Goal: Information Seeking & Learning: Find contact information

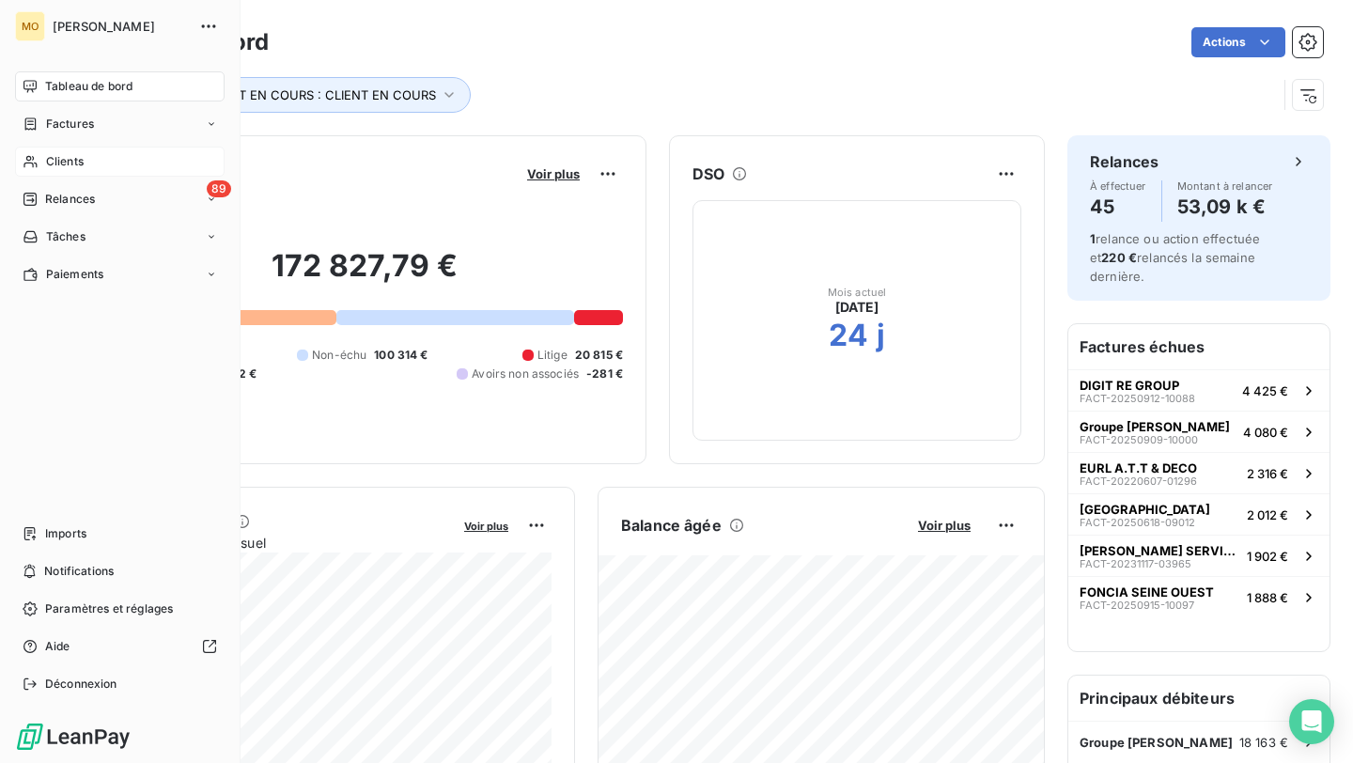
click at [47, 159] on span "Clients" at bounding box center [65, 161] width 38 height 17
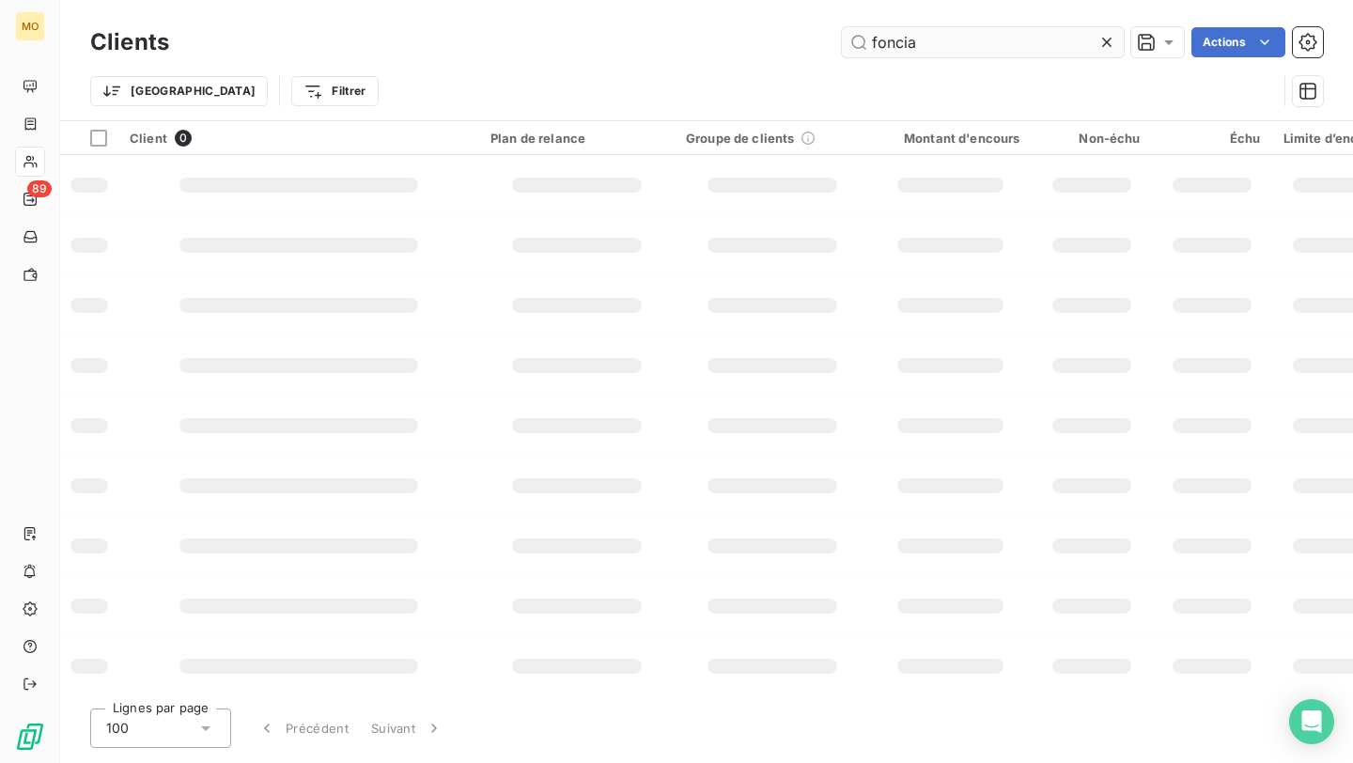
type input "foncia"
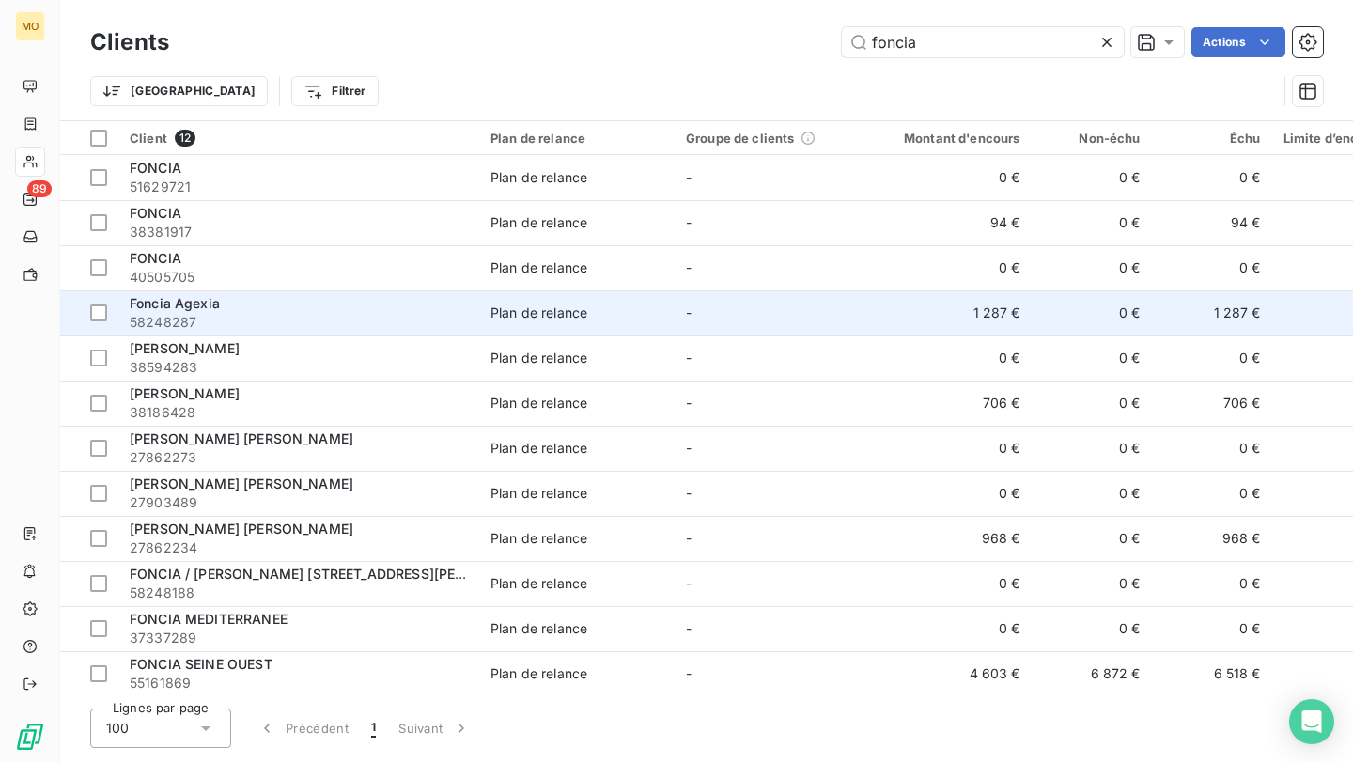
scroll to position [10, 0]
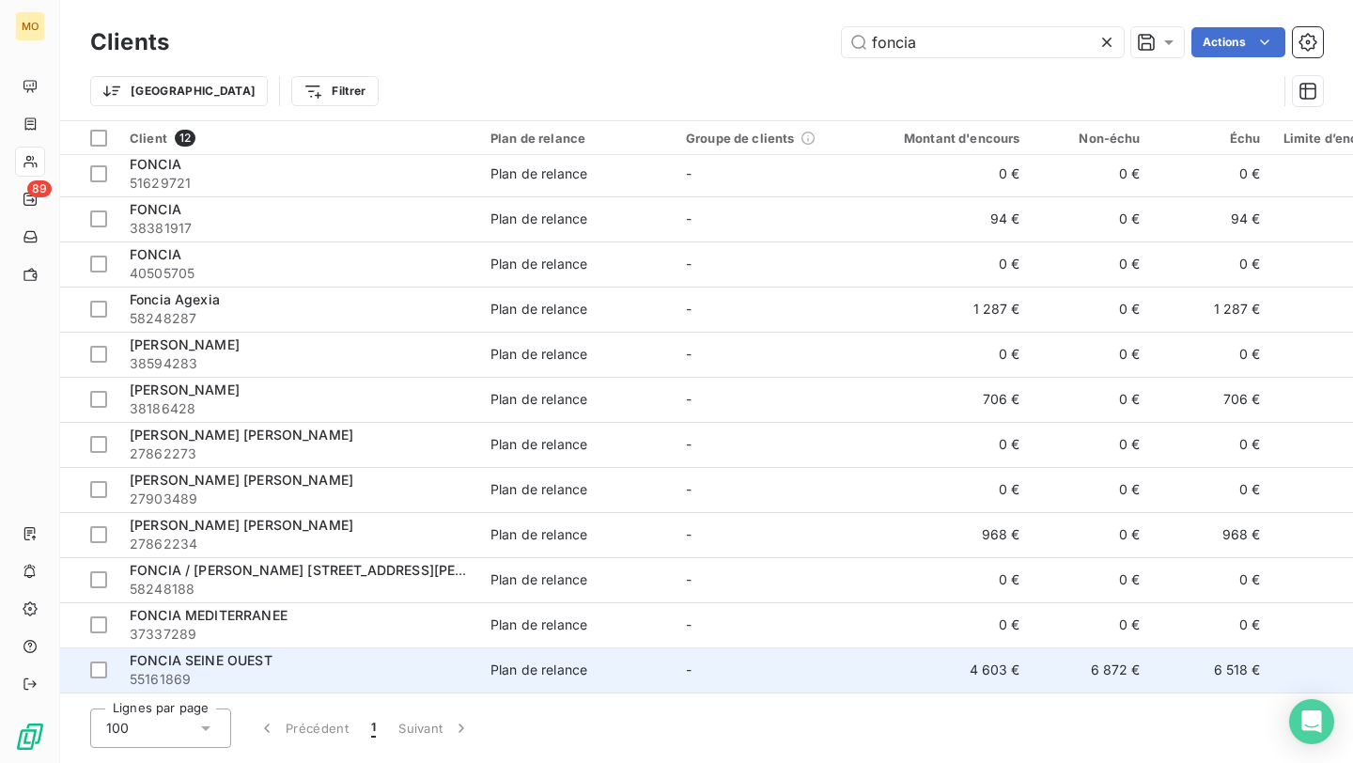
click at [410, 651] on div "FONCIA SEINE OUEST" at bounding box center [299, 660] width 338 height 19
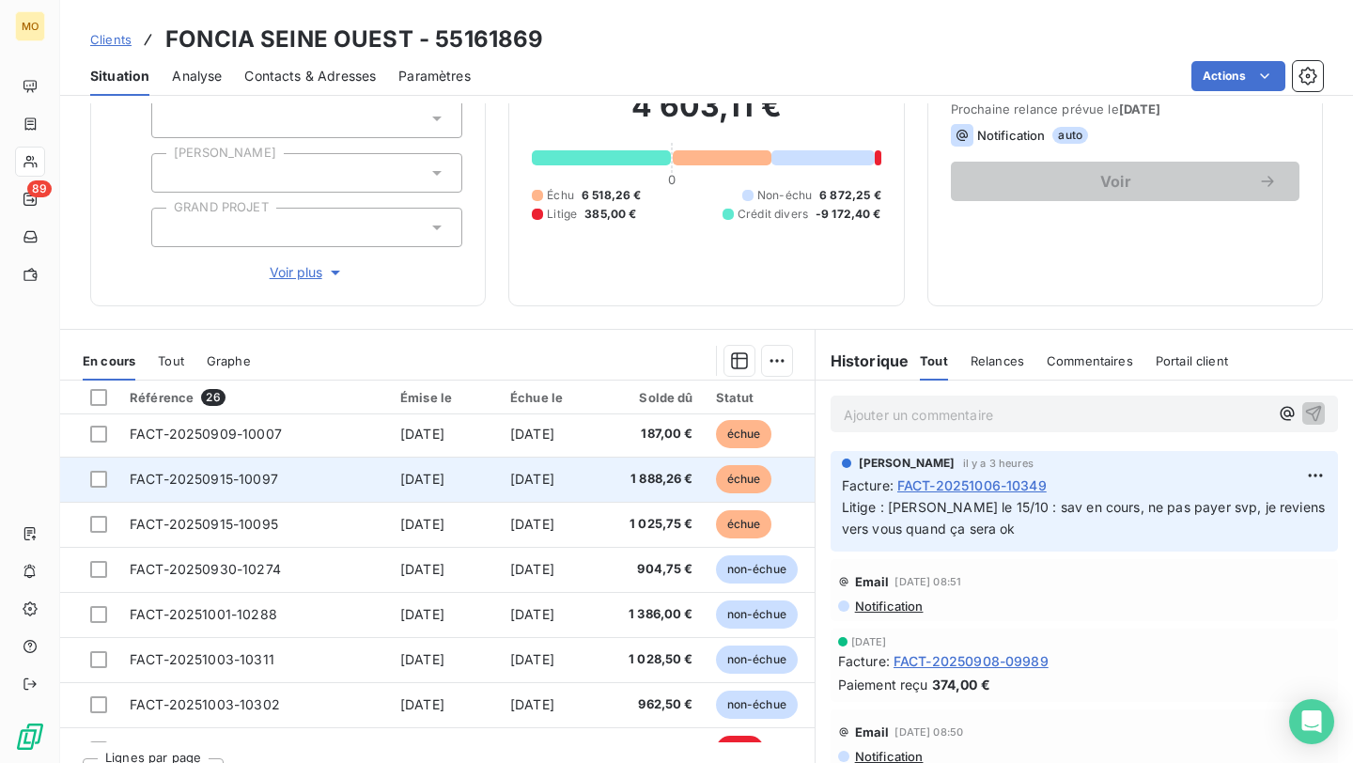
scroll to position [594, 0]
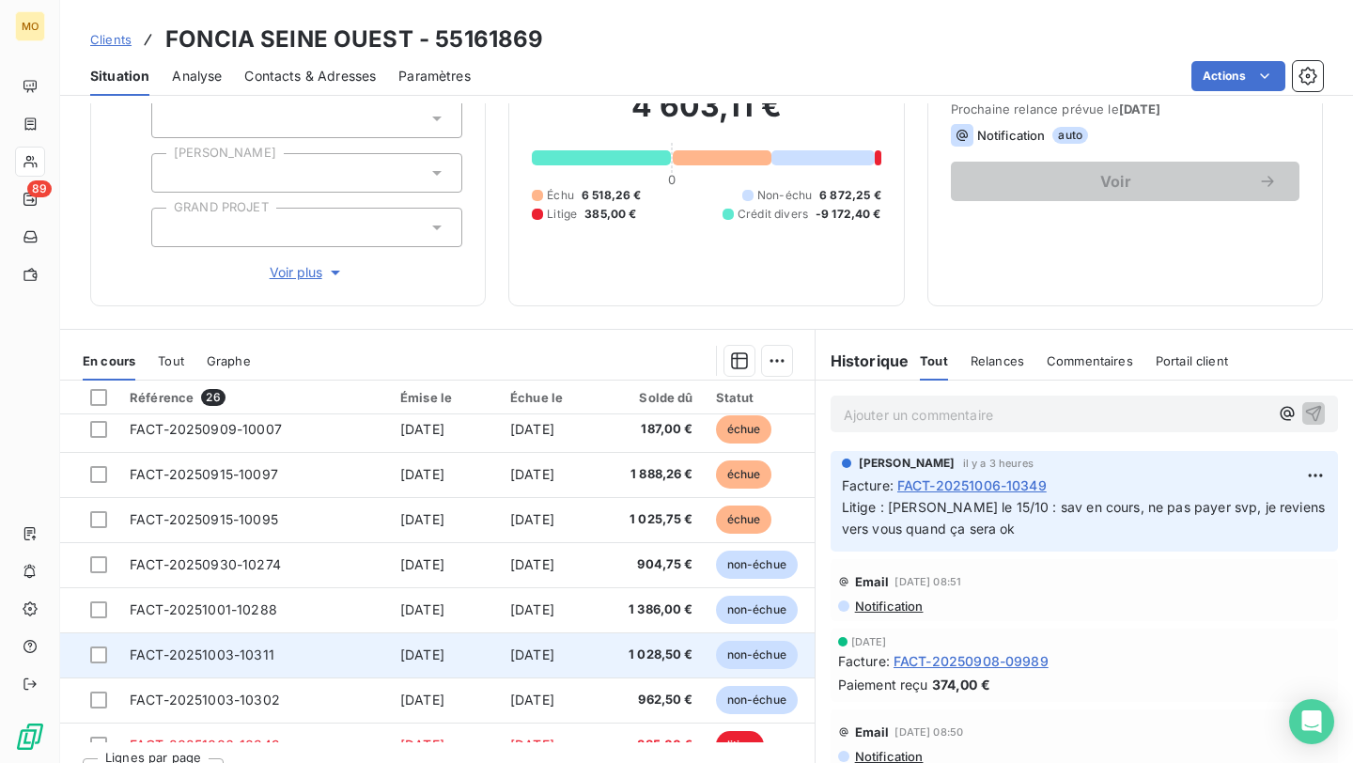
click at [294, 657] on td "FACT-20251003-10311" at bounding box center [253, 654] width 271 height 45
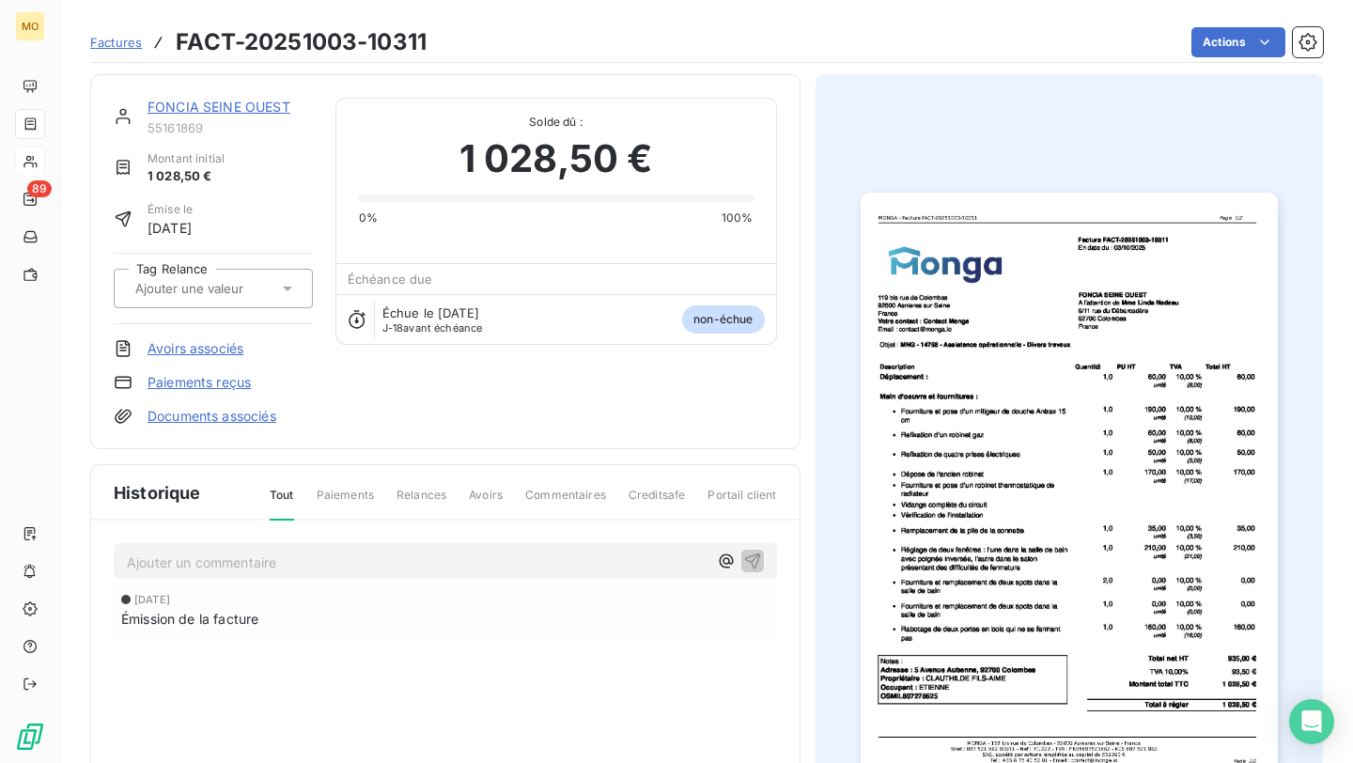
scroll to position [37, 0]
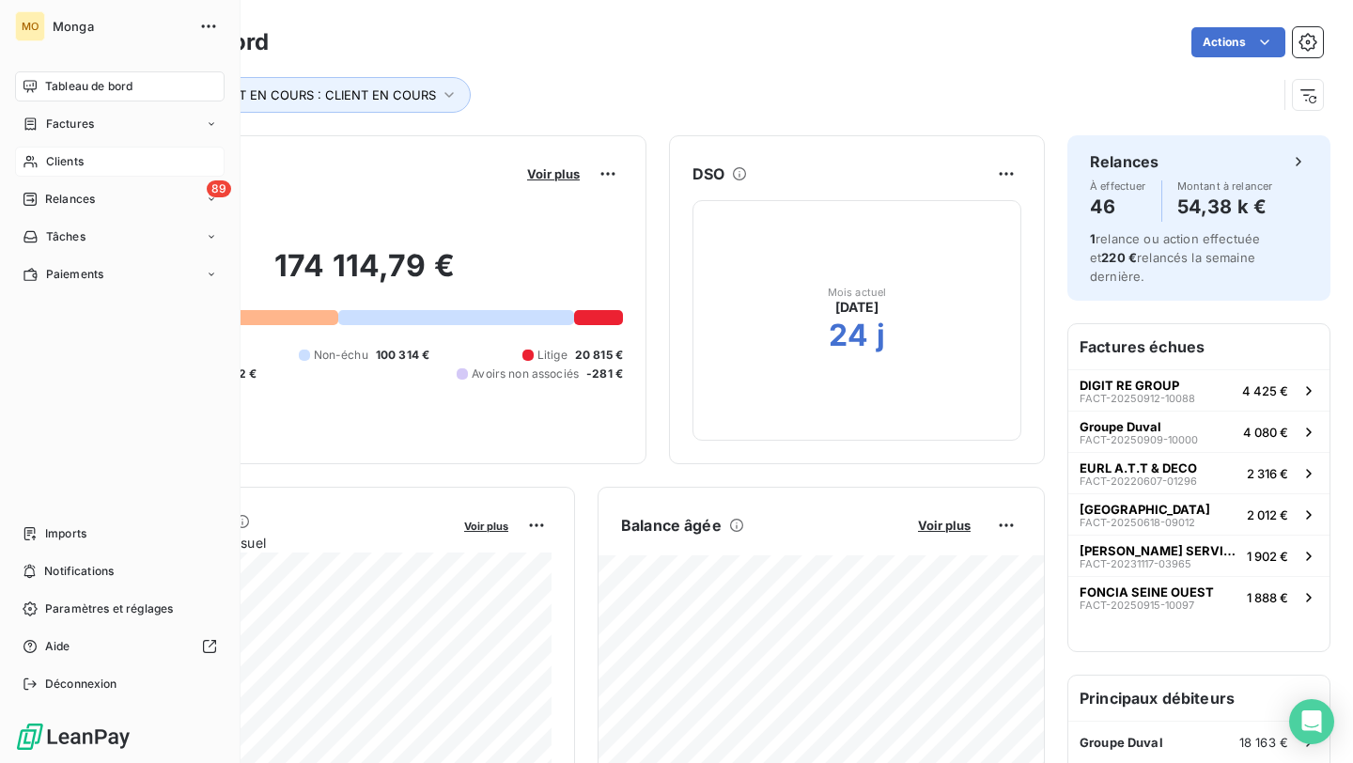
click at [104, 169] on div "Clients" at bounding box center [119, 162] width 209 height 30
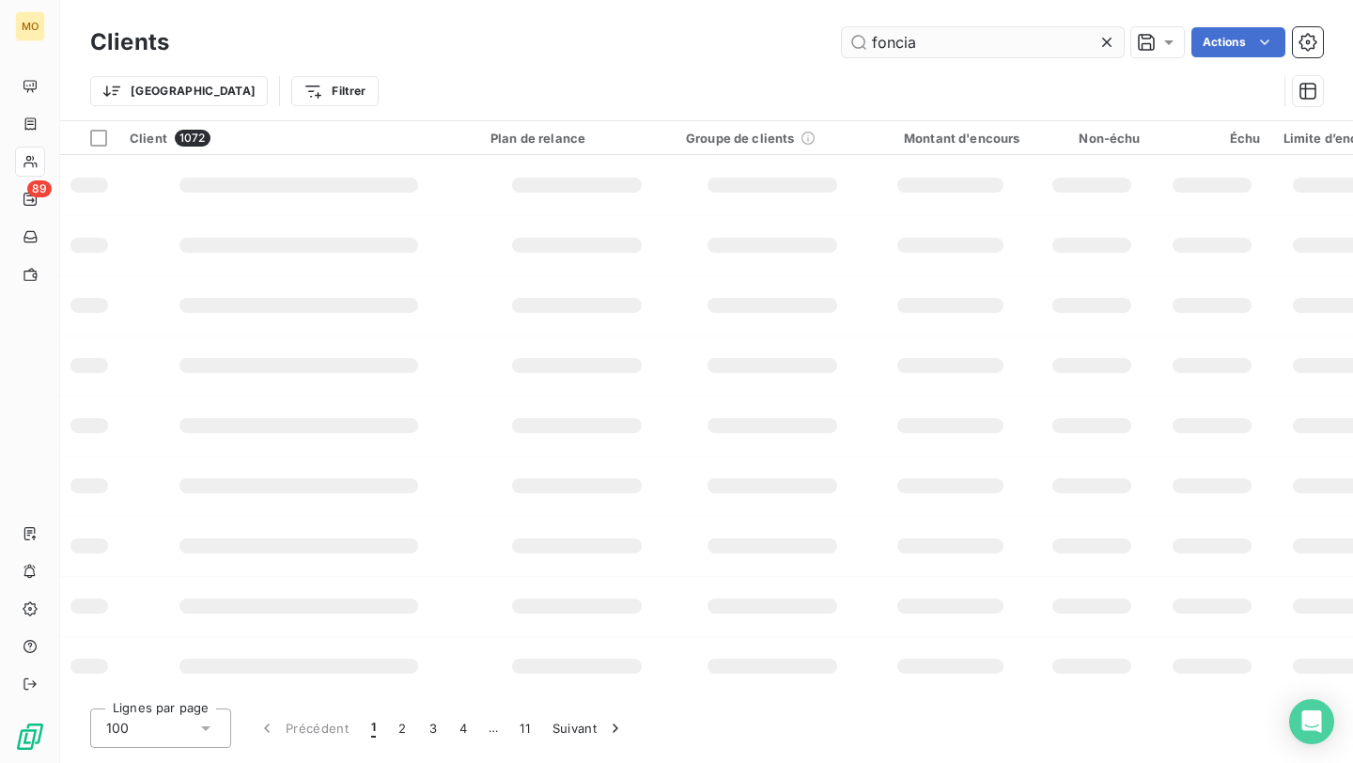
type input "foncia"
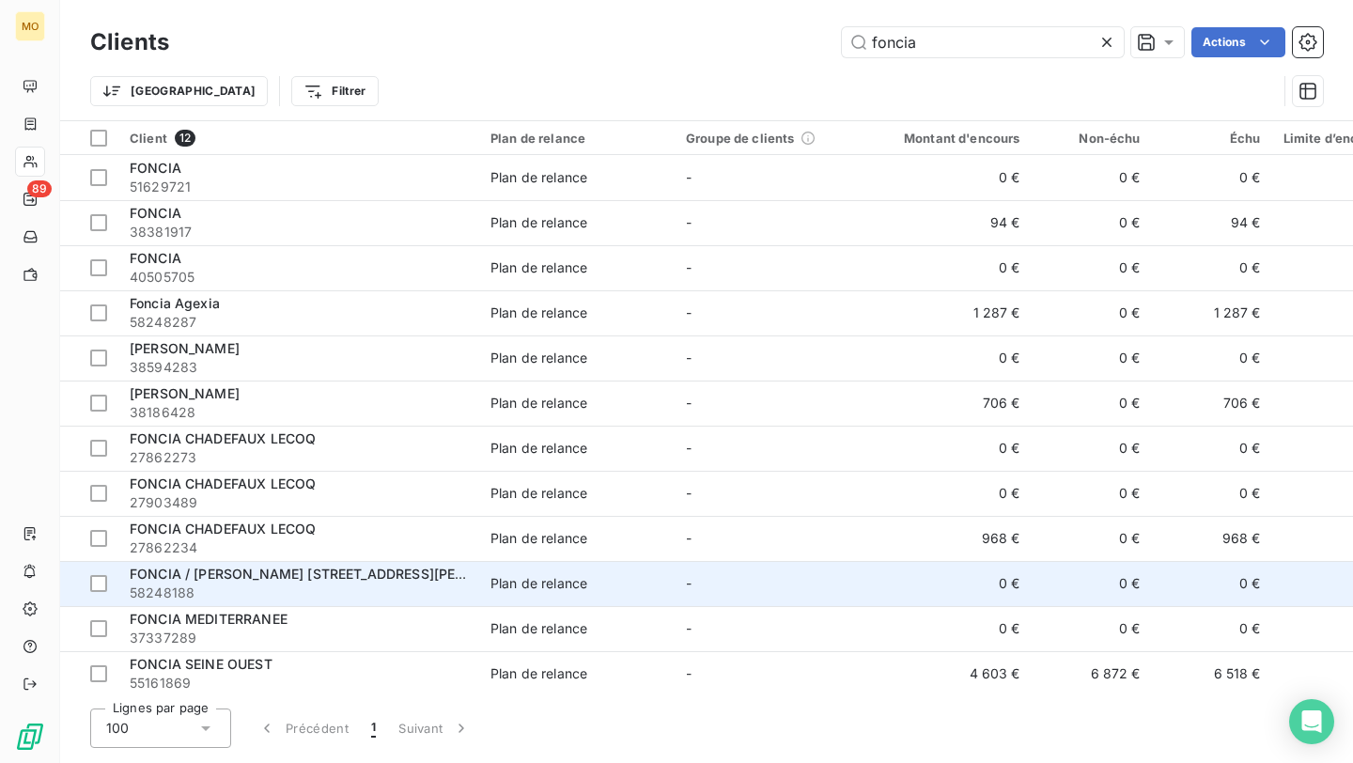
scroll to position [10, 0]
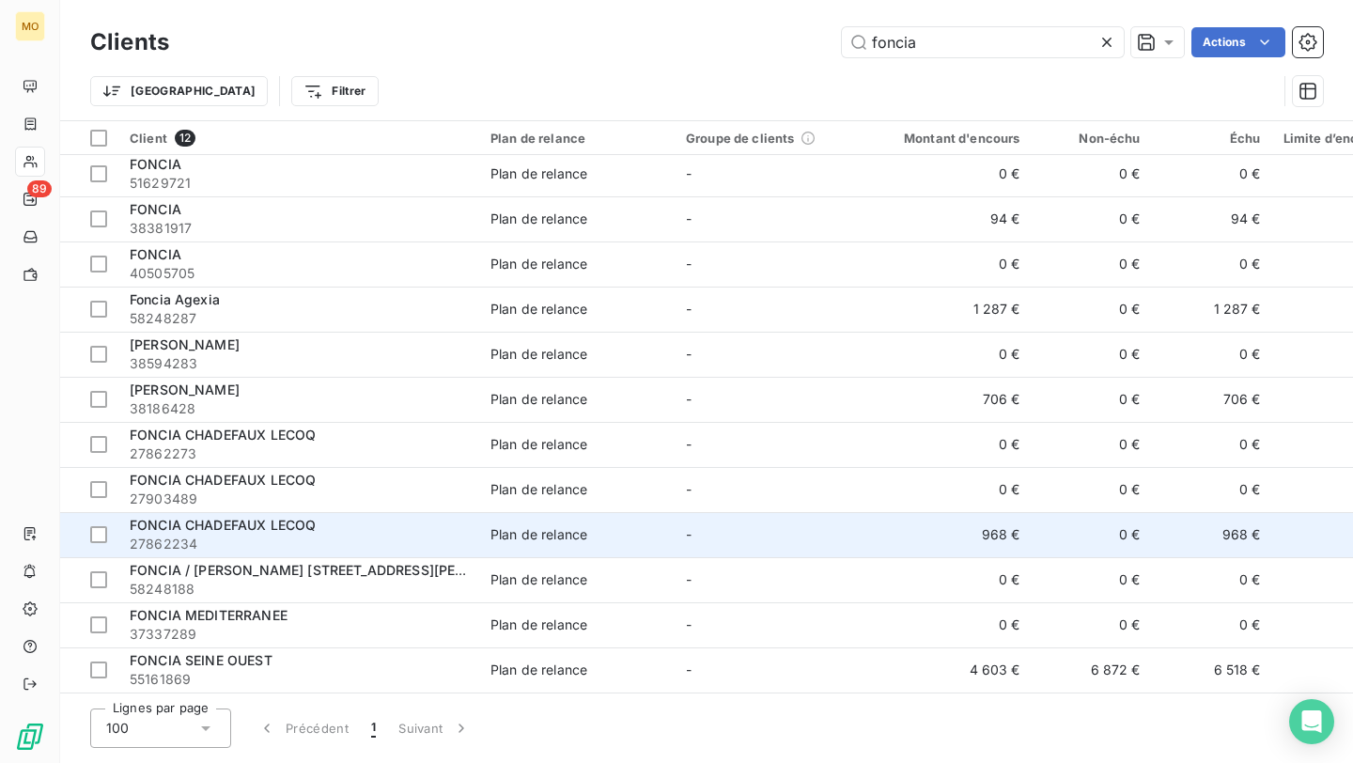
click at [305, 539] on span "27862234" at bounding box center [299, 543] width 338 height 19
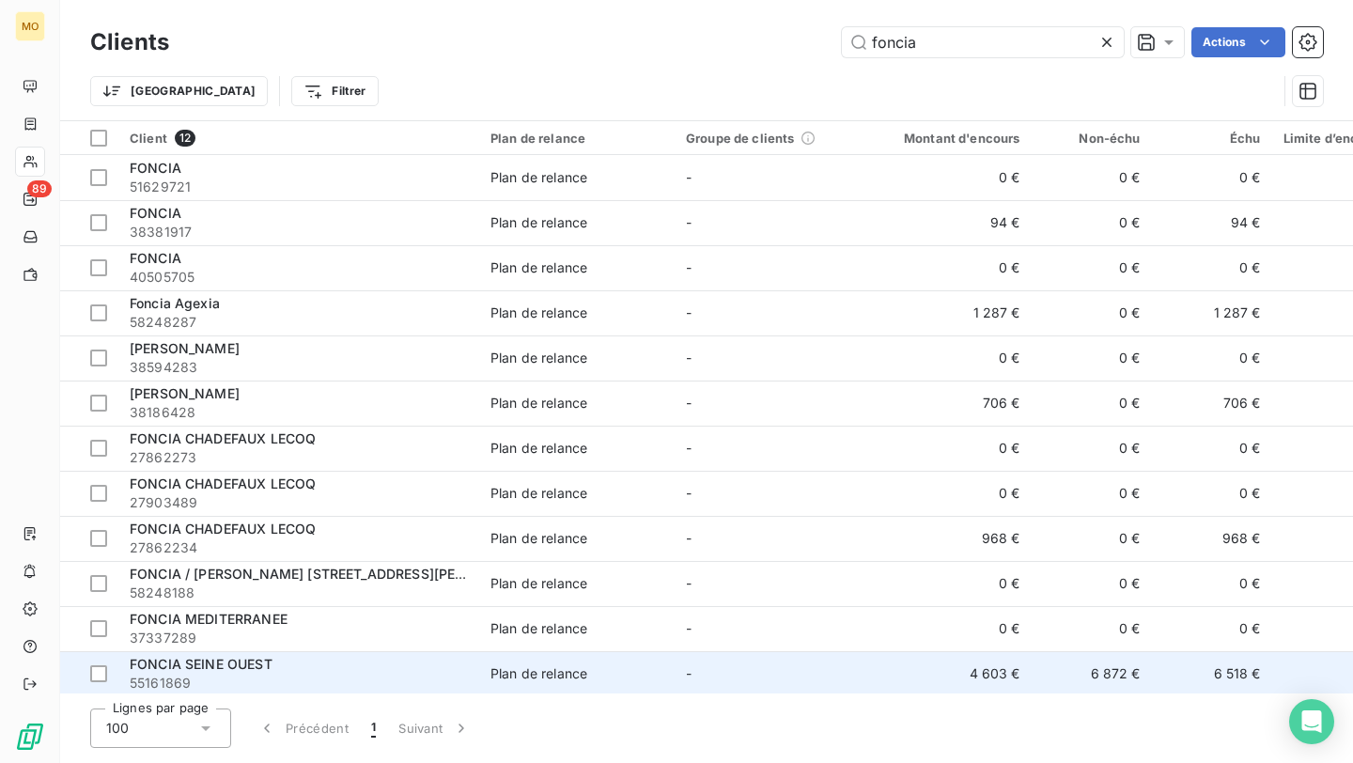
click at [281, 671] on div "FONCIA SEINE OUEST" at bounding box center [299, 664] width 338 height 19
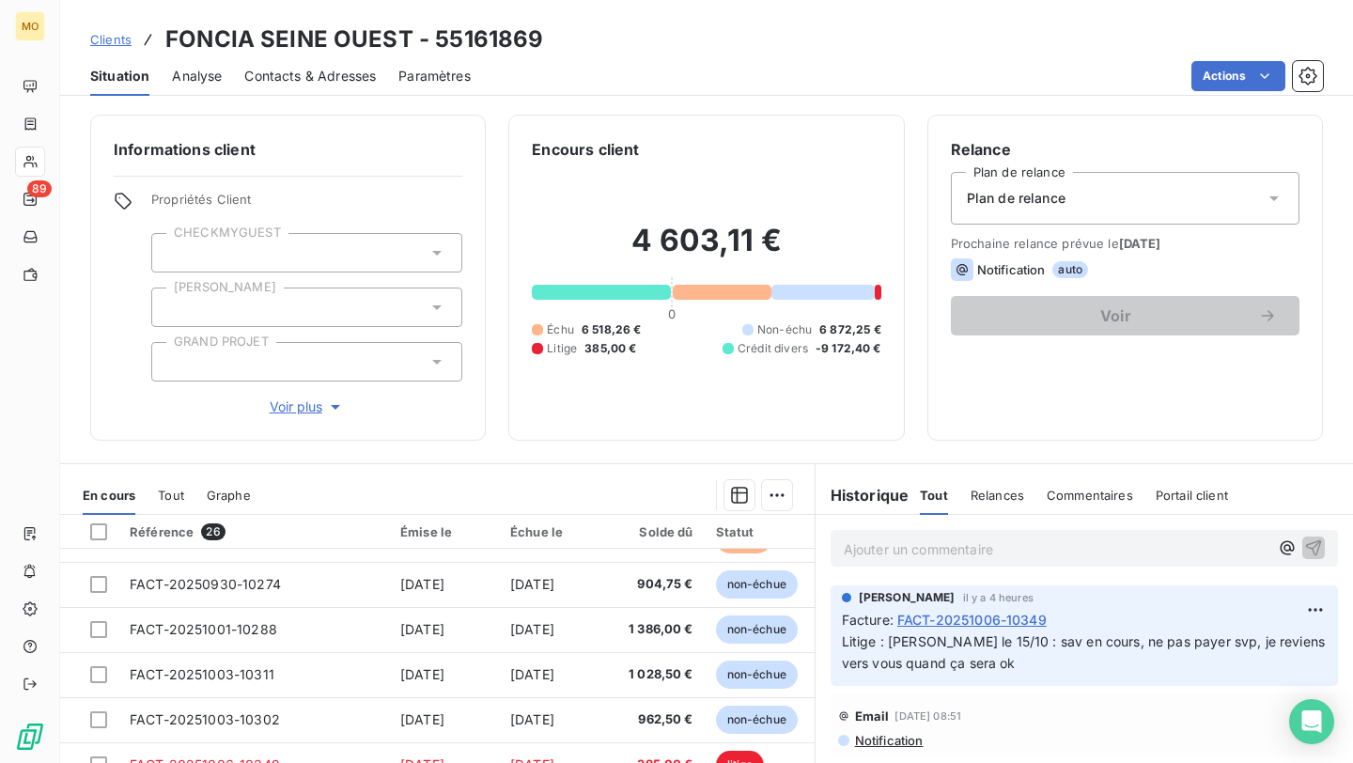
scroll to position [716, 0]
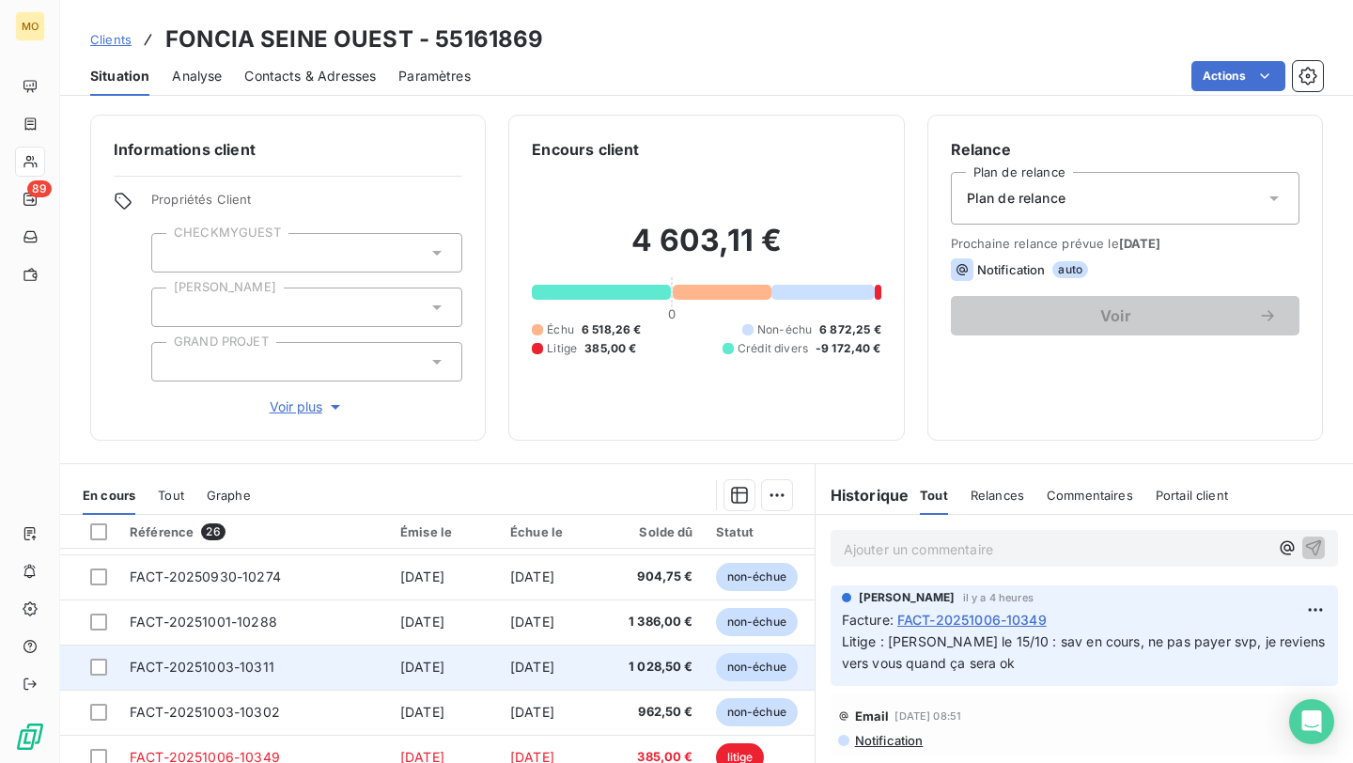
click at [302, 667] on td "FACT-20251003-10311" at bounding box center [253, 666] width 271 height 45
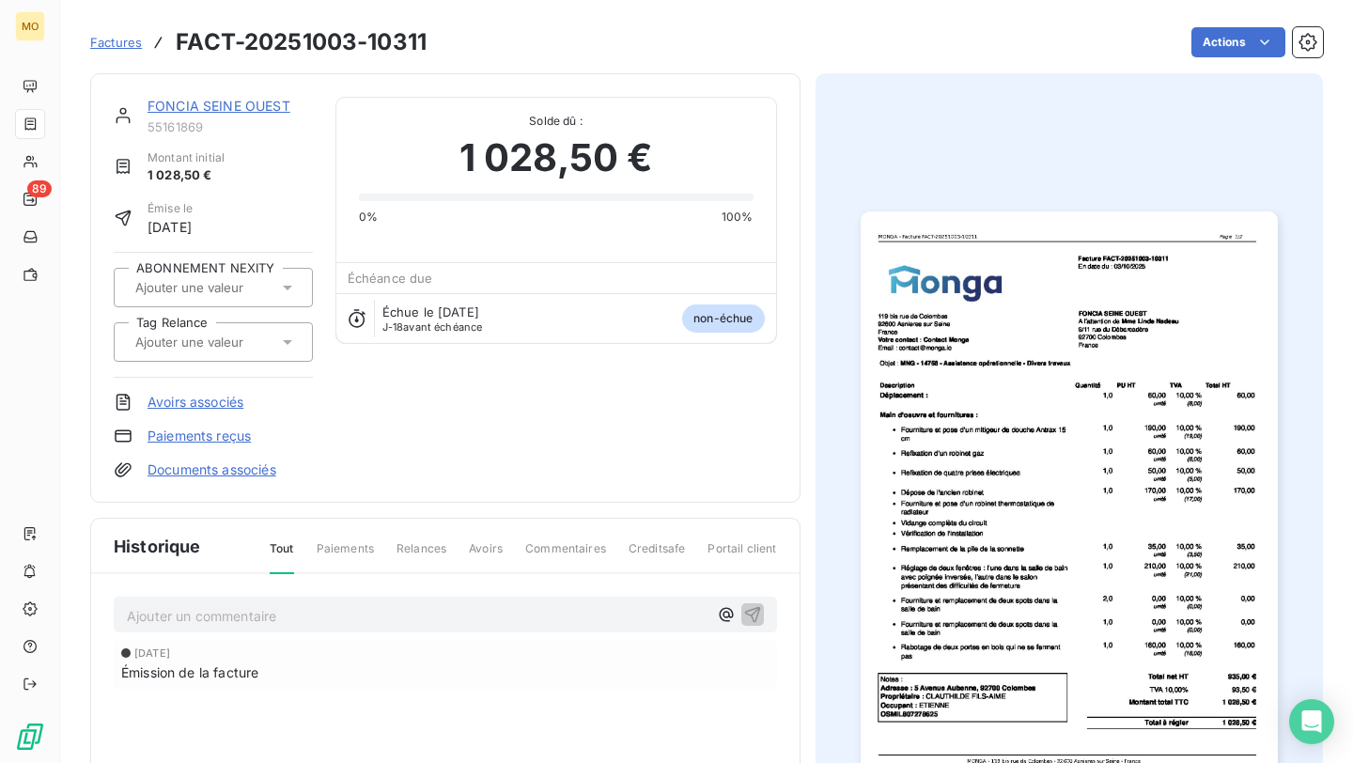
click at [348, 656] on div "[DATE]" at bounding box center [445, 652] width 648 height 11
click at [409, 608] on p "Ajouter un commentaire ﻿" at bounding box center [417, 615] width 580 height 23
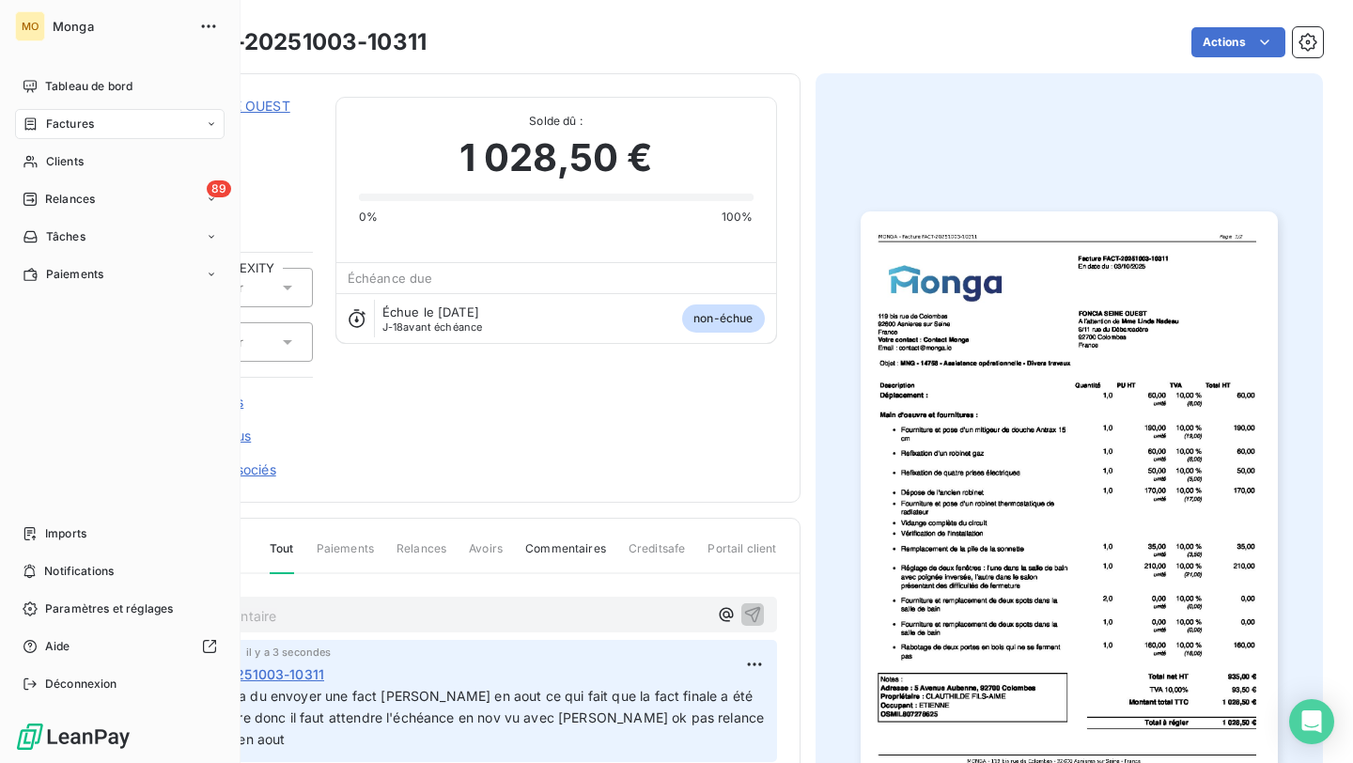
click at [38, 116] on div "Factures" at bounding box center [58, 124] width 71 height 17
click at [145, 155] on div "Clients" at bounding box center [119, 162] width 209 height 30
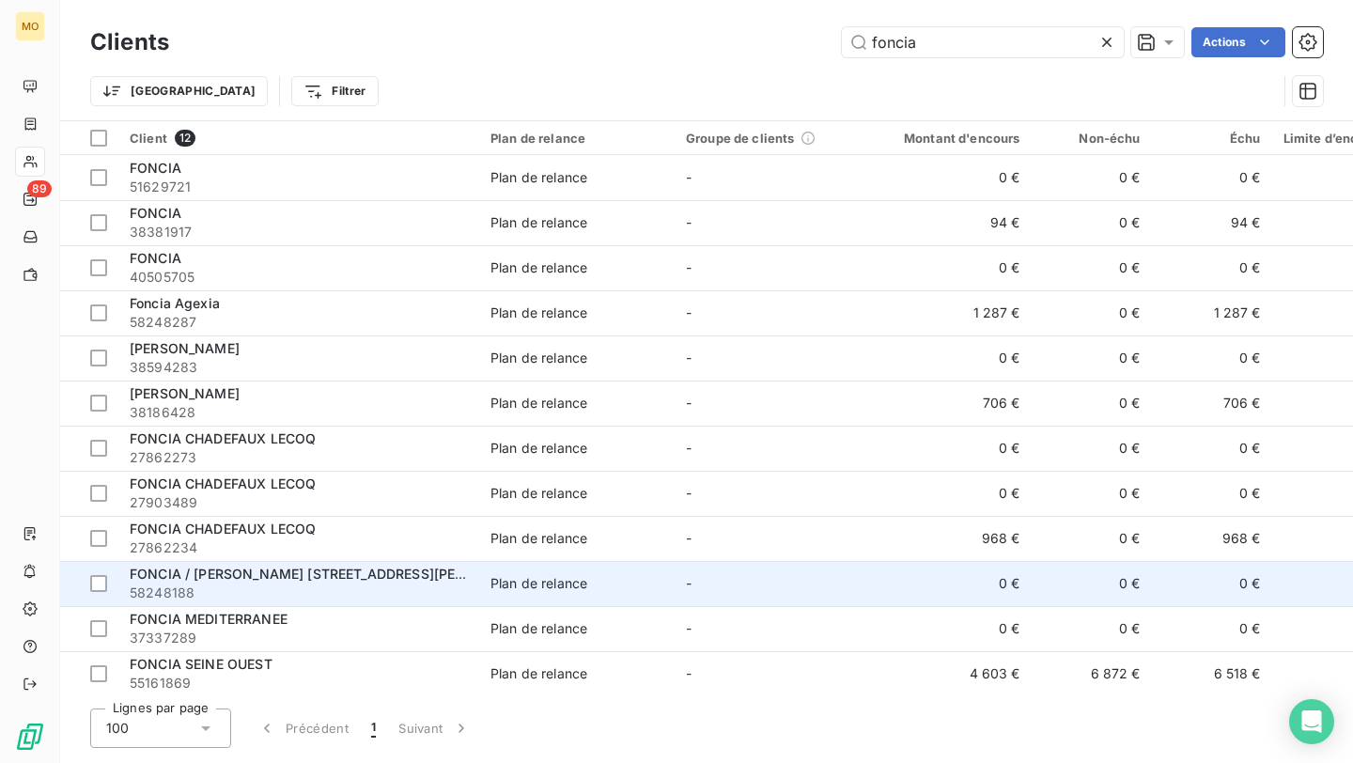
scroll to position [10, 0]
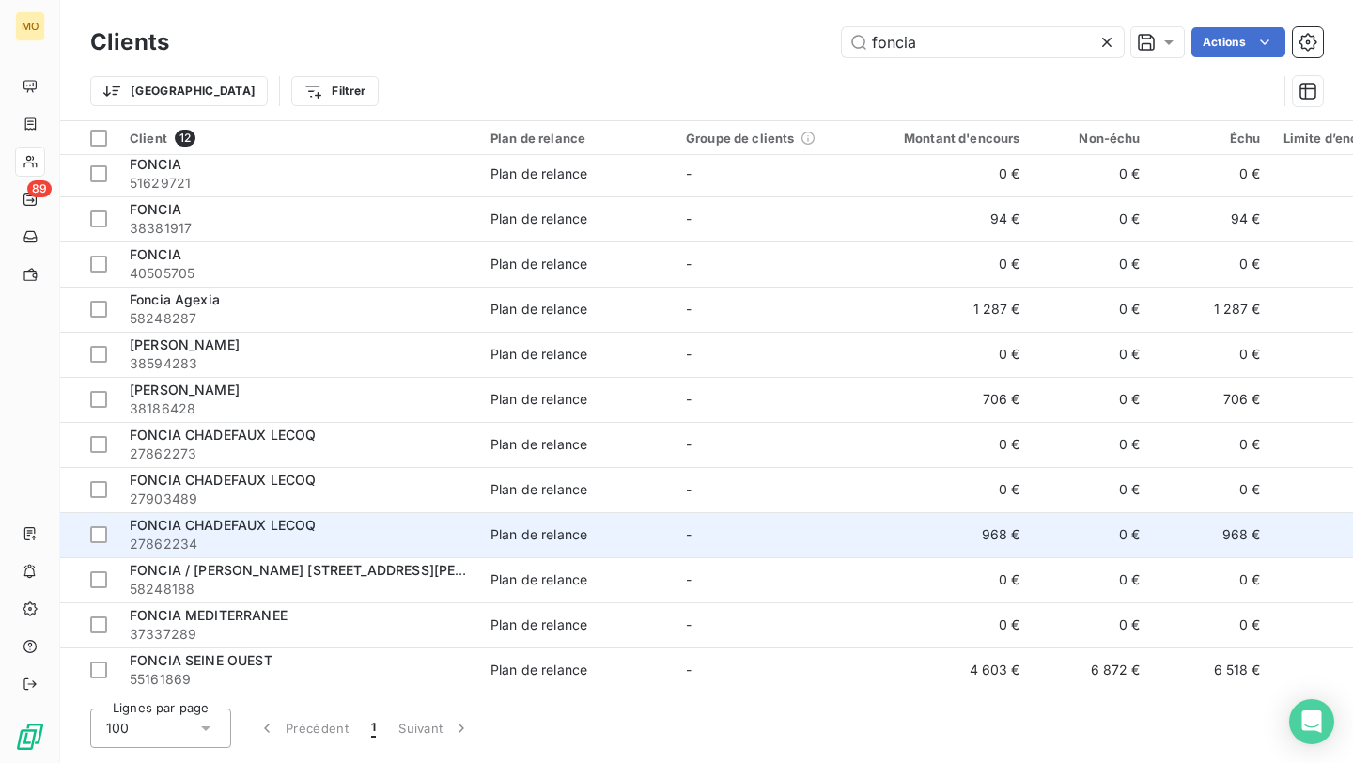
click at [376, 534] on span "27862234" at bounding box center [299, 543] width 338 height 19
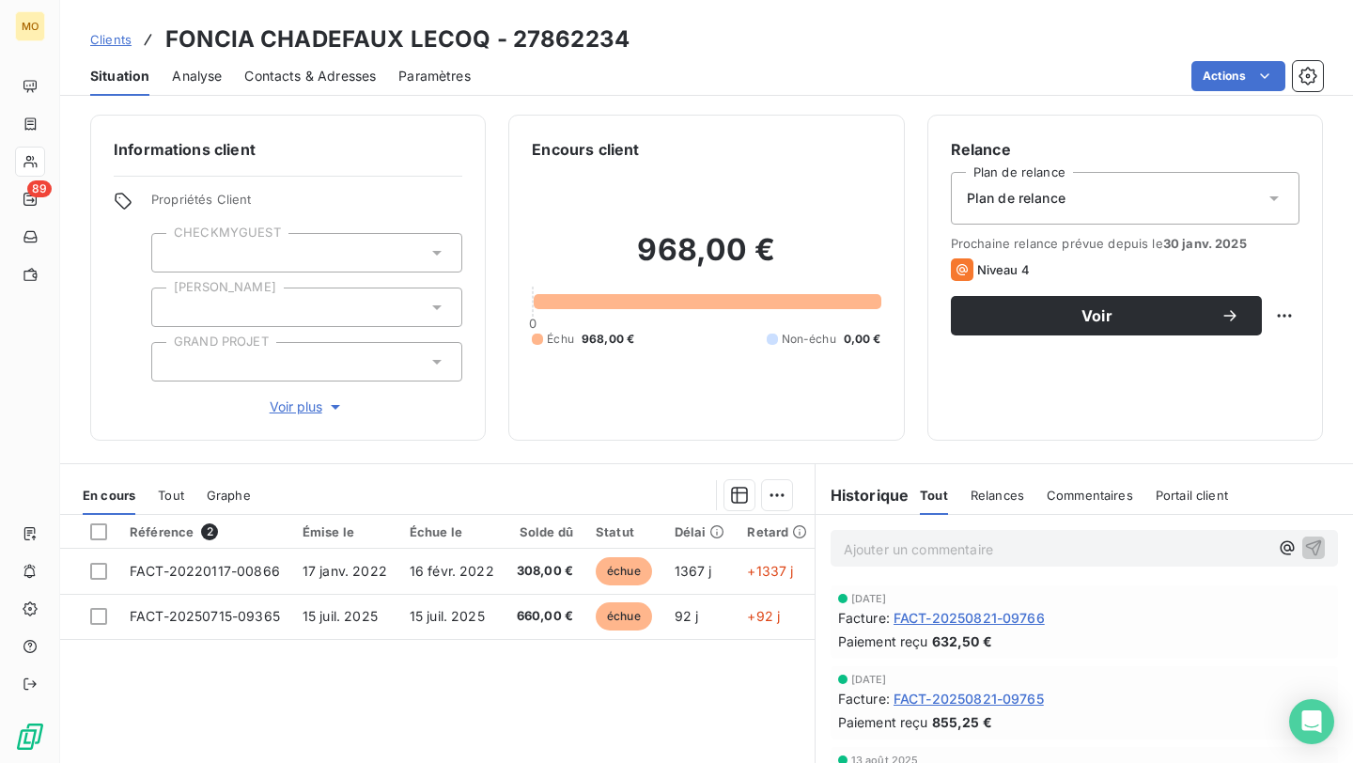
click at [310, 77] on span "Contacts & Adresses" at bounding box center [309, 76] width 131 height 19
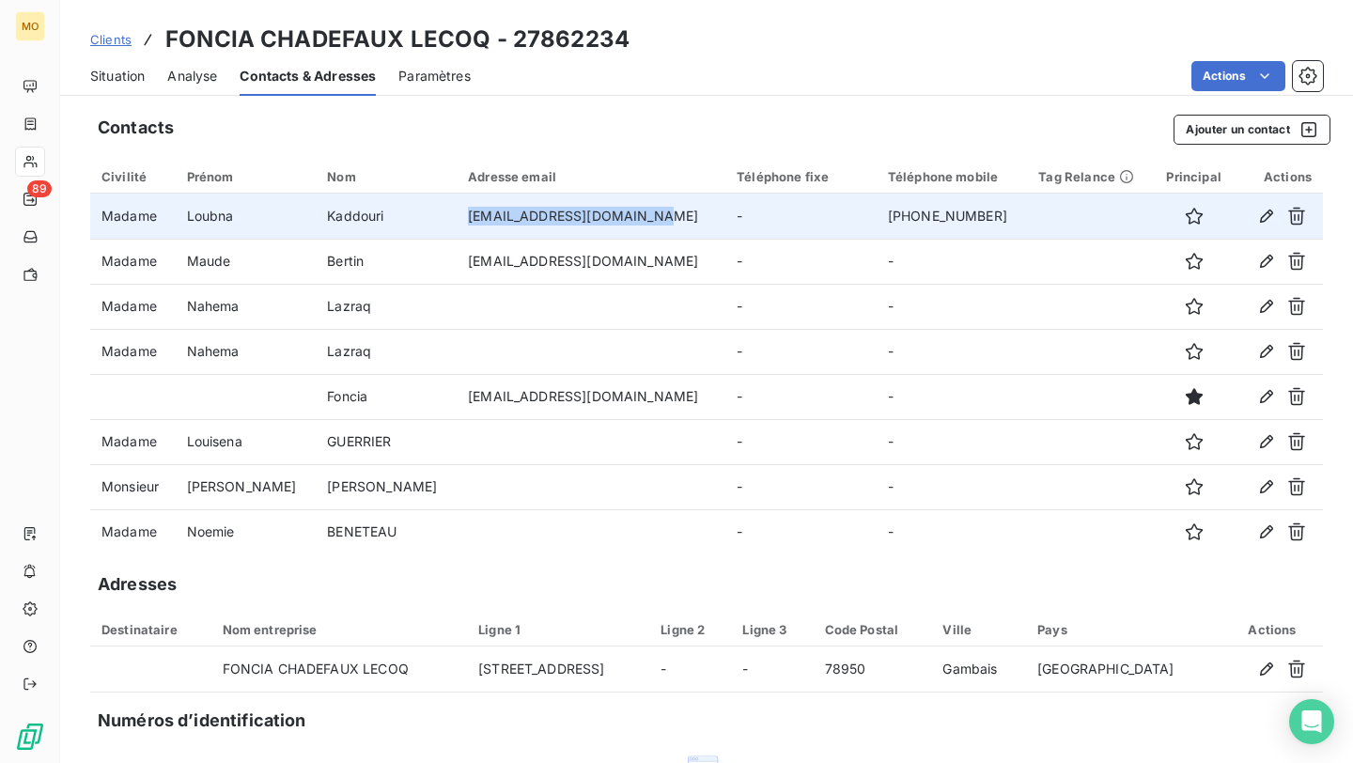
copy td "[EMAIL_ADDRESS][DOMAIN_NAME]"
drag, startPoint x: 383, startPoint y: 215, endPoint x: 637, endPoint y: 217, distance: 253.6
click at [637, 217] on td "[EMAIL_ADDRESS][DOMAIN_NAME]" at bounding box center [590, 215] width 269 height 45
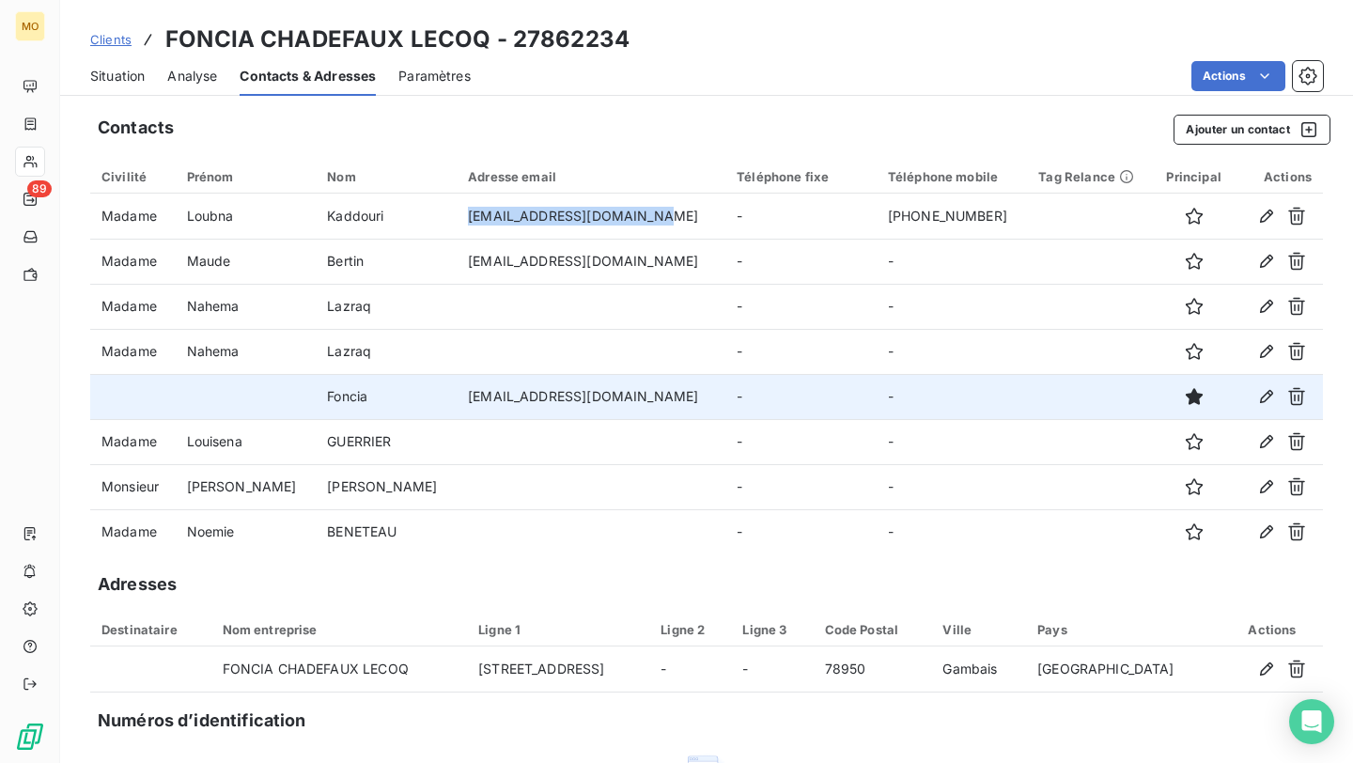
copy td "[EMAIL_ADDRESS][DOMAIN_NAME]"
drag, startPoint x: 384, startPoint y: 393, endPoint x: 735, endPoint y: 392, distance: 350.4
click at [725, 392] on td "[EMAIL_ADDRESS][DOMAIN_NAME]" at bounding box center [590, 396] width 269 height 45
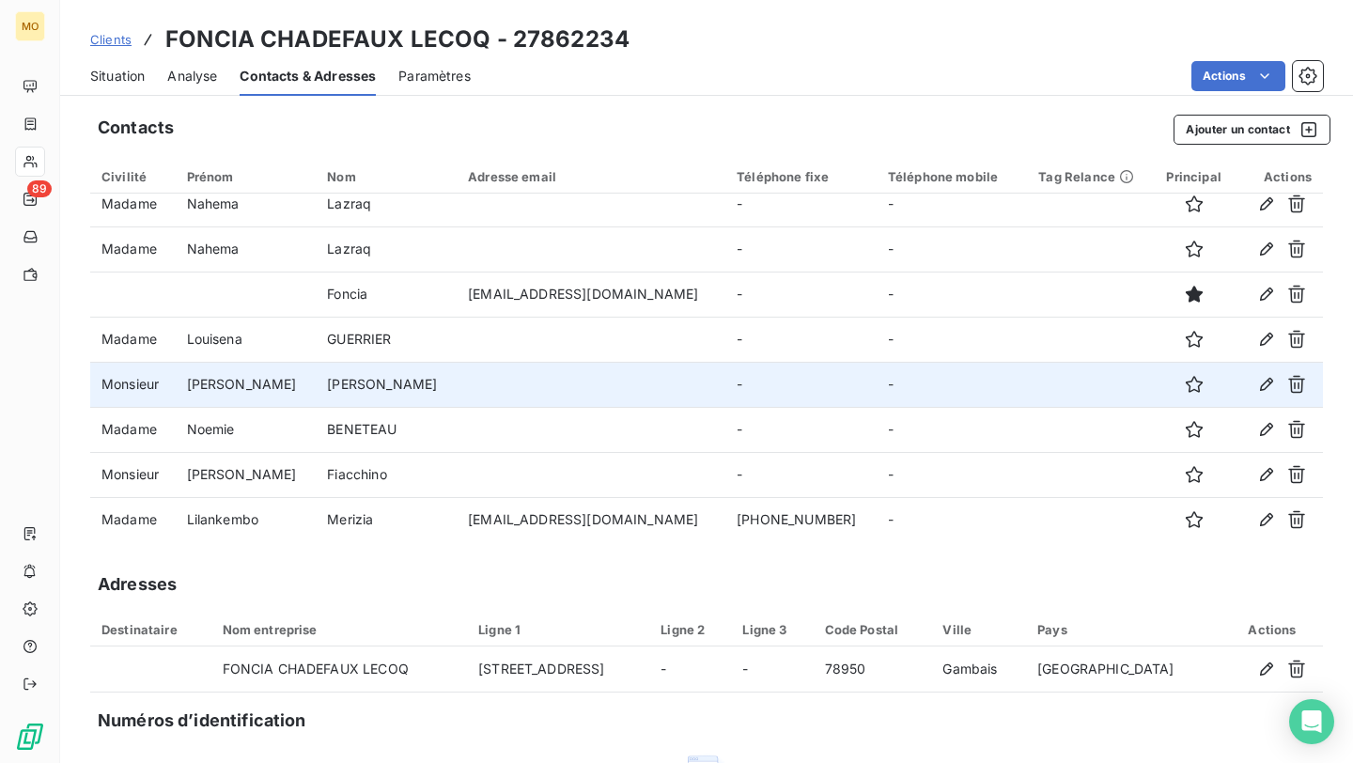
scroll to position [239, 0]
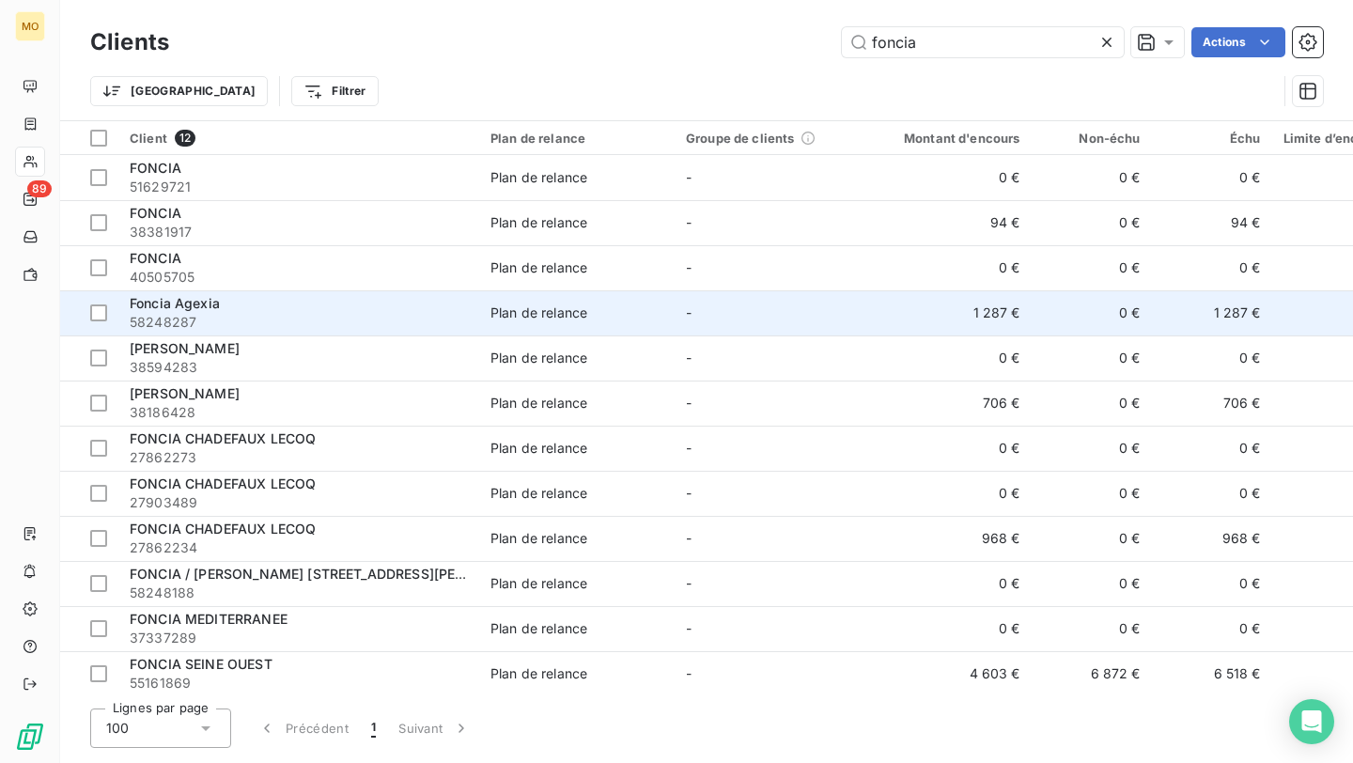
click at [306, 322] on span "58248287" at bounding box center [299, 322] width 338 height 19
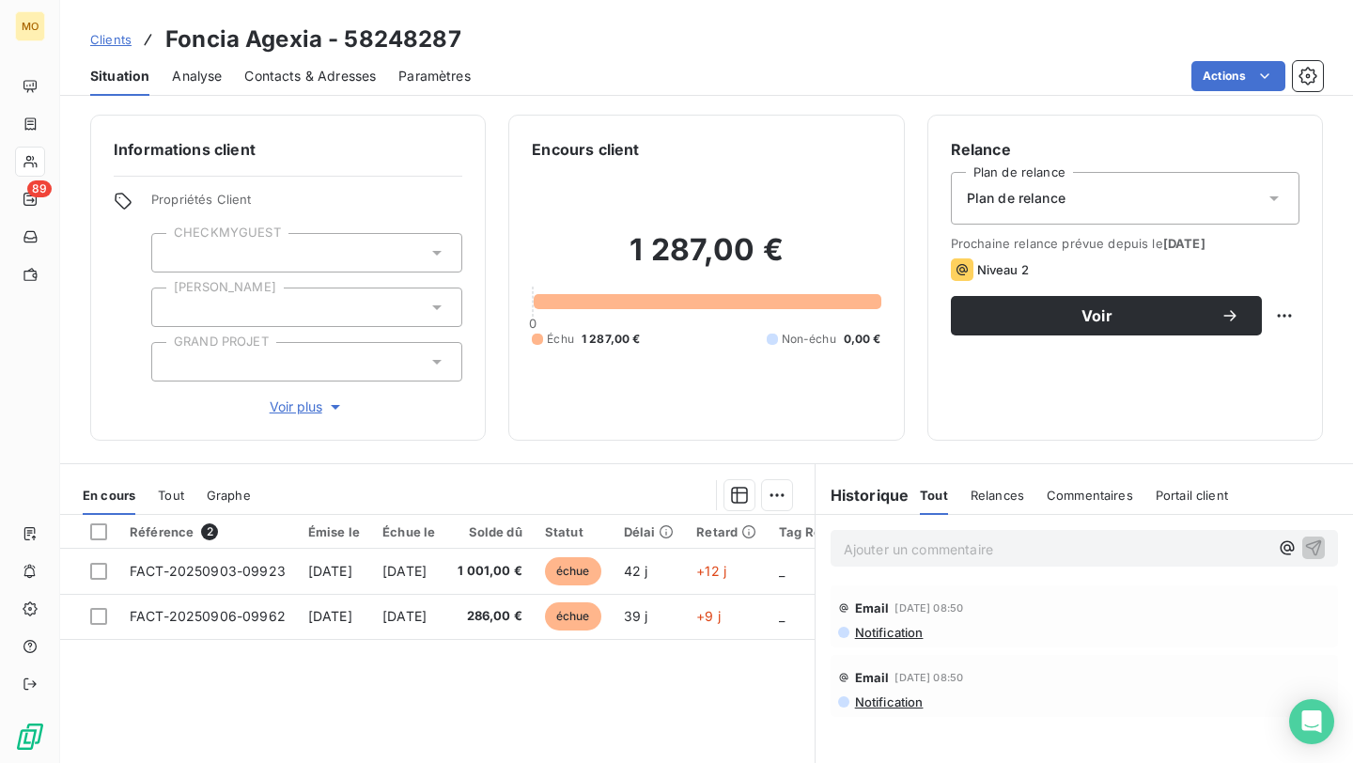
click at [291, 80] on span "Contacts & Adresses" at bounding box center [309, 76] width 131 height 19
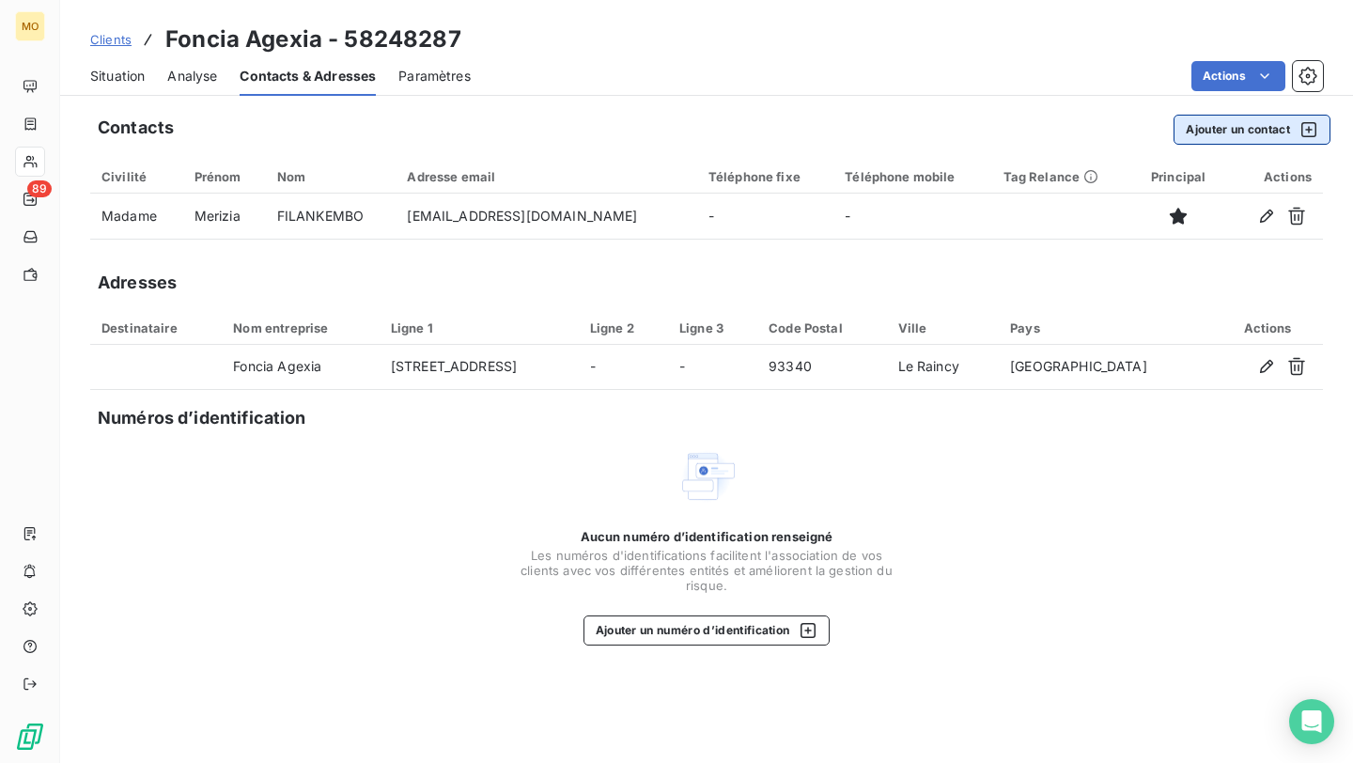
click at [1225, 128] on button "Ajouter un contact" at bounding box center [1251, 130] width 157 height 30
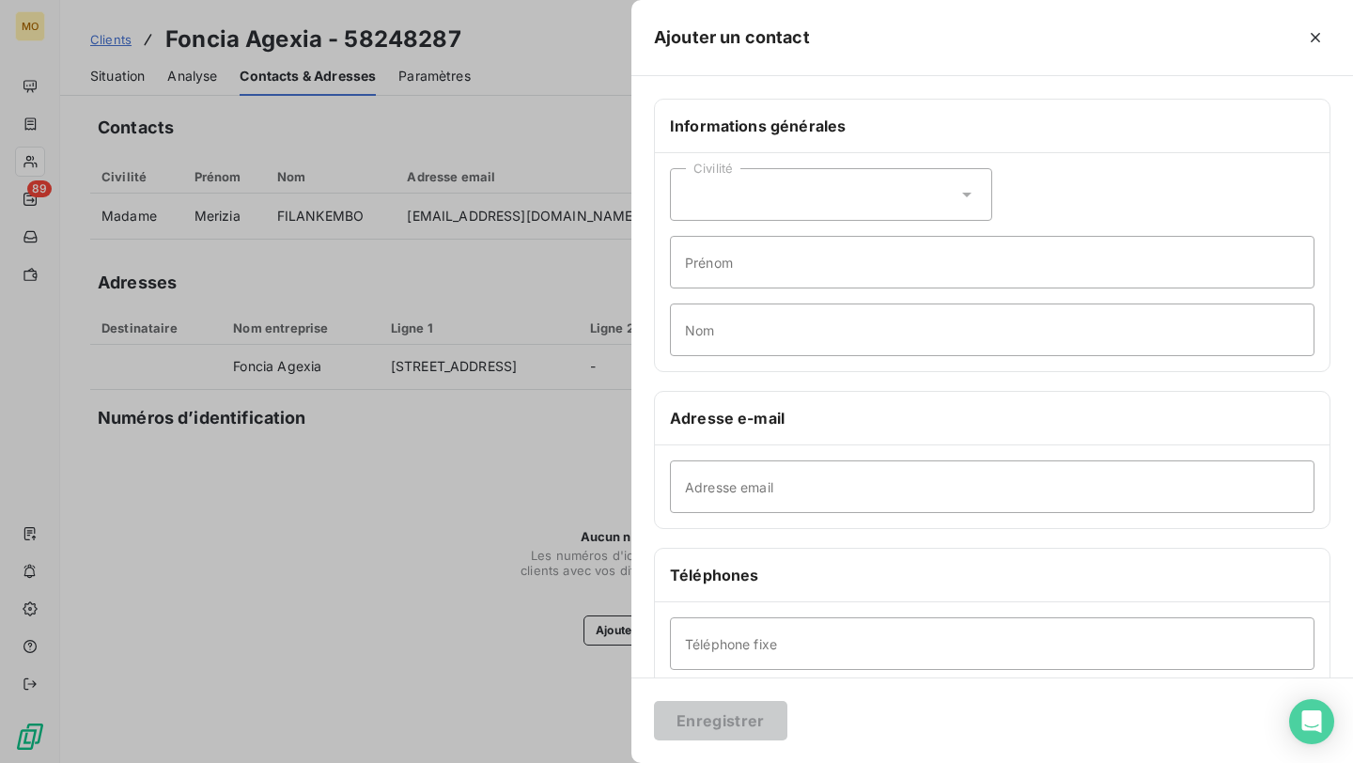
click at [816, 190] on div "Civilité" at bounding box center [831, 194] width 322 height 53
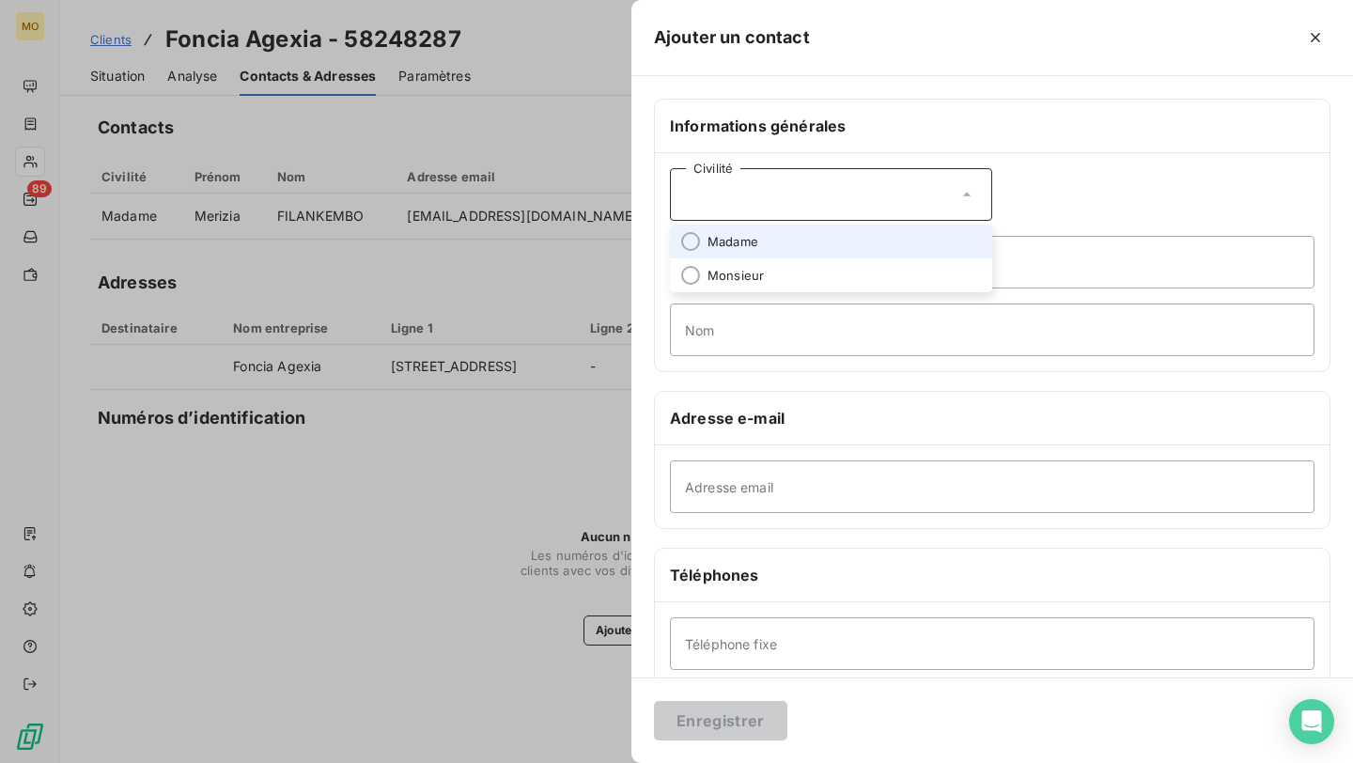
click at [777, 240] on li "Madame" at bounding box center [831, 241] width 322 height 34
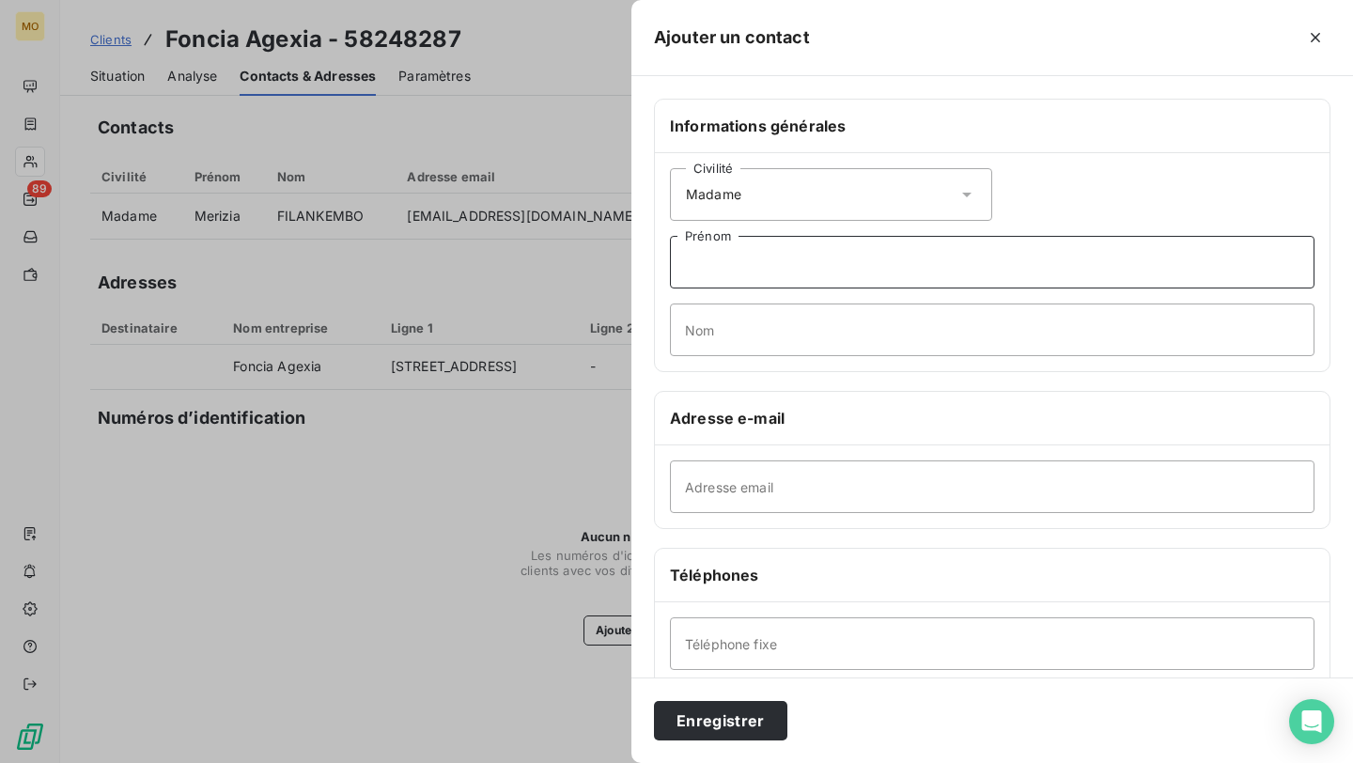
click at [764, 252] on input "Prénom" at bounding box center [992, 262] width 644 height 53
click at [749, 270] on input "M" at bounding box center [992, 262] width 644 height 53
paste input "[PERSON_NAME]"
click at [773, 266] on input "[PERSON_NAME]" at bounding box center [992, 262] width 644 height 53
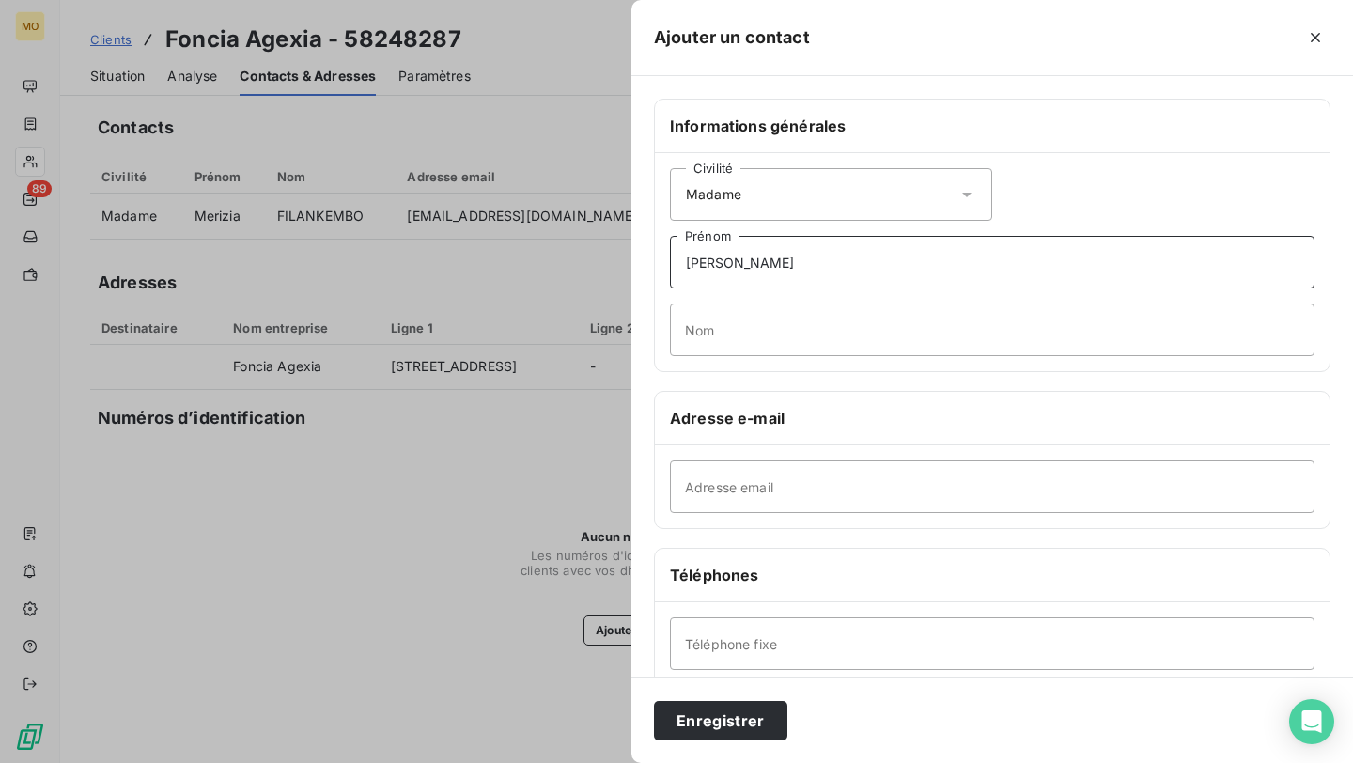
click at [773, 266] on input "[PERSON_NAME]" at bounding box center [992, 262] width 644 height 53
type input "[PERSON_NAME]"
click at [729, 328] on input "Nom" at bounding box center [992, 329] width 644 height 53
paste input "BAUDRY"
type input "BAUDRY"
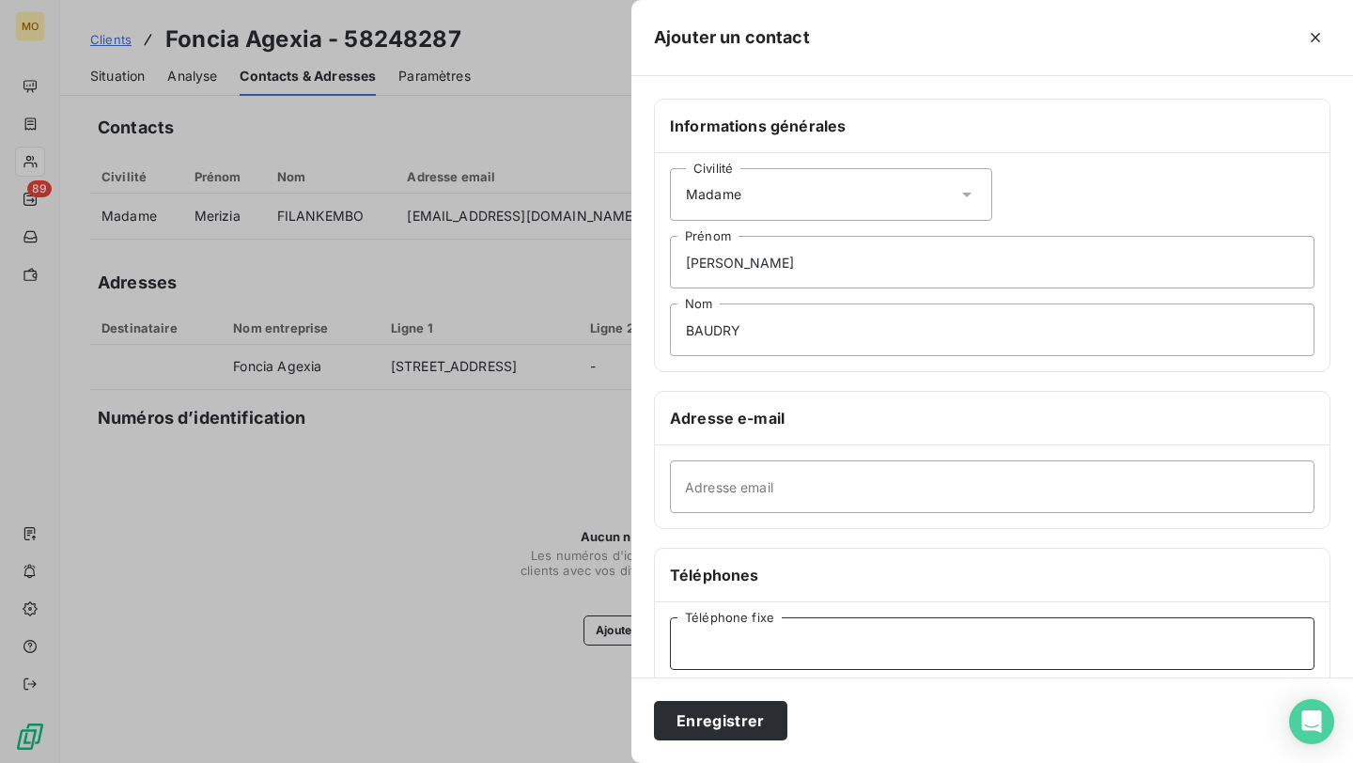
click at [726, 636] on input "Téléphone fixe" at bounding box center [992, 643] width 644 height 53
paste input "06 34 78 13 38"
type input "06 34 78 13 38"
click at [723, 499] on input "Adresse email" at bounding box center [992, 486] width 644 height 53
paste input "[PERSON_NAME][EMAIL_ADDRESS][DOMAIN_NAME]"
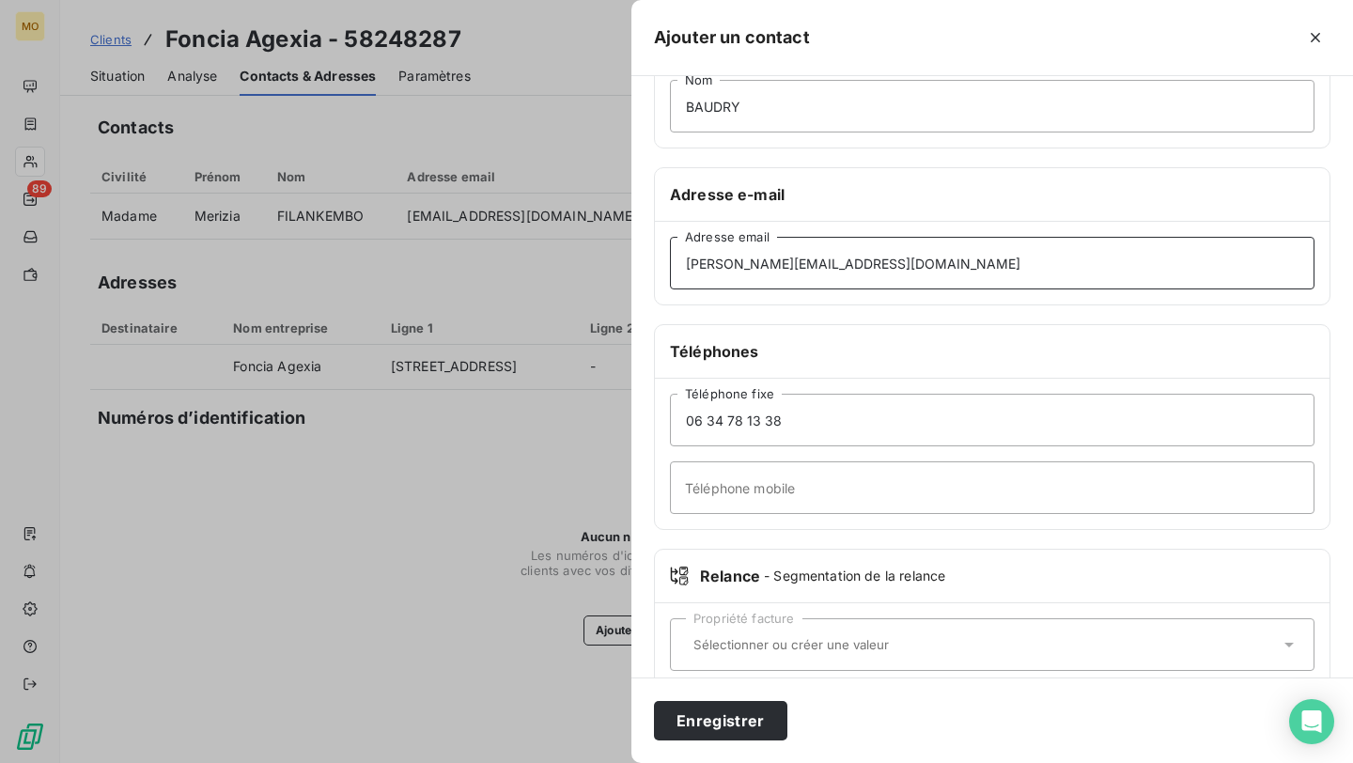
scroll to position [255, 0]
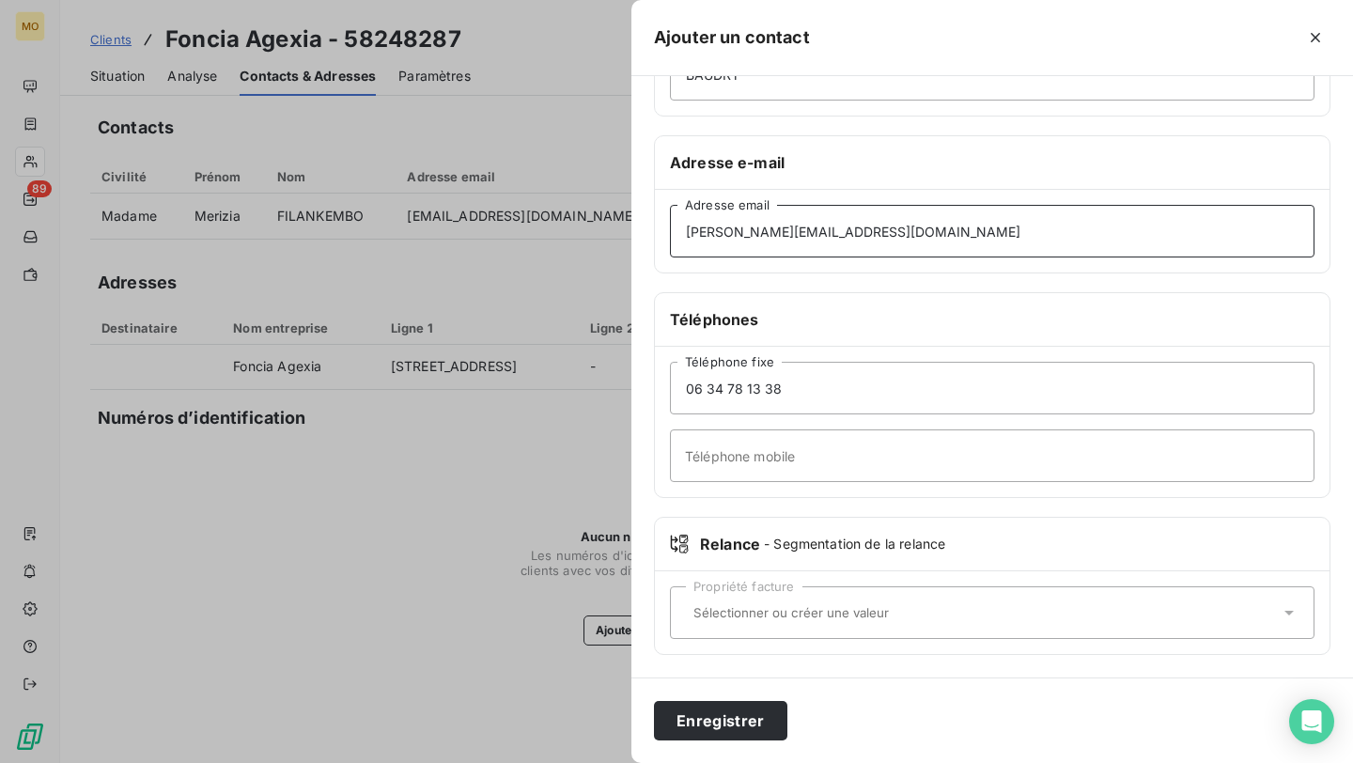
type input "[PERSON_NAME][EMAIL_ADDRESS][DOMAIN_NAME]"
click at [735, 626] on div "Propriété facture" at bounding box center [992, 612] width 644 height 53
click at [860, 663] on div "Informations générales Civilité Madame [PERSON_NAME] Nom Adresse e-mail [PERSON…" at bounding box center [991, 260] width 721 height 834
click at [751, 711] on button "Enregistrer" at bounding box center [720, 720] width 133 height 39
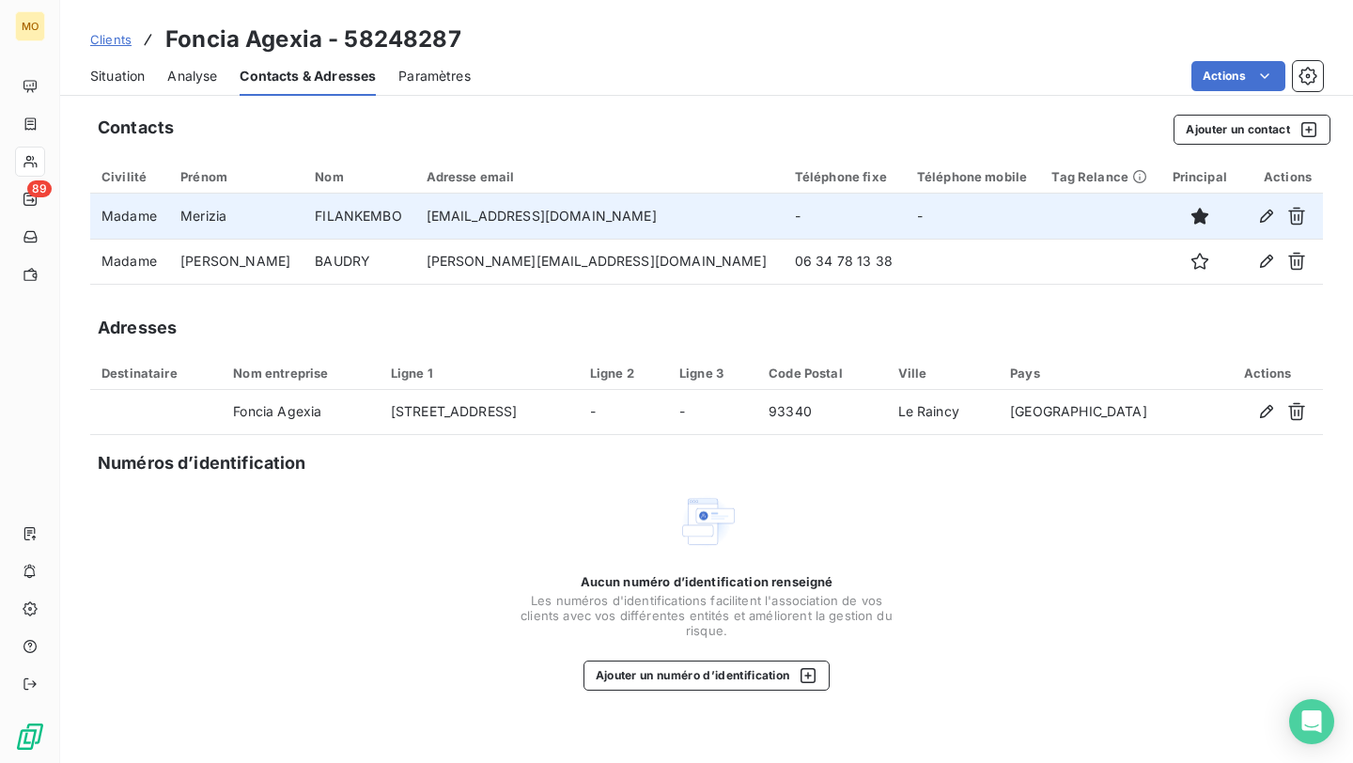
copy td "[EMAIL_ADDRESS][DOMAIN_NAME]"
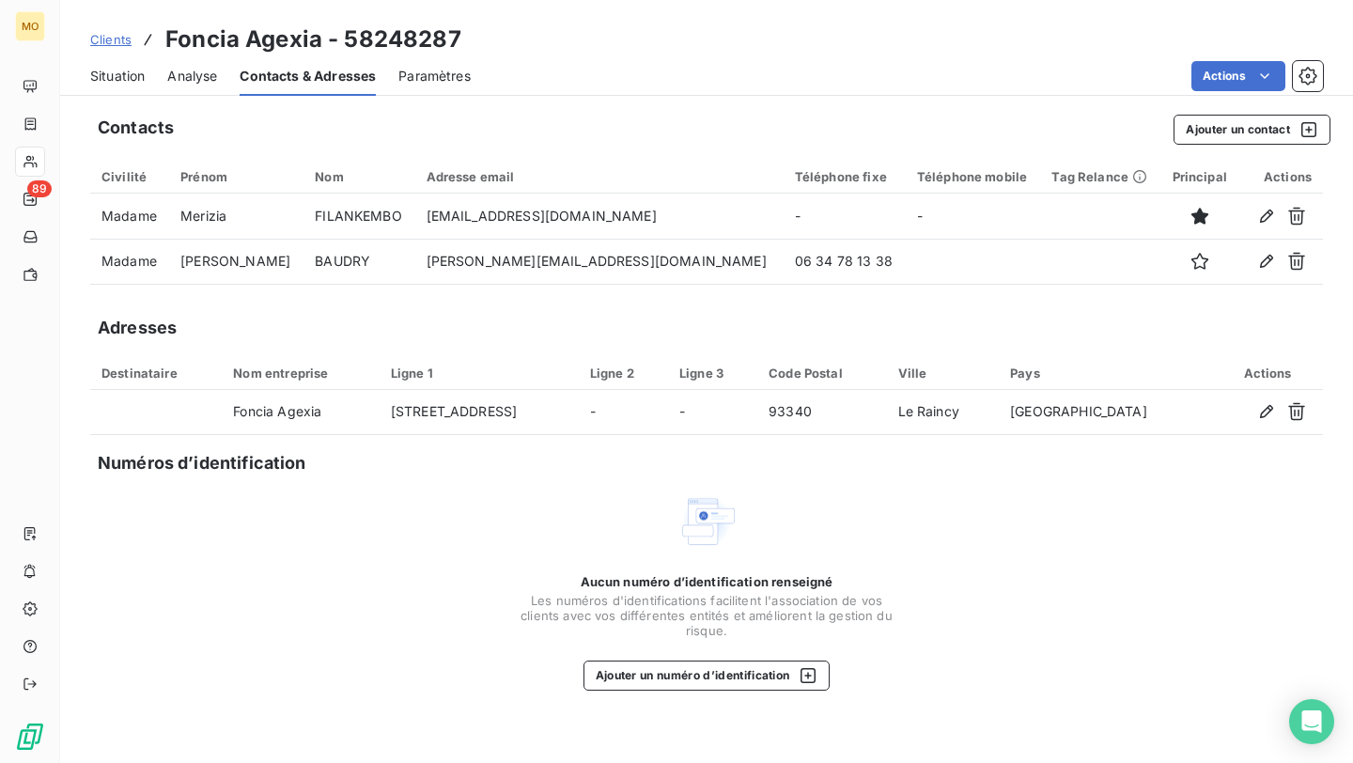
drag, startPoint x: 660, startPoint y: 224, endPoint x: 353, endPoint y: 316, distance: 320.4
click at [354, 311] on div "Contacts Ajouter un contact Civilité Prénom Nom Adresse email Téléphone fixe Té…" at bounding box center [706, 432] width 1292 height 659
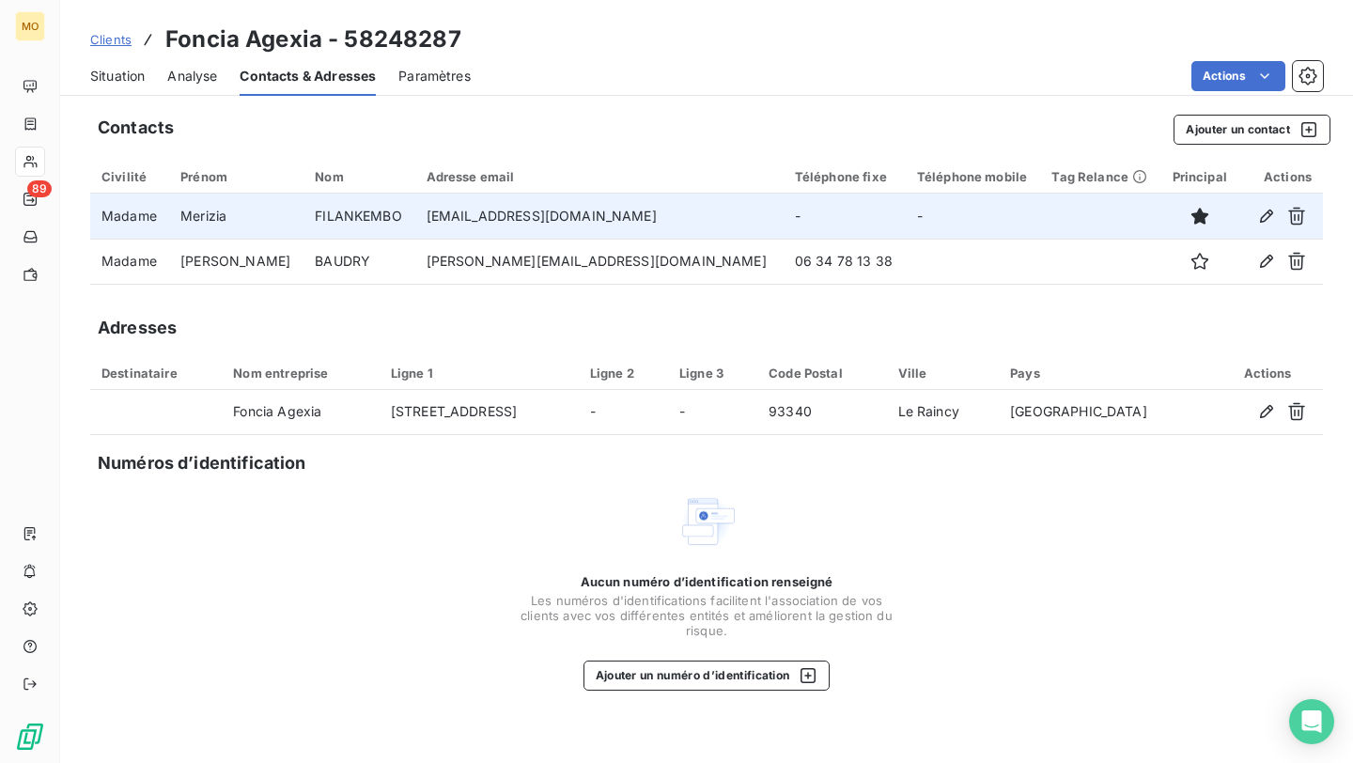
drag, startPoint x: 636, startPoint y: 224, endPoint x: 415, endPoint y: 224, distance: 220.7
click at [415, 224] on td "[EMAIL_ADDRESS][DOMAIN_NAME]" at bounding box center [599, 215] width 368 height 45
copy td "[EMAIL_ADDRESS][DOMAIN_NAME]"
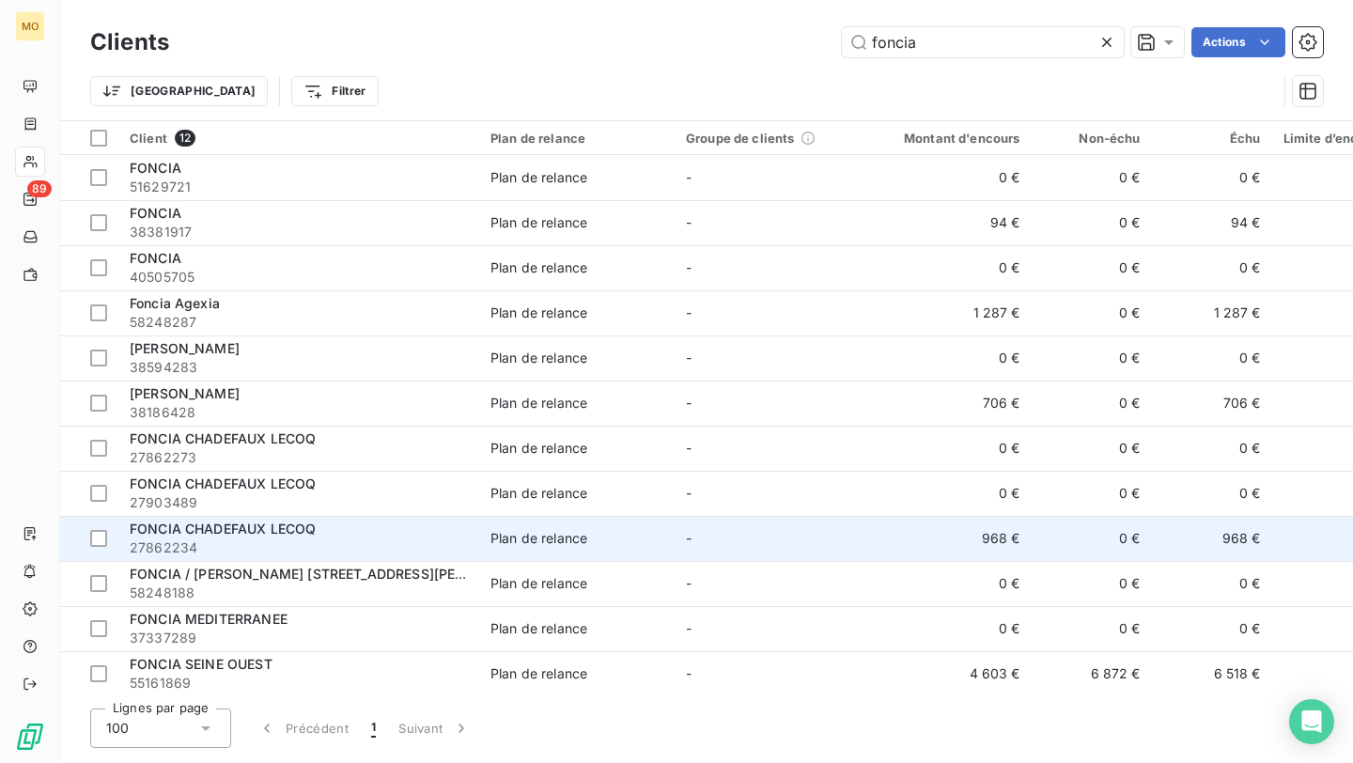
click at [388, 532] on div "FONCIA CHADEFAUX LECOQ" at bounding box center [299, 528] width 338 height 19
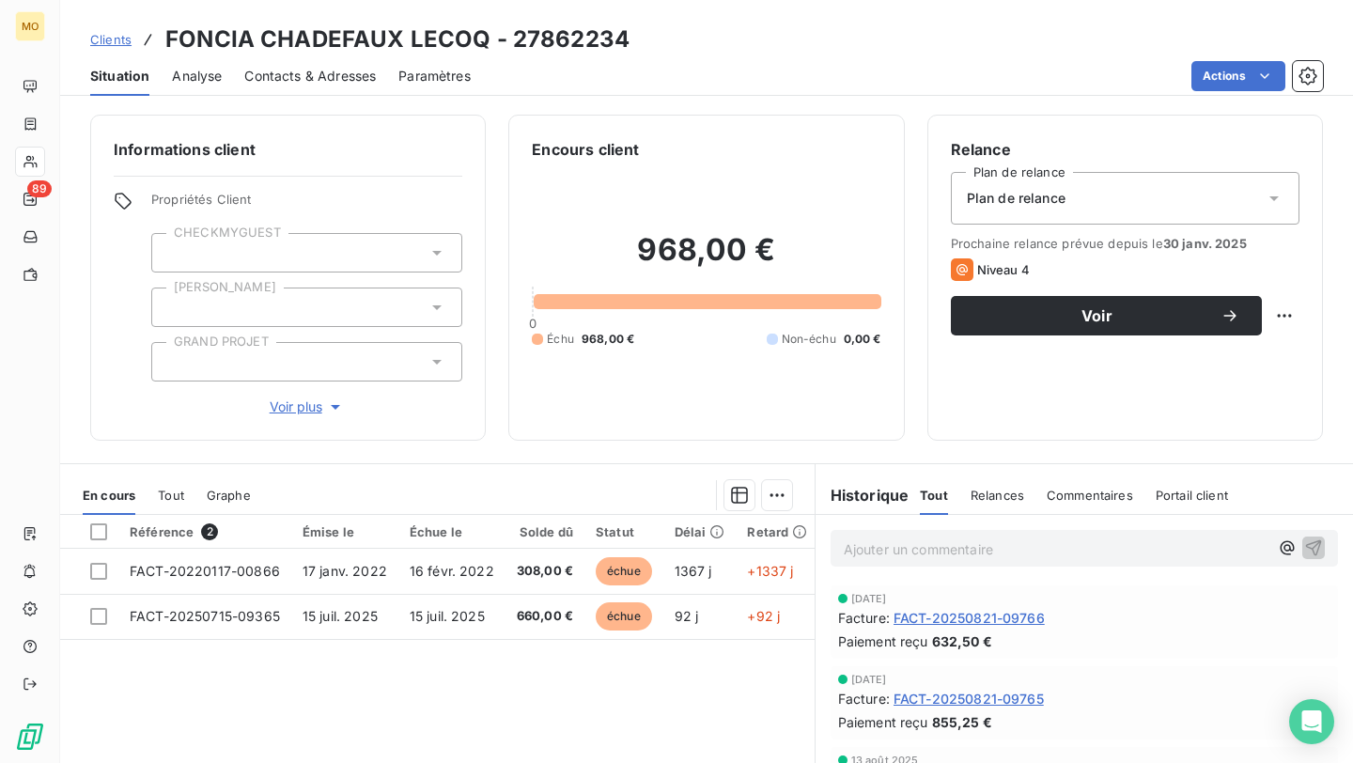
click at [349, 48] on h3 "FONCIA CHADEFAUX LECOQ - 27862234" at bounding box center [397, 40] width 464 height 34
click at [349, 53] on h3 "FONCIA CHADEFAUX LECOQ - 27862234" at bounding box center [397, 40] width 464 height 34
click at [349, 71] on span "Contacts & Adresses" at bounding box center [309, 76] width 131 height 19
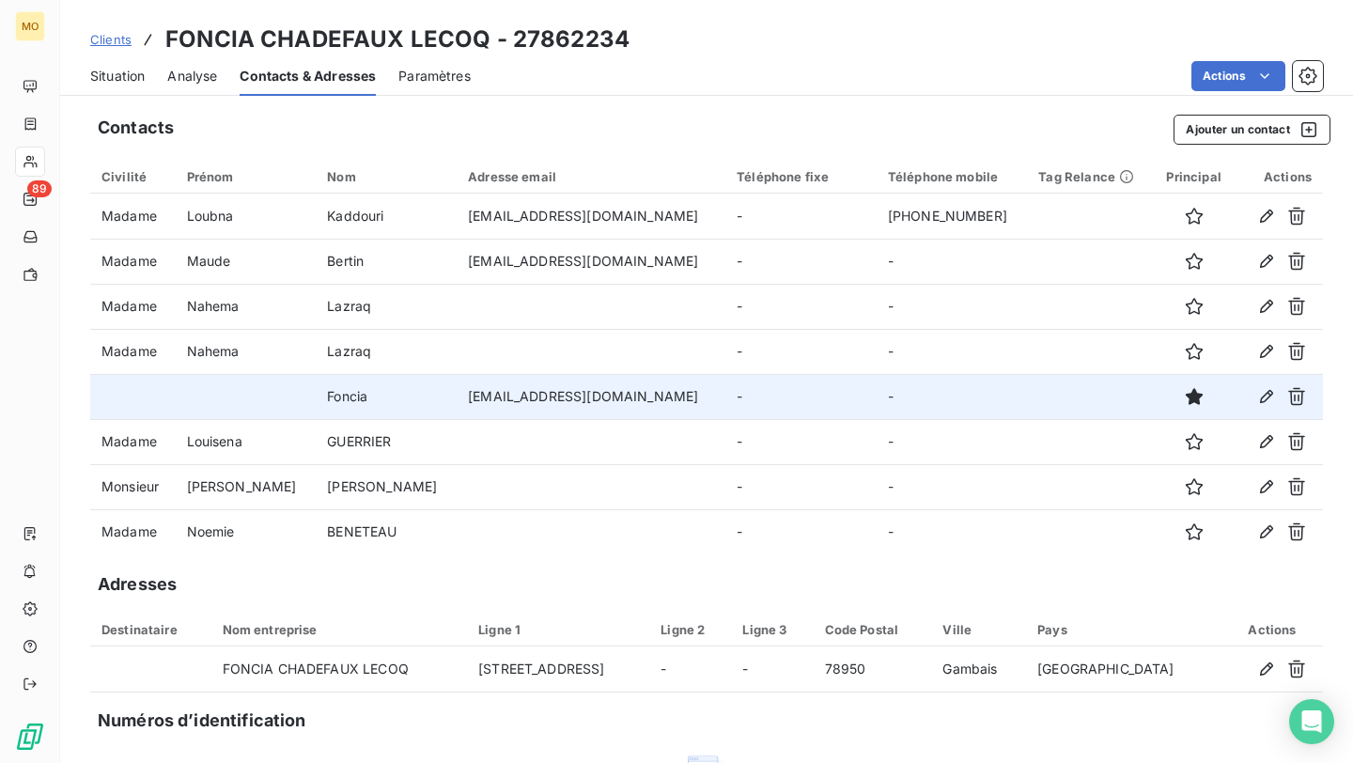
drag, startPoint x: 730, startPoint y: 401, endPoint x: 376, endPoint y: 395, distance: 354.2
click at [376, 395] on tr "Foncia [EMAIL_ADDRESS][DOMAIN_NAME] - -" at bounding box center [706, 396] width 1232 height 45
copy tr "[EMAIL_ADDRESS][DOMAIN_NAME]"
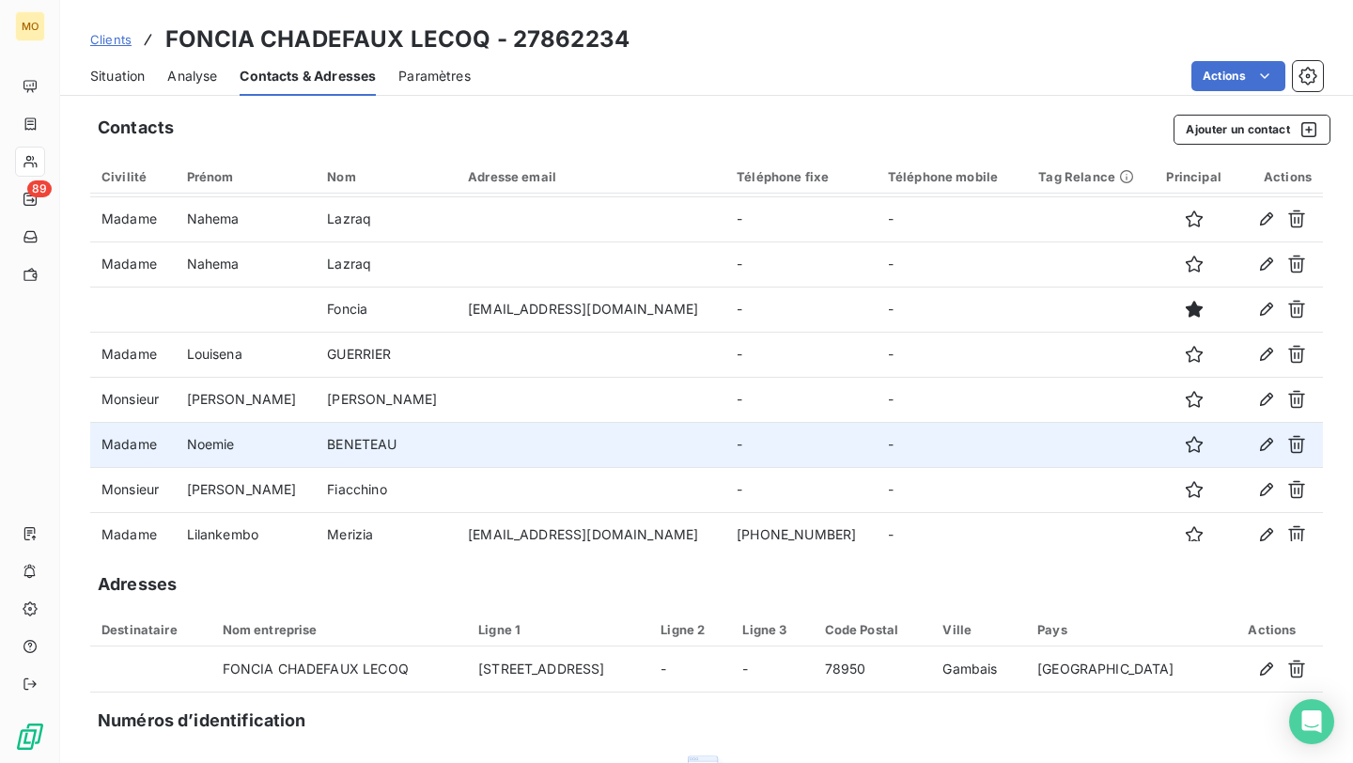
scroll to position [239, 0]
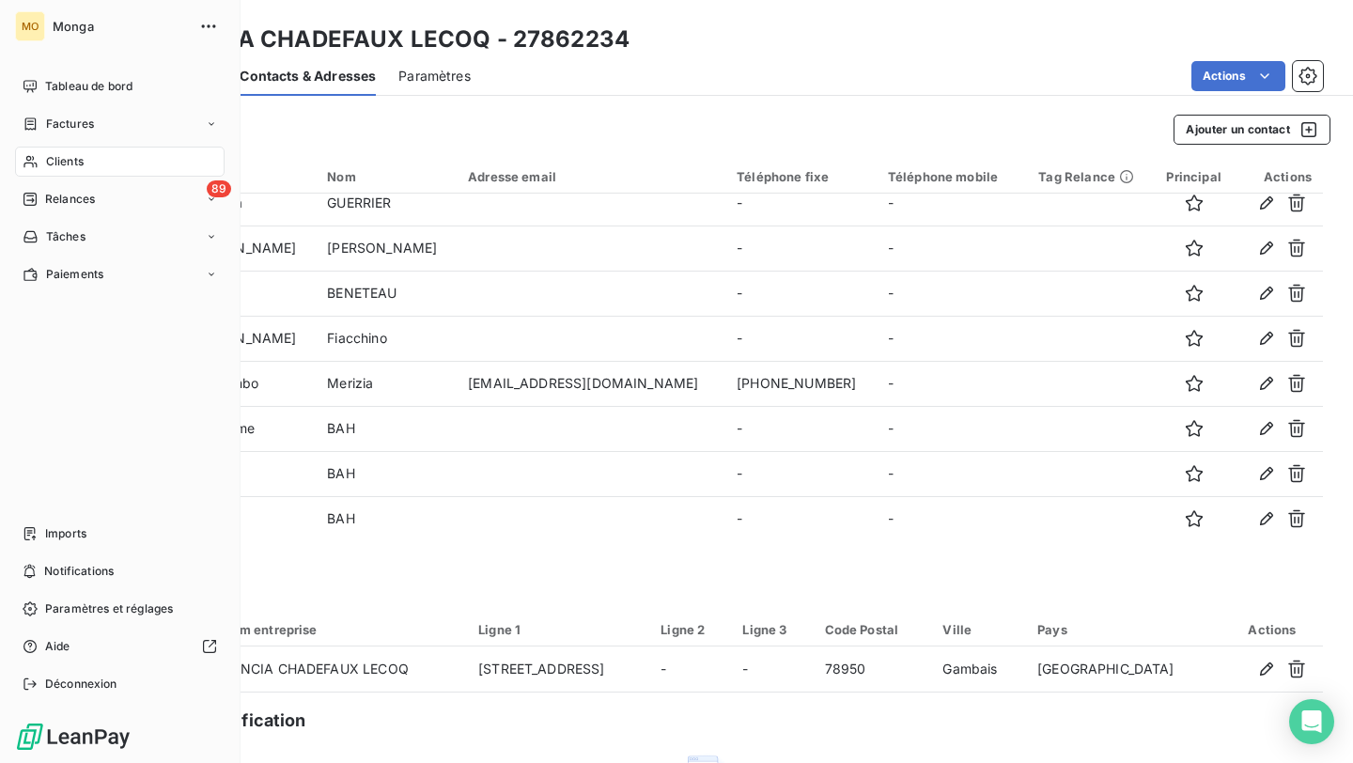
click at [62, 160] on span "Clients" at bounding box center [65, 161] width 38 height 17
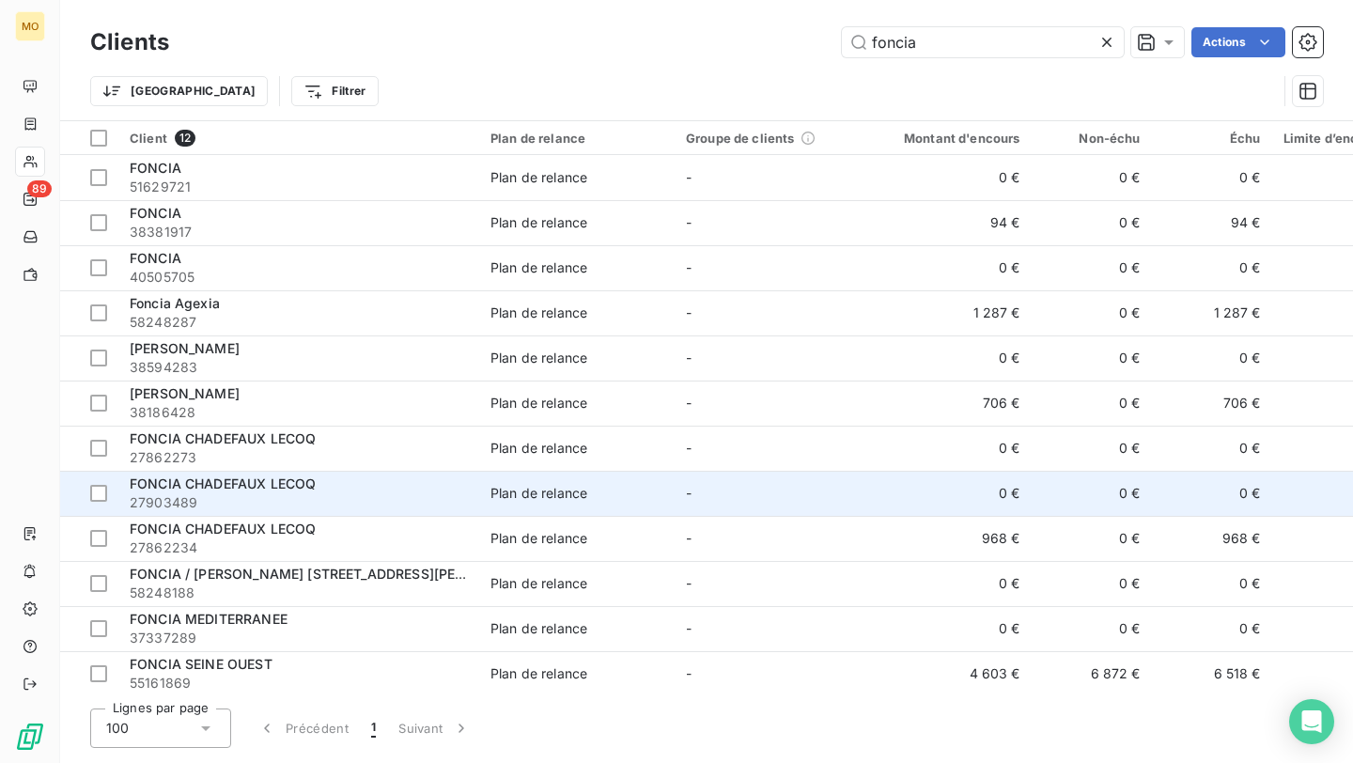
scroll to position [10, 0]
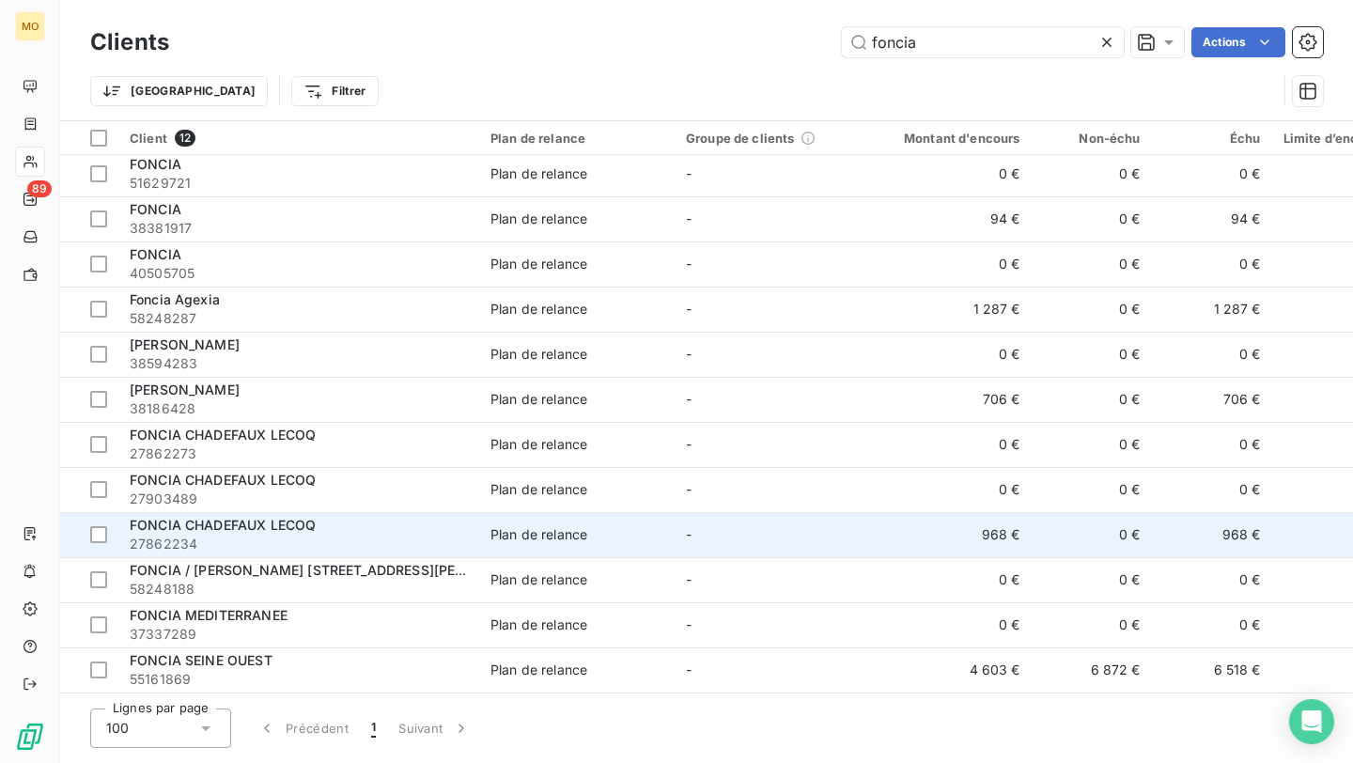
click at [361, 537] on span "27862234" at bounding box center [299, 543] width 338 height 19
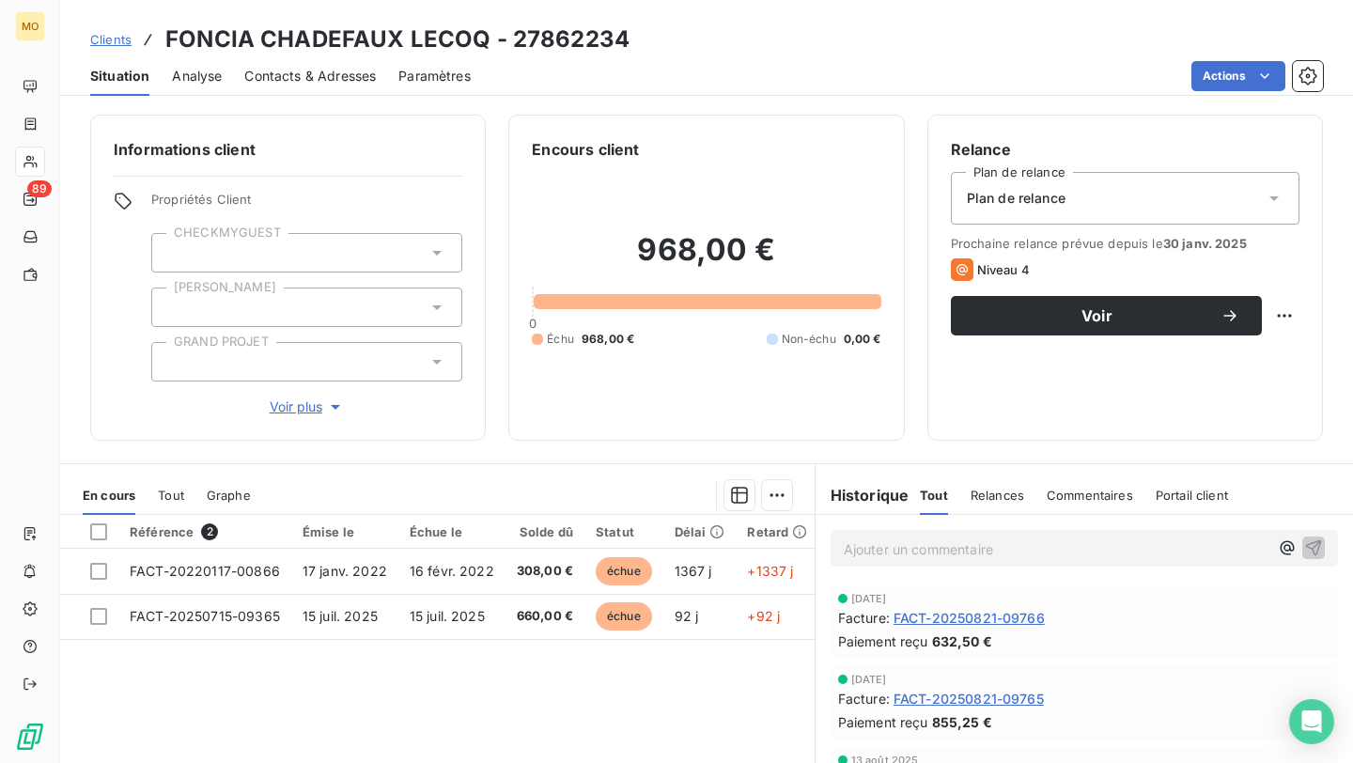
scroll to position [65, 0]
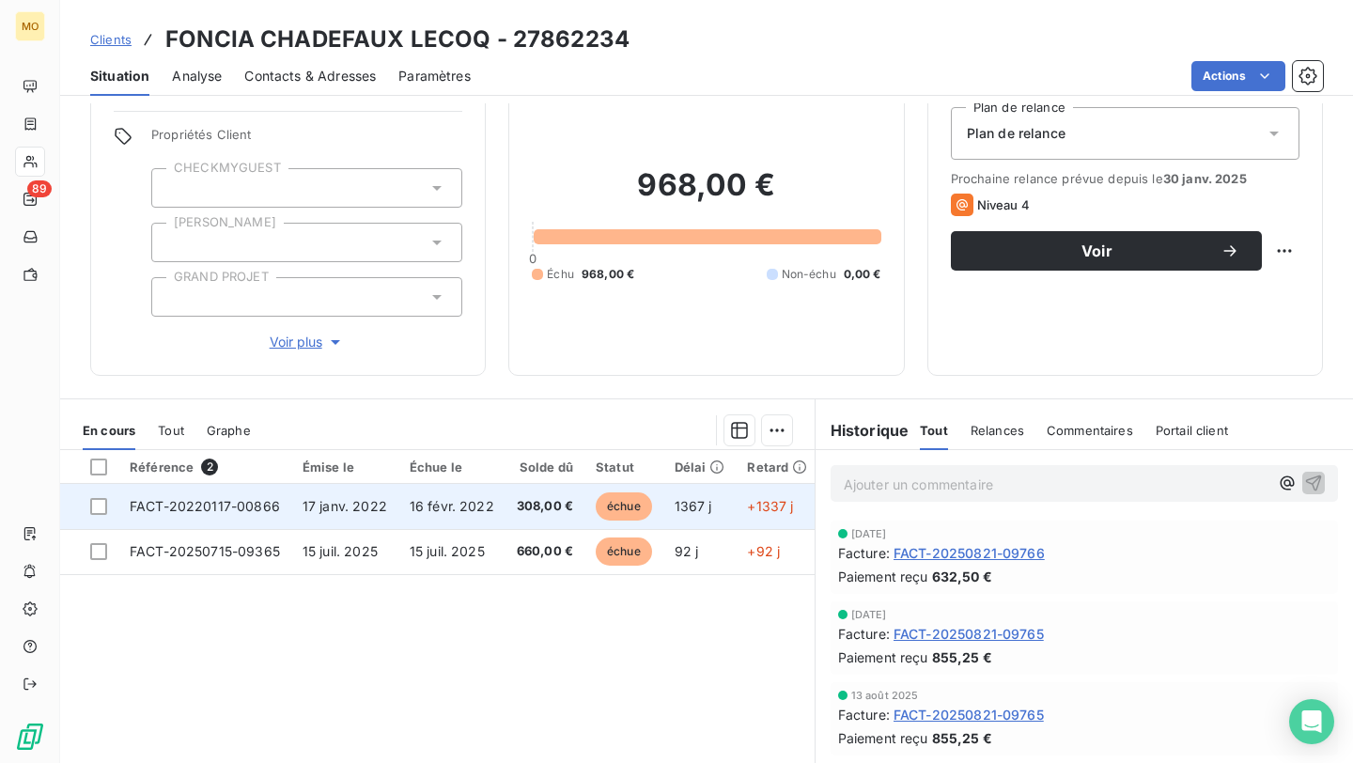
click at [261, 511] on span "FACT-20220117-00866" at bounding box center [205, 506] width 150 height 16
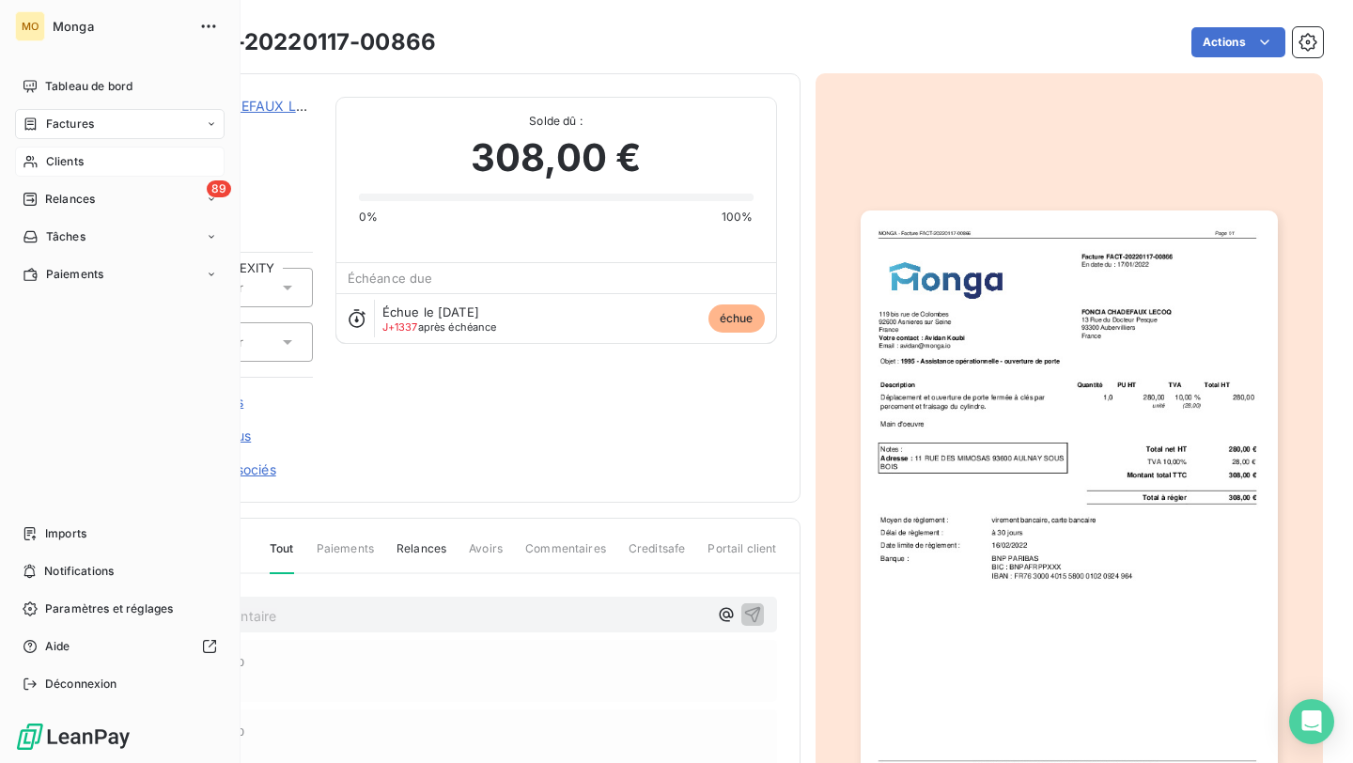
click at [37, 126] on icon at bounding box center [31, 123] width 16 height 15
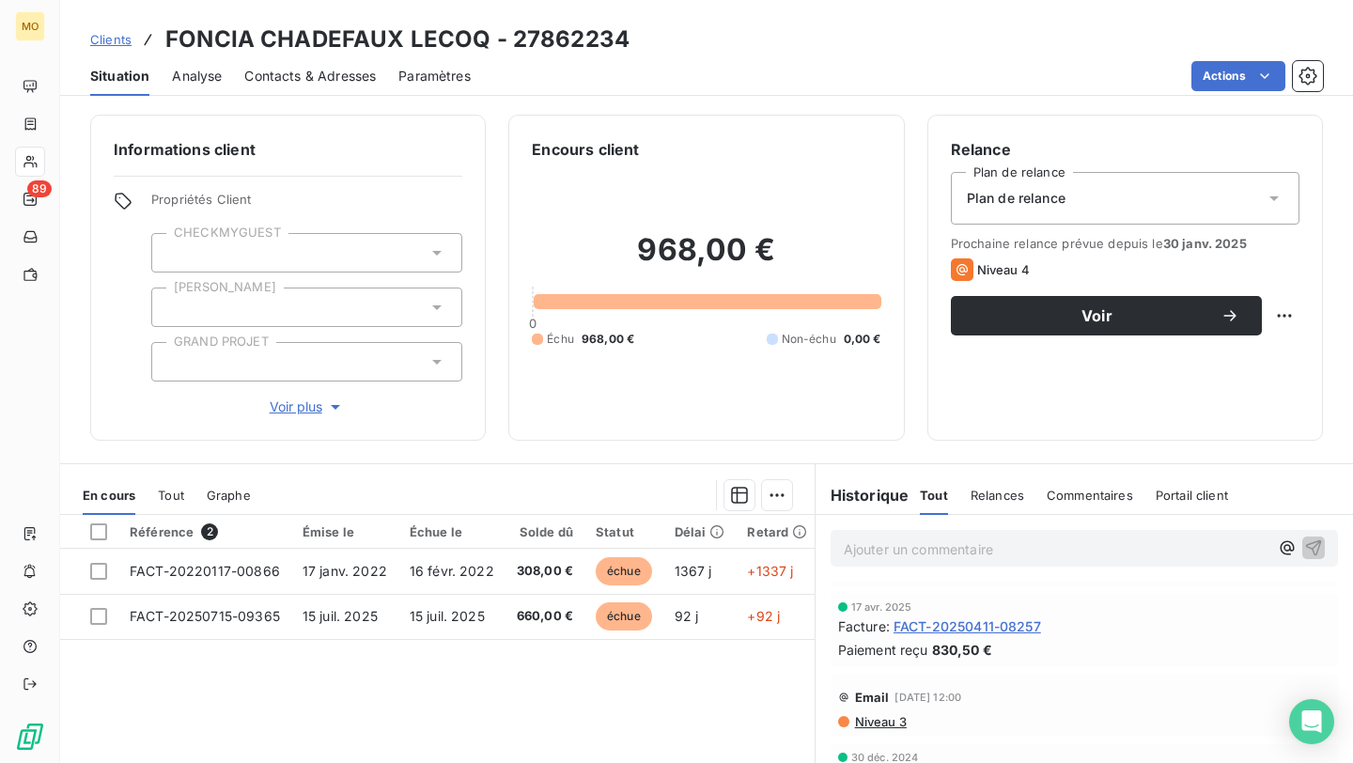
scroll to position [920, 0]
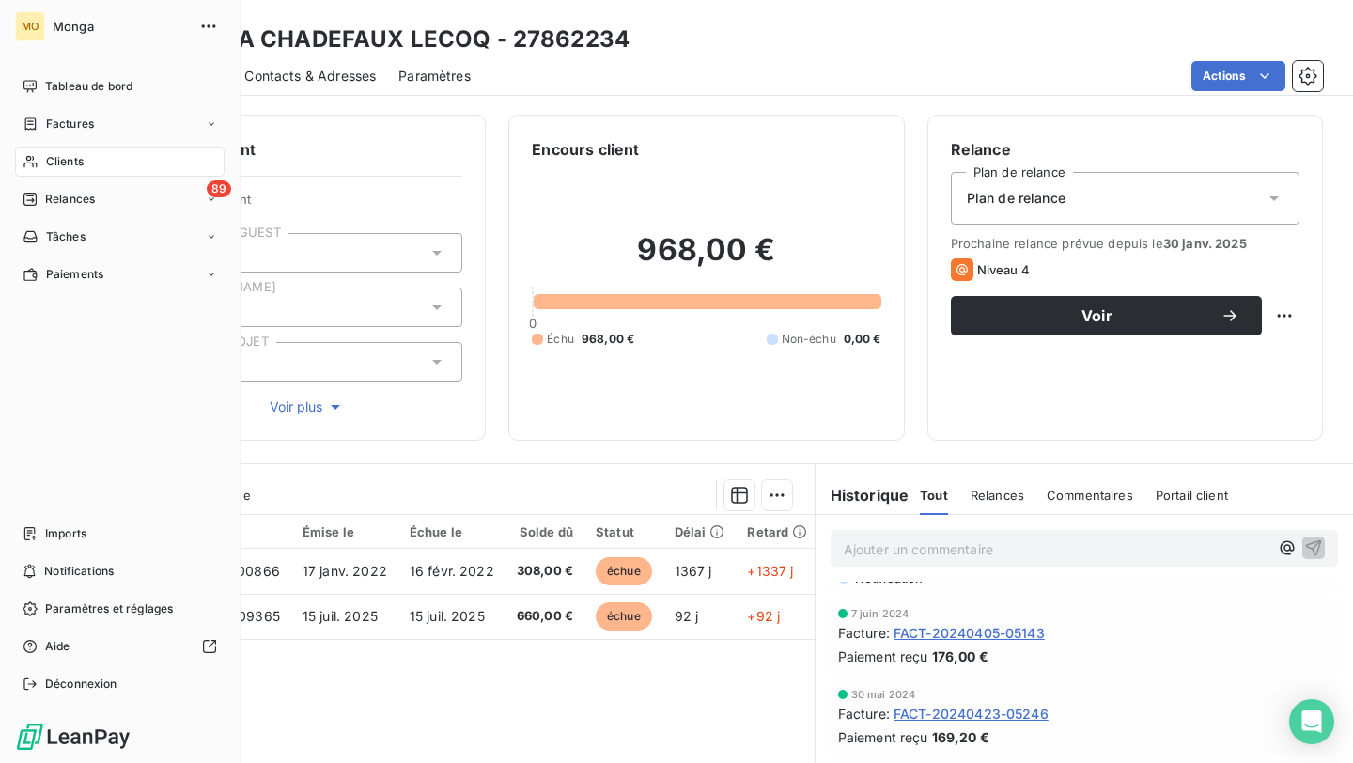
click at [88, 154] on div "Clients" at bounding box center [119, 162] width 209 height 30
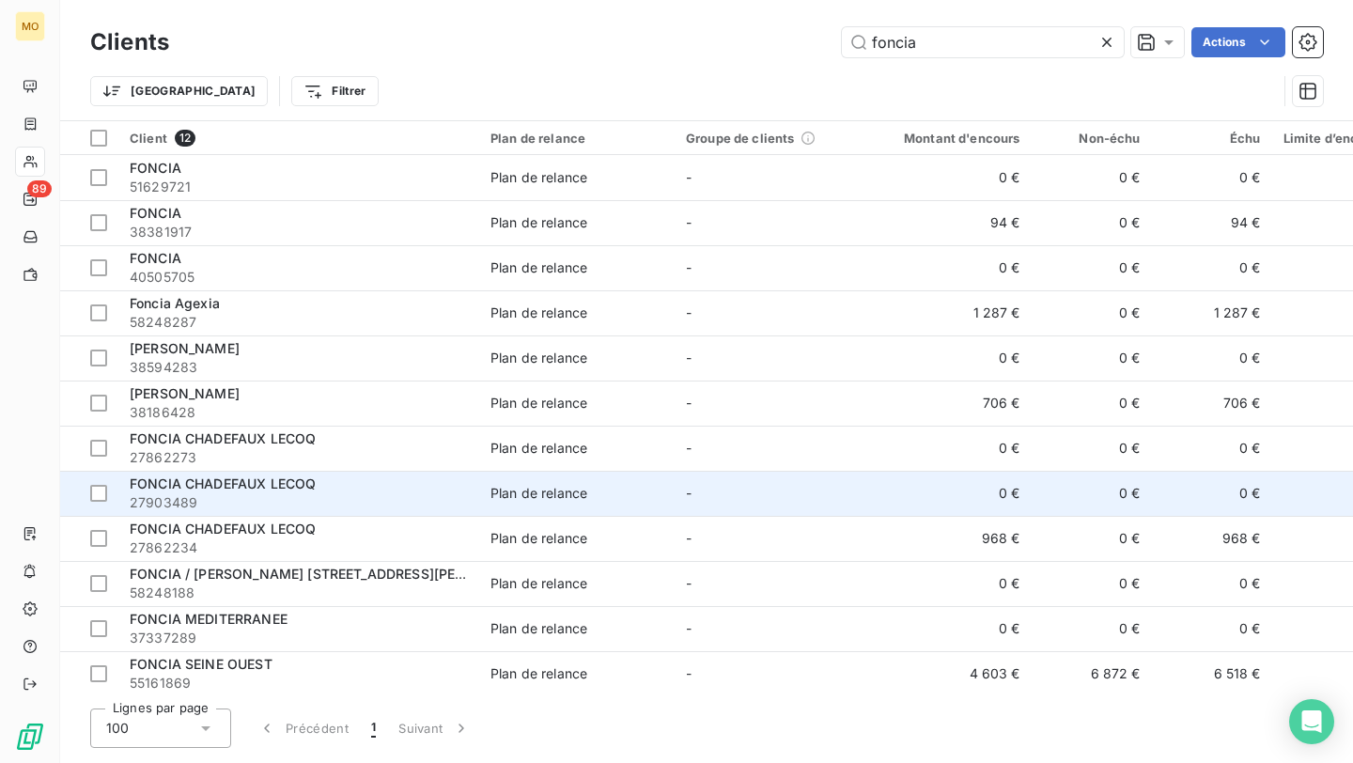
scroll to position [10, 0]
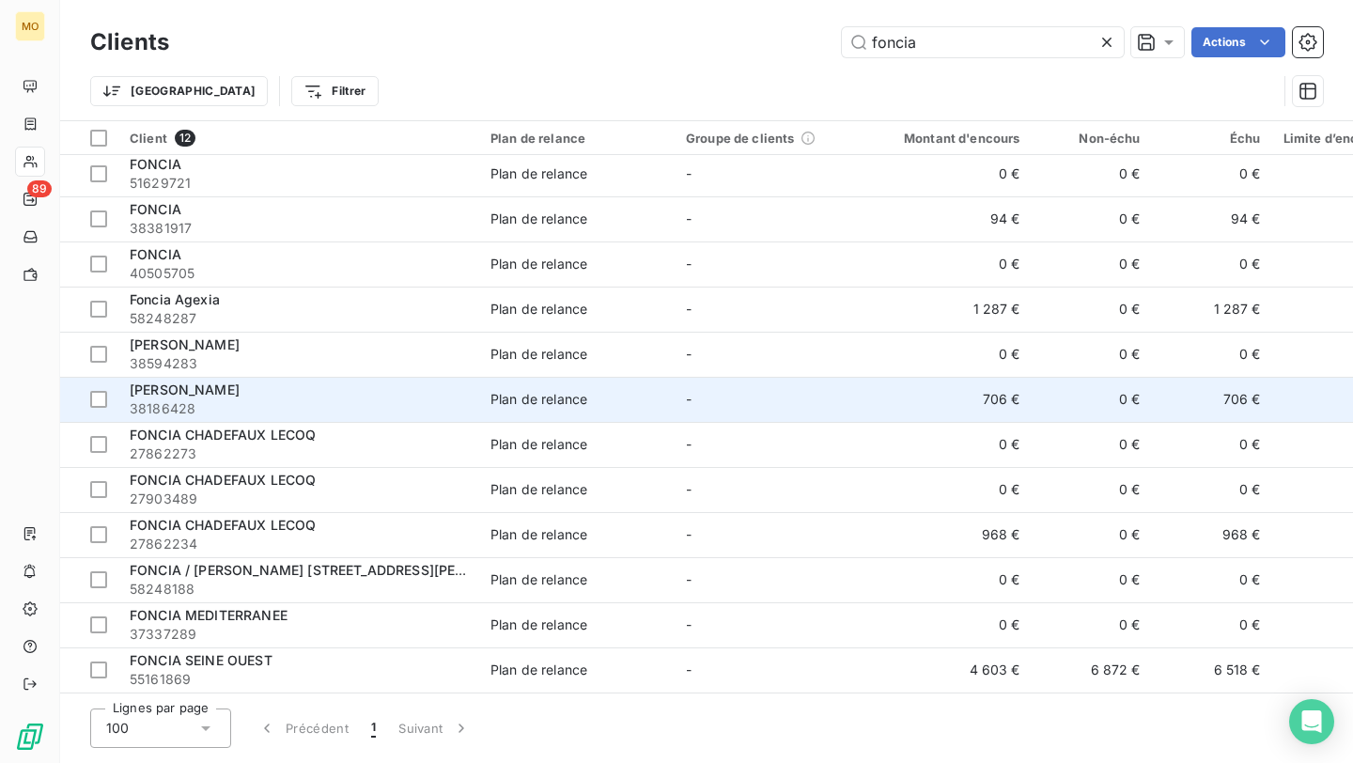
click at [346, 399] on span "38186428" at bounding box center [299, 408] width 338 height 19
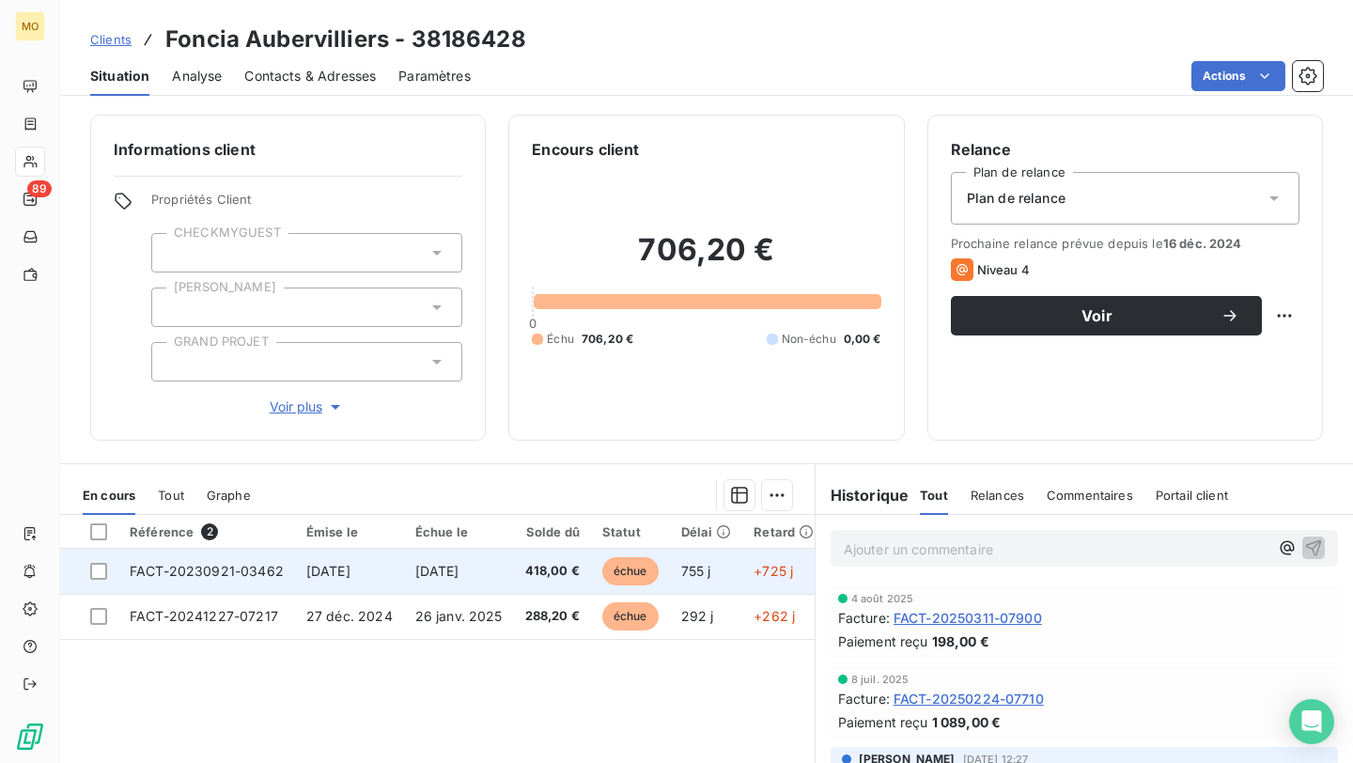
click at [224, 580] on td "FACT-20230921-03462" at bounding box center [206, 571] width 177 height 45
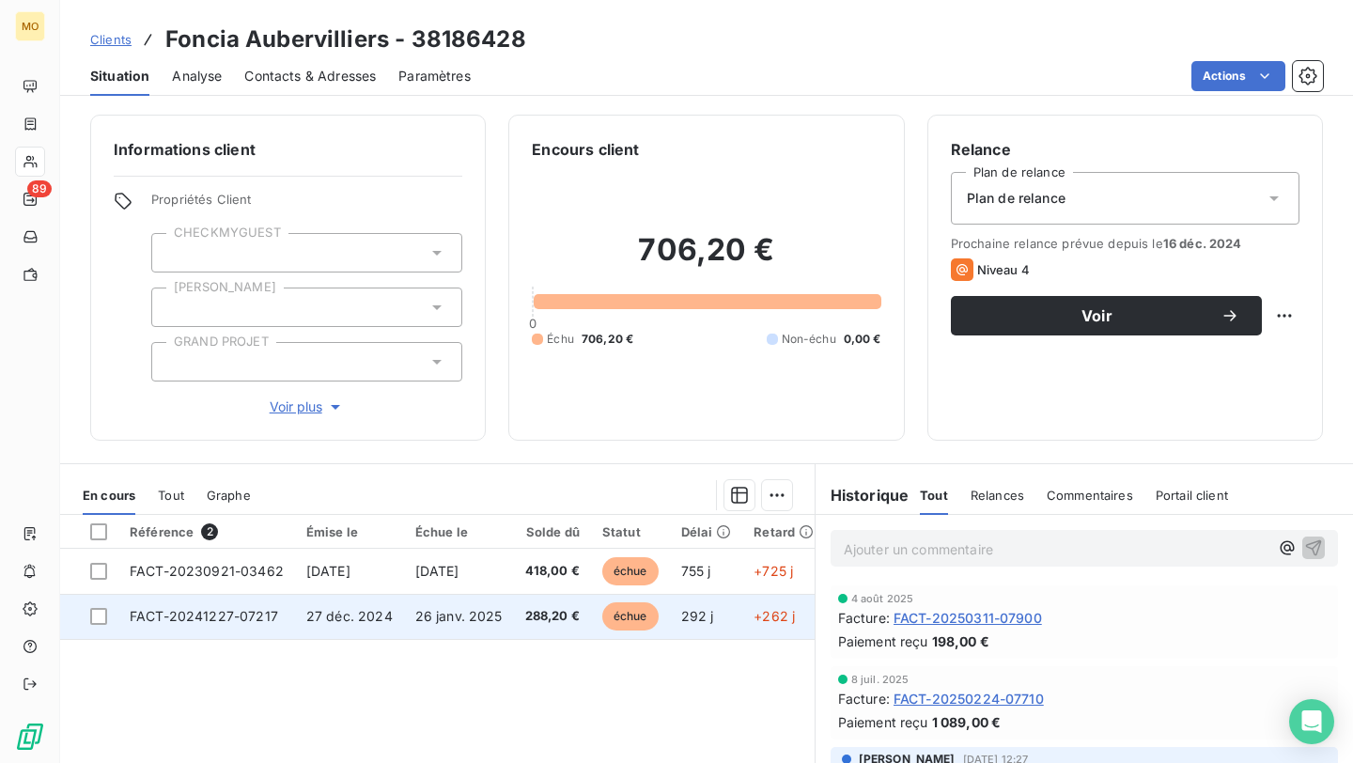
click at [269, 627] on td "FACT-20241227-07217" at bounding box center [206, 616] width 177 height 45
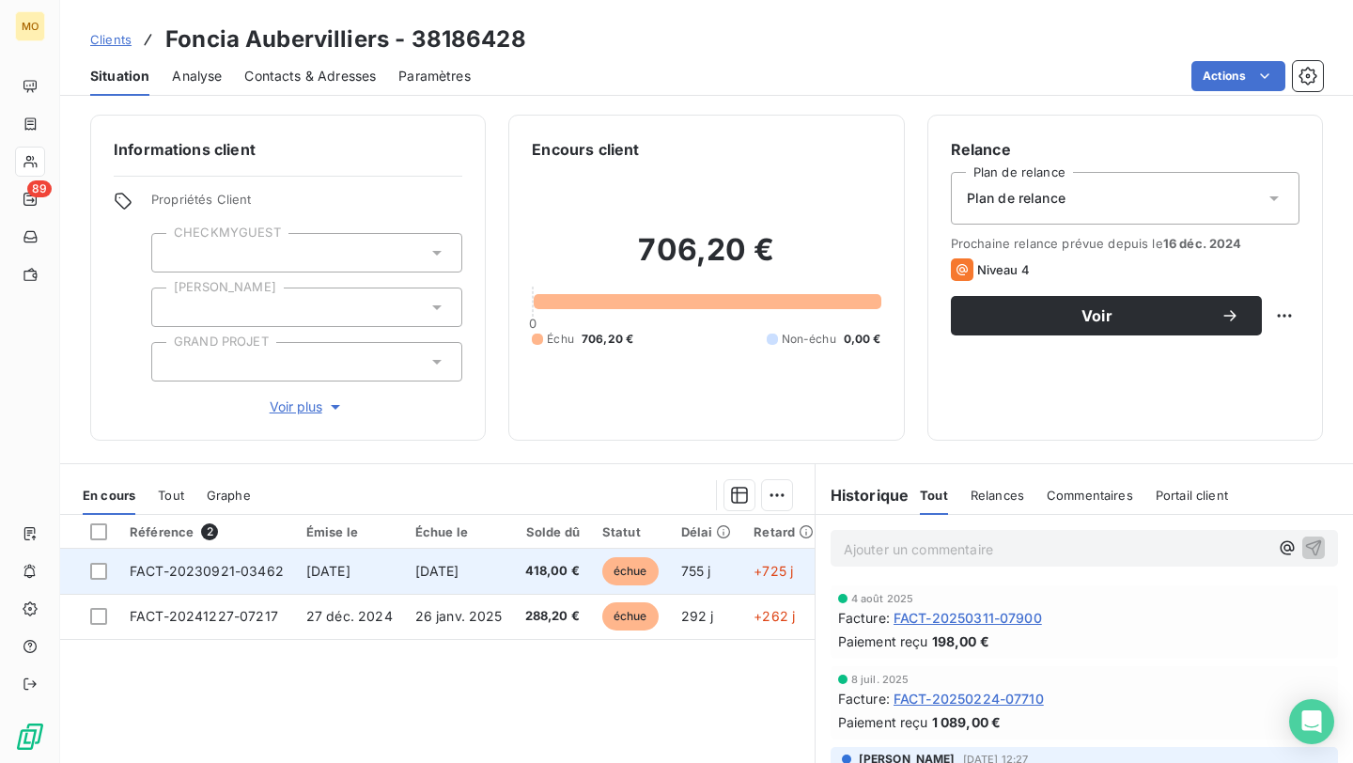
click at [241, 578] on span "FACT-20230921-03462" at bounding box center [207, 571] width 154 height 16
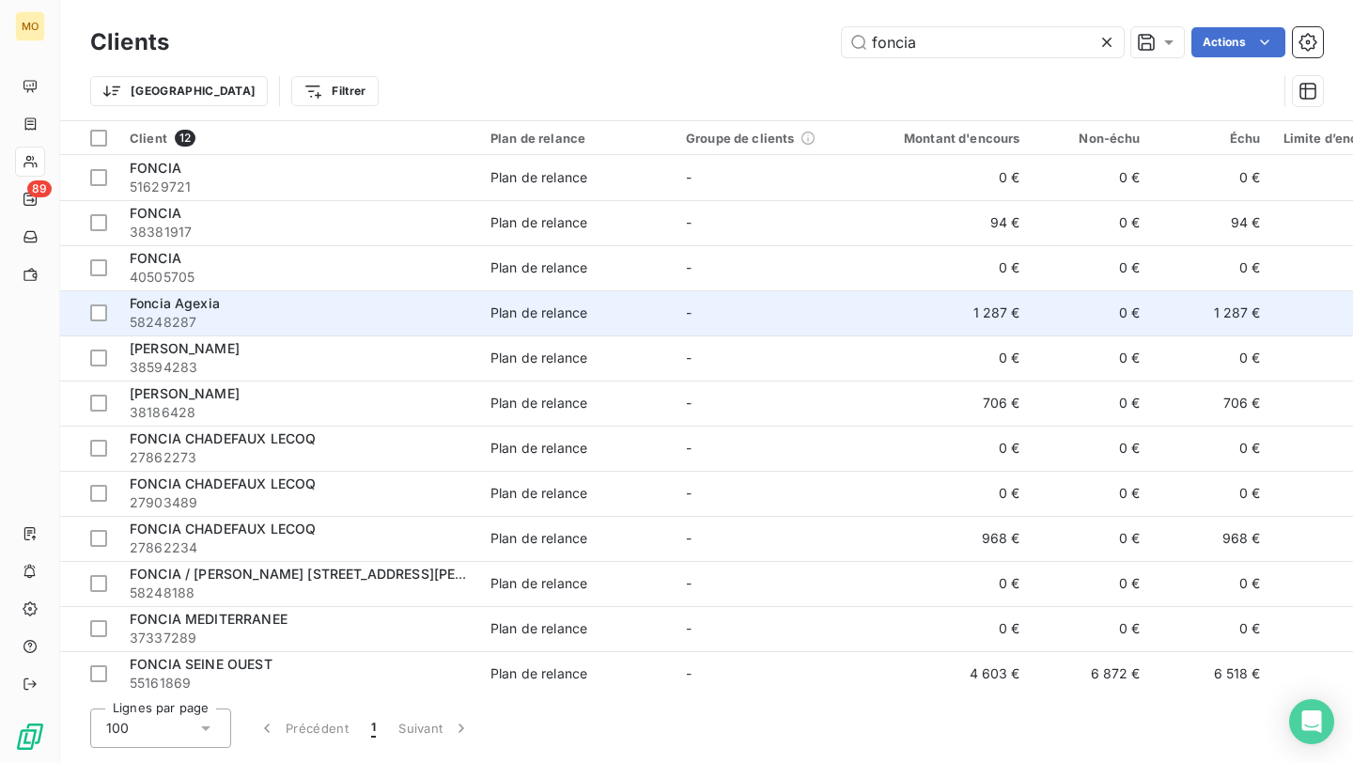
click at [440, 302] on div "Foncia Agexia" at bounding box center [299, 303] width 338 height 19
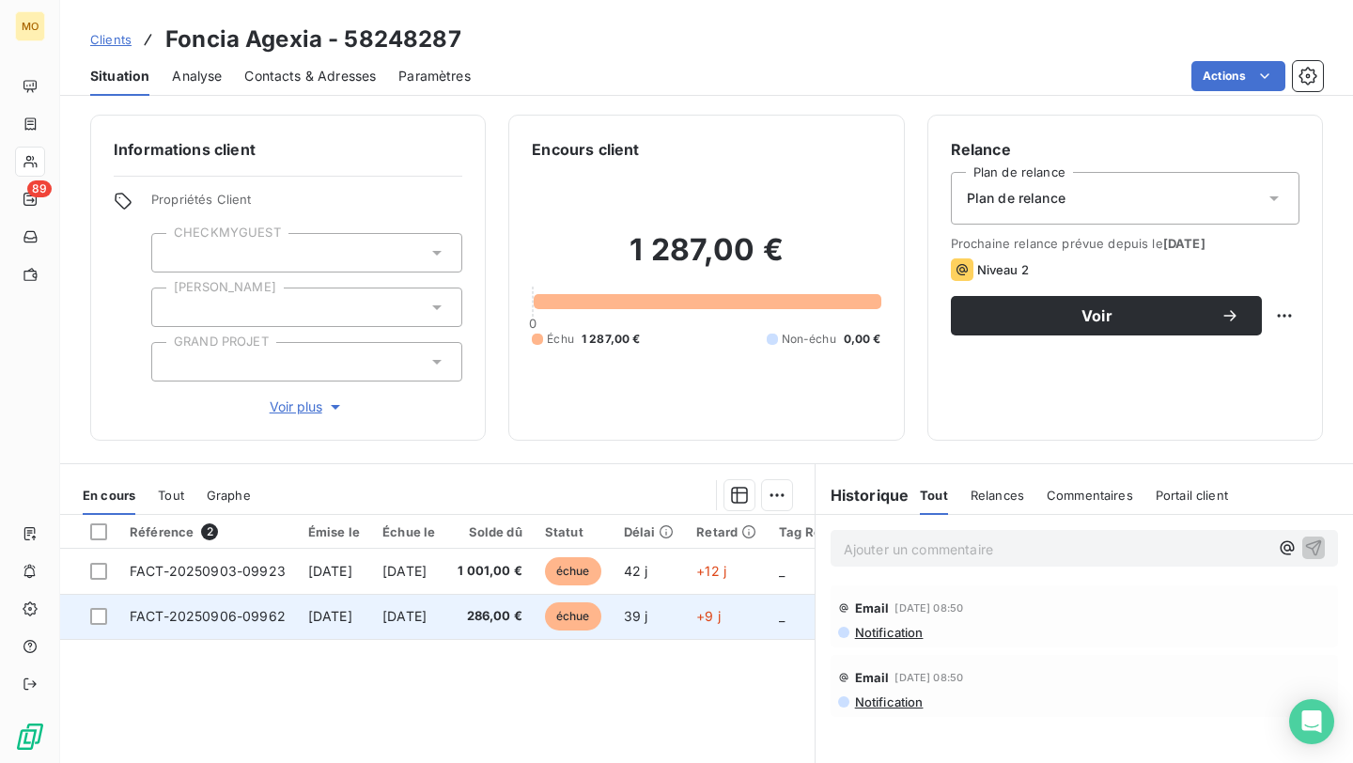
click at [352, 611] on span "[DATE]" at bounding box center [330, 616] width 44 height 16
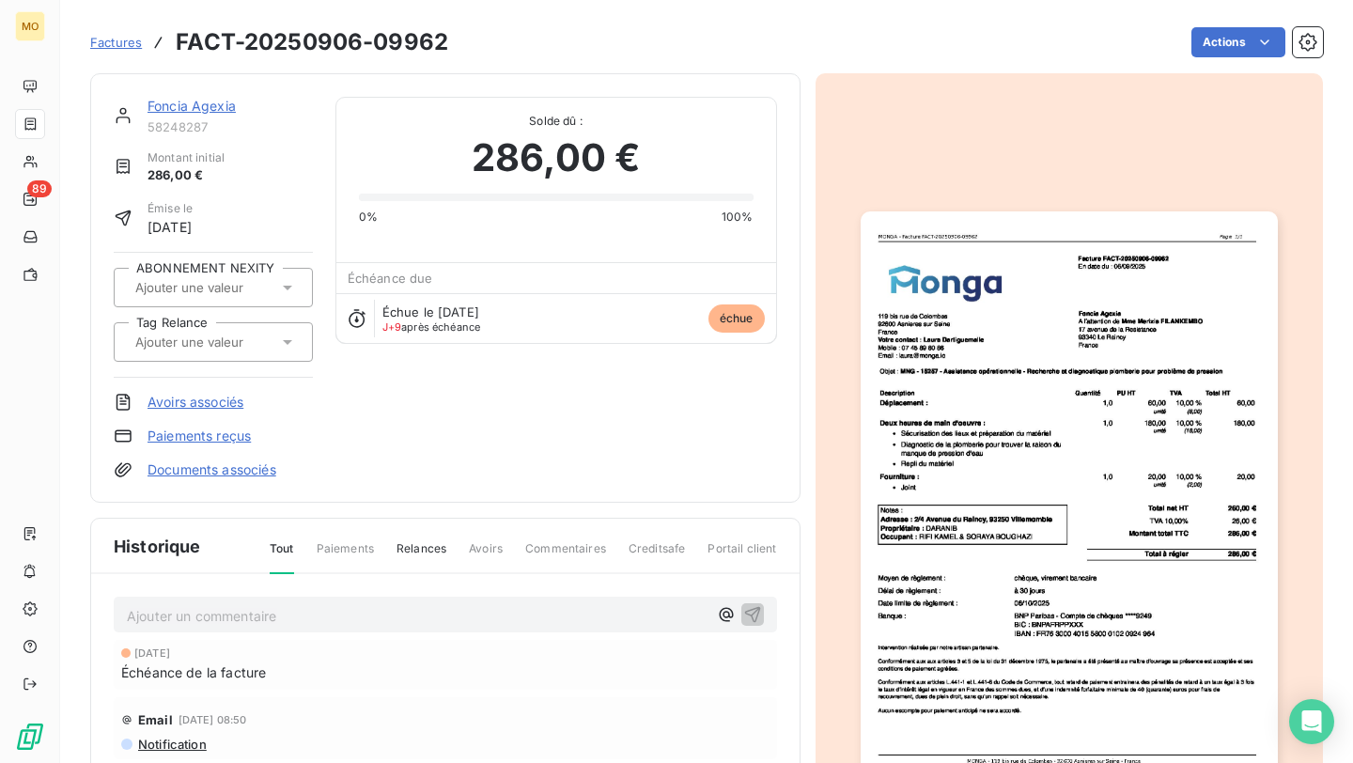
click at [1144, 293] on img "button" at bounding box center [1068, 505] width 417 height 589
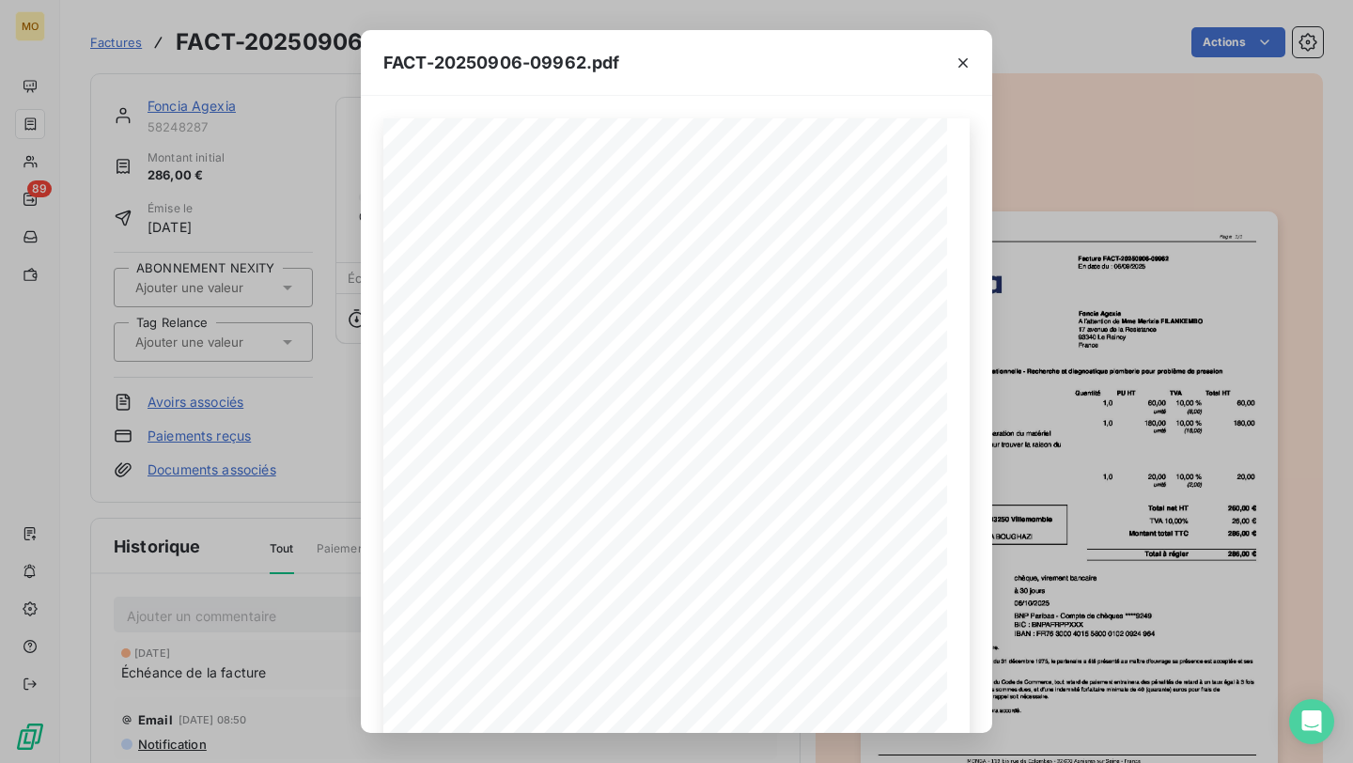
click at [273, 87] on div "FACT-20250906-09962.pdf [STREET_ADDRESS] Votre contact : [PERSON_NAME] Mobile :…" at bounding box center [676, 381] width 1353 height 763
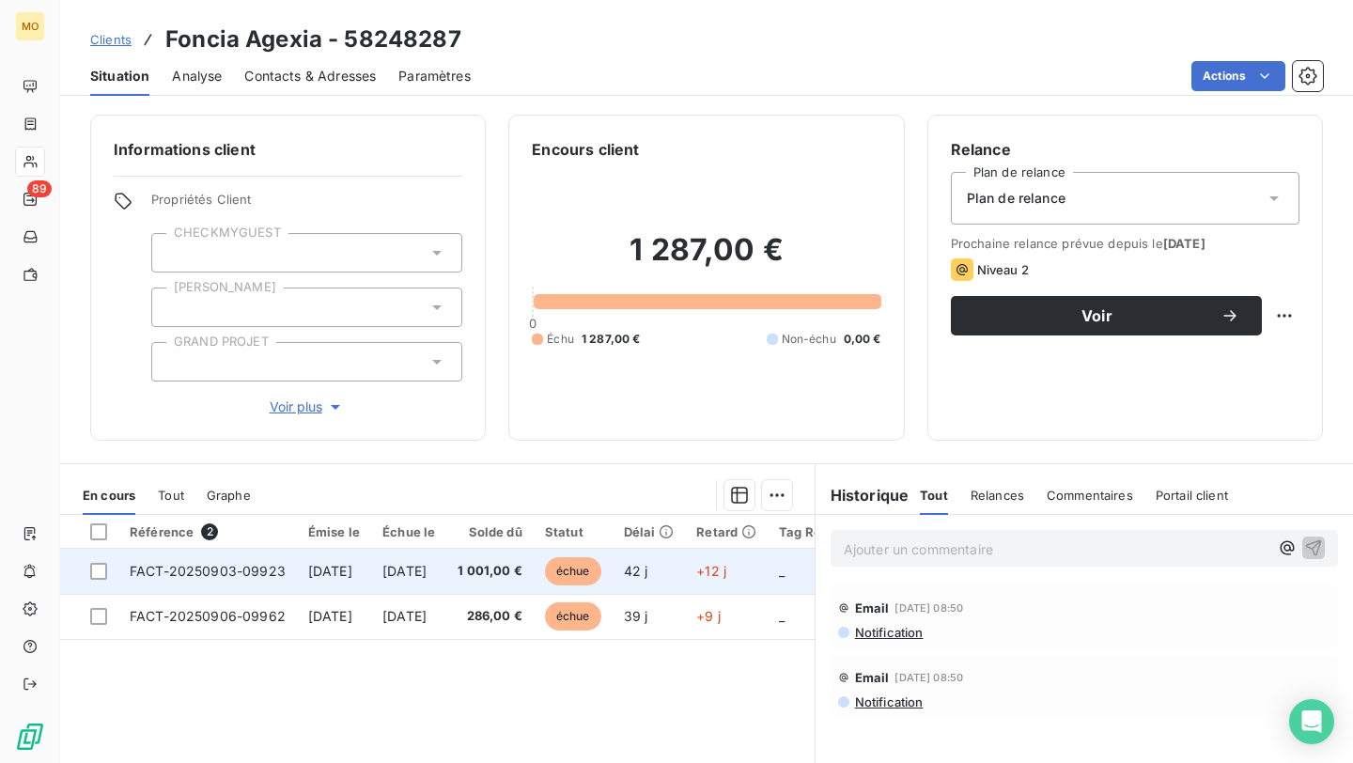
click at [328, 578] on span "[DATE]" at bounding box center [330, 571] width 44 height 16
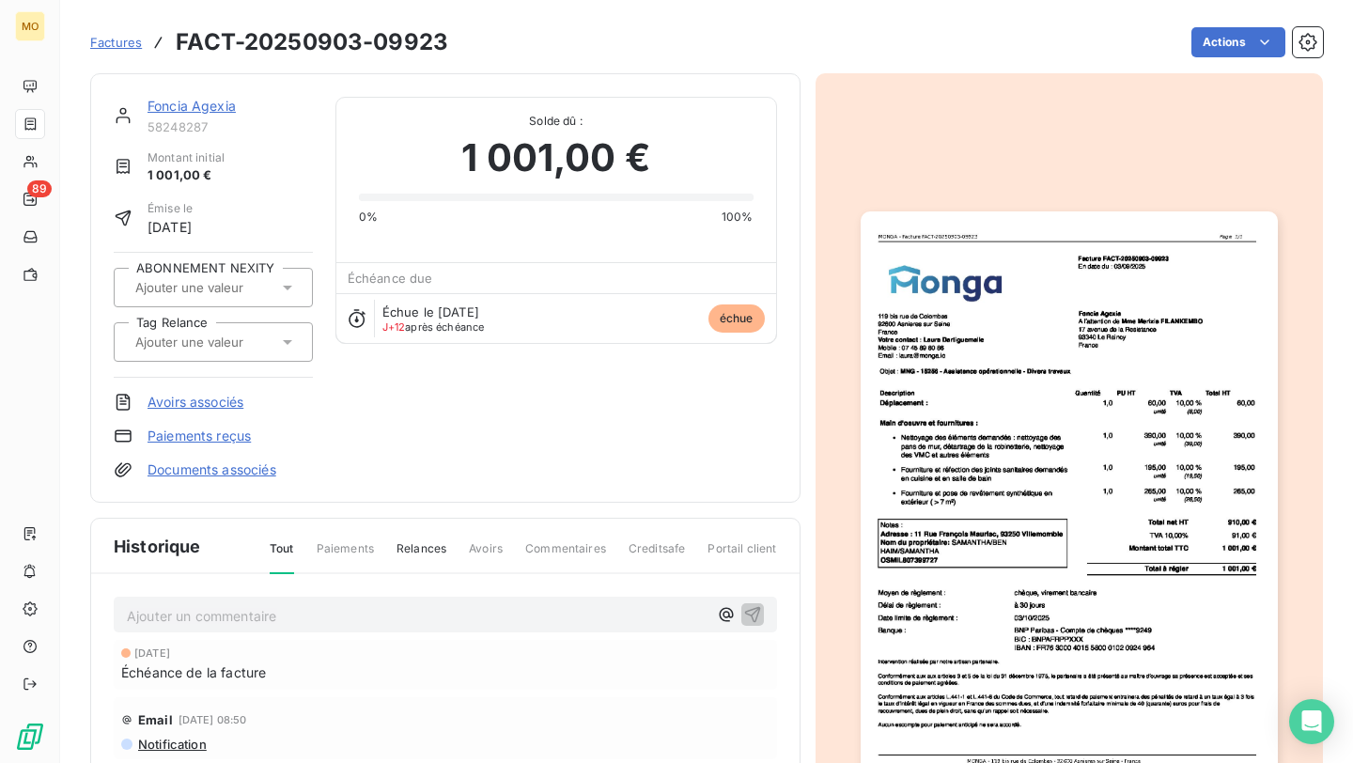
click at [1191, 319] on img "button" at bounding box center [1068, 505] width 417 height 589
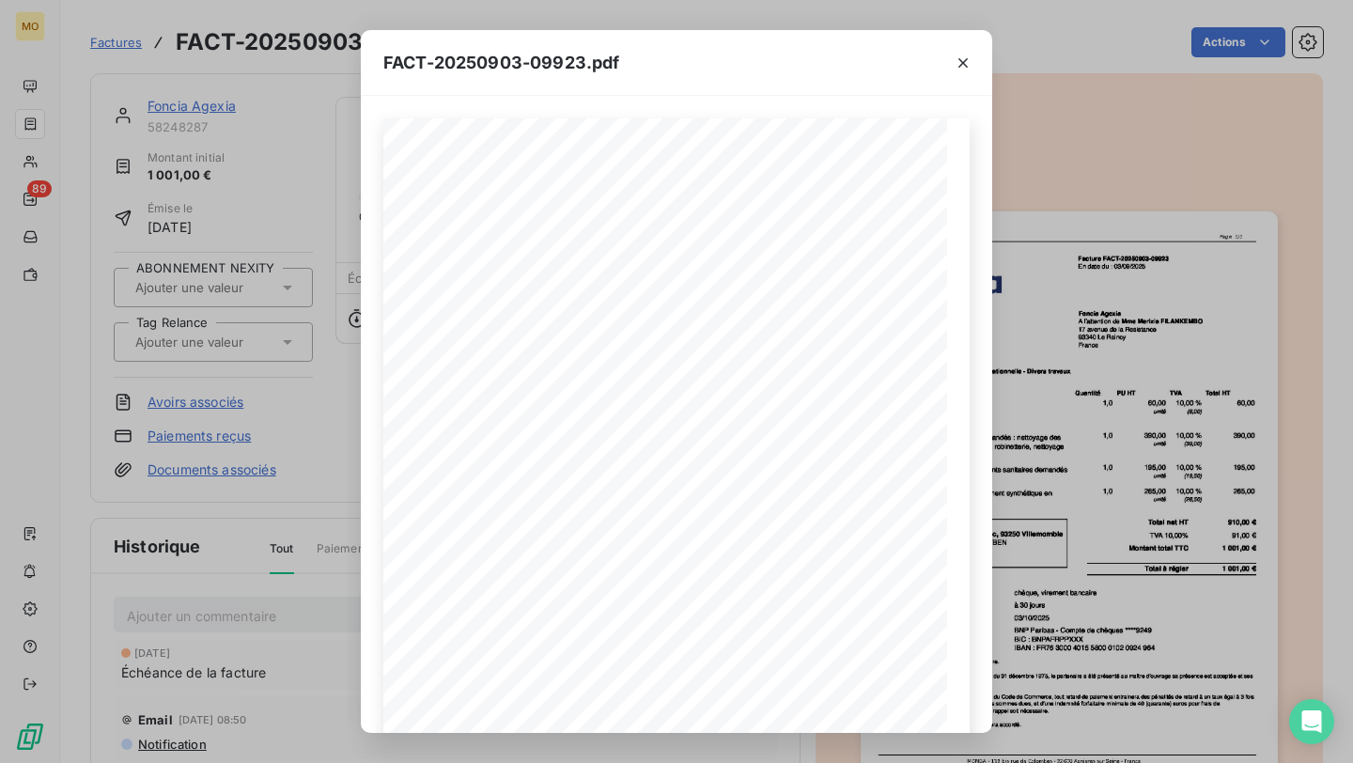
click at [193, 200] on div "FACT-20250903-09923.pdf [STREET_ADDRESS] Votre contact : [PERSON_NAME] Mobile :…" at bounding box center [676, 381] width 1353 height 763
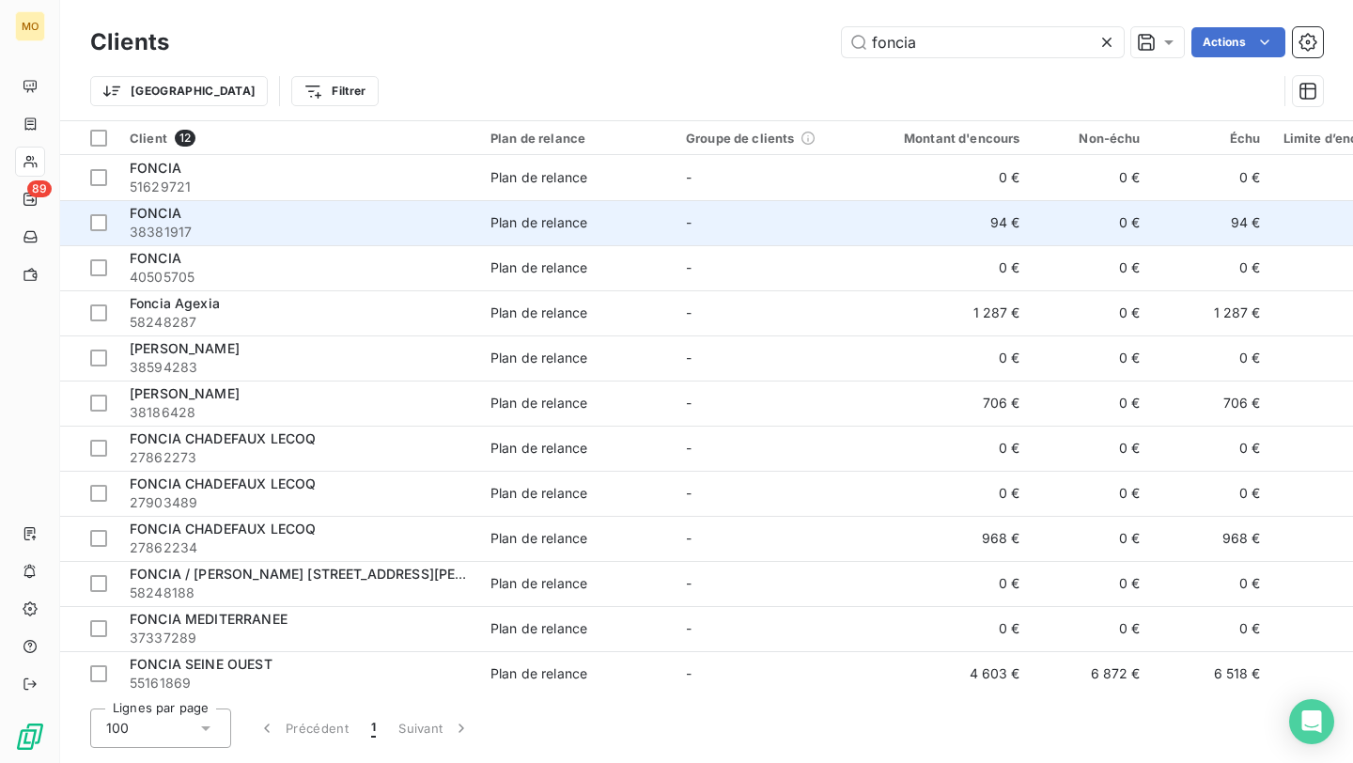
click at [247, 211] on div "FONCIA" at bounding box center [299, 213] width 338 height 19
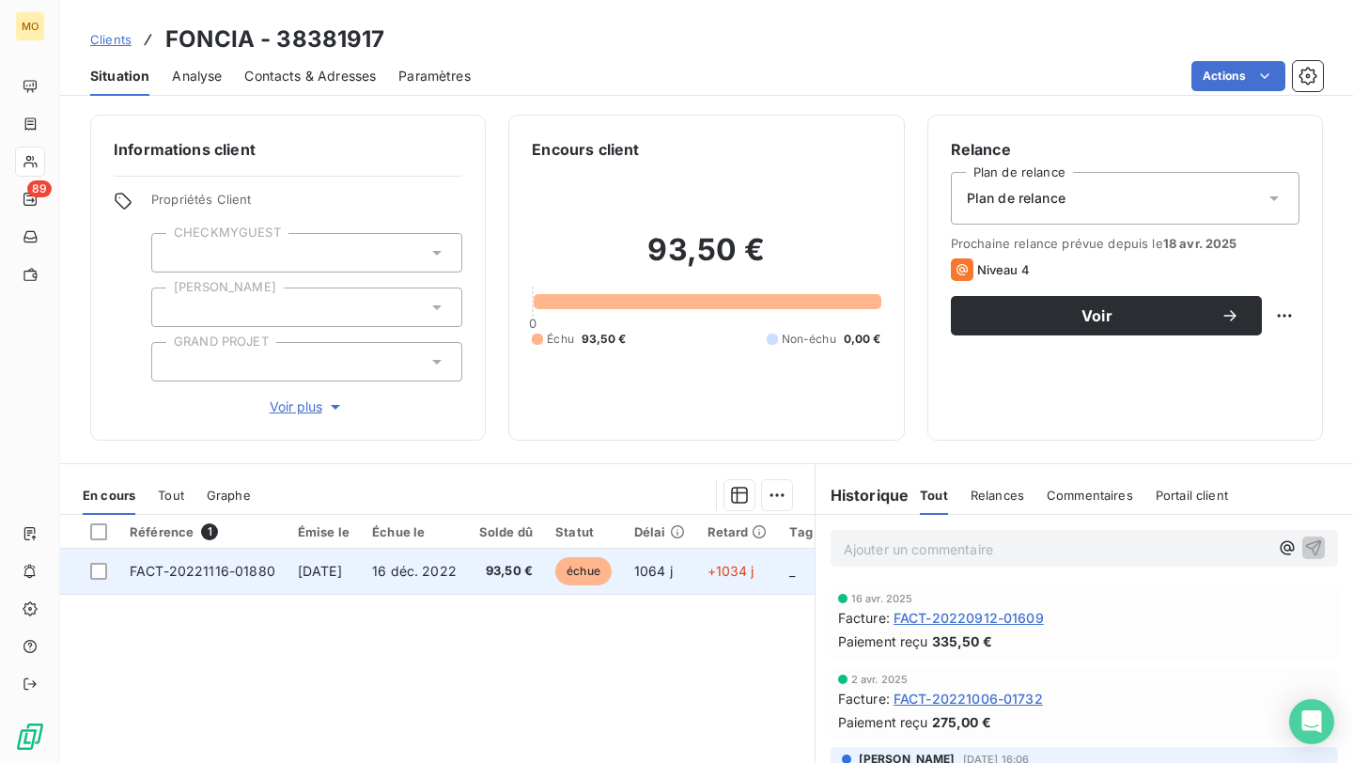
click at [291, 579] on td "[DATE]" at bounding box center [323, 571] width 74 height 45
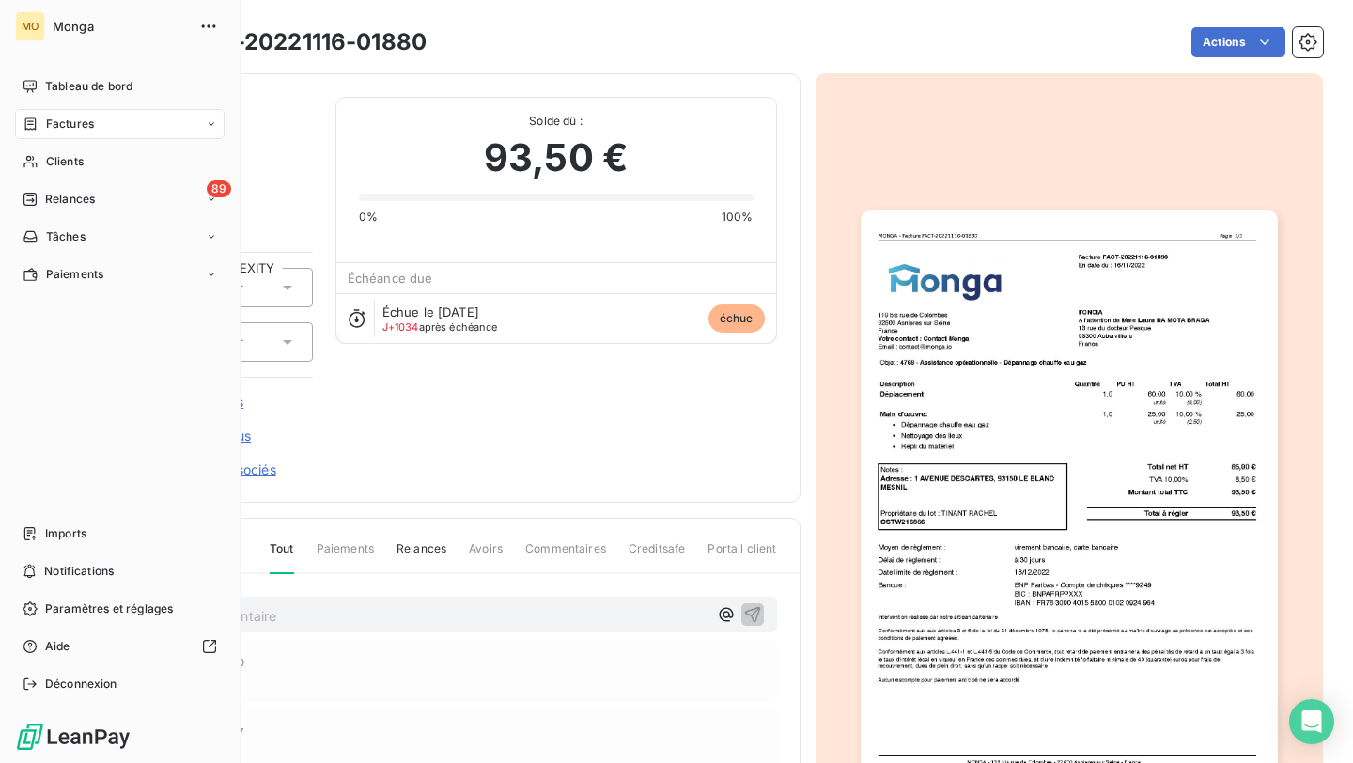
click at [66, 138] on div "Factures" at bounding box center [119, 124] width 209 height 30
click at [81, 158] on span "Clients" at bounding box center [65, 161] width 38 height 17
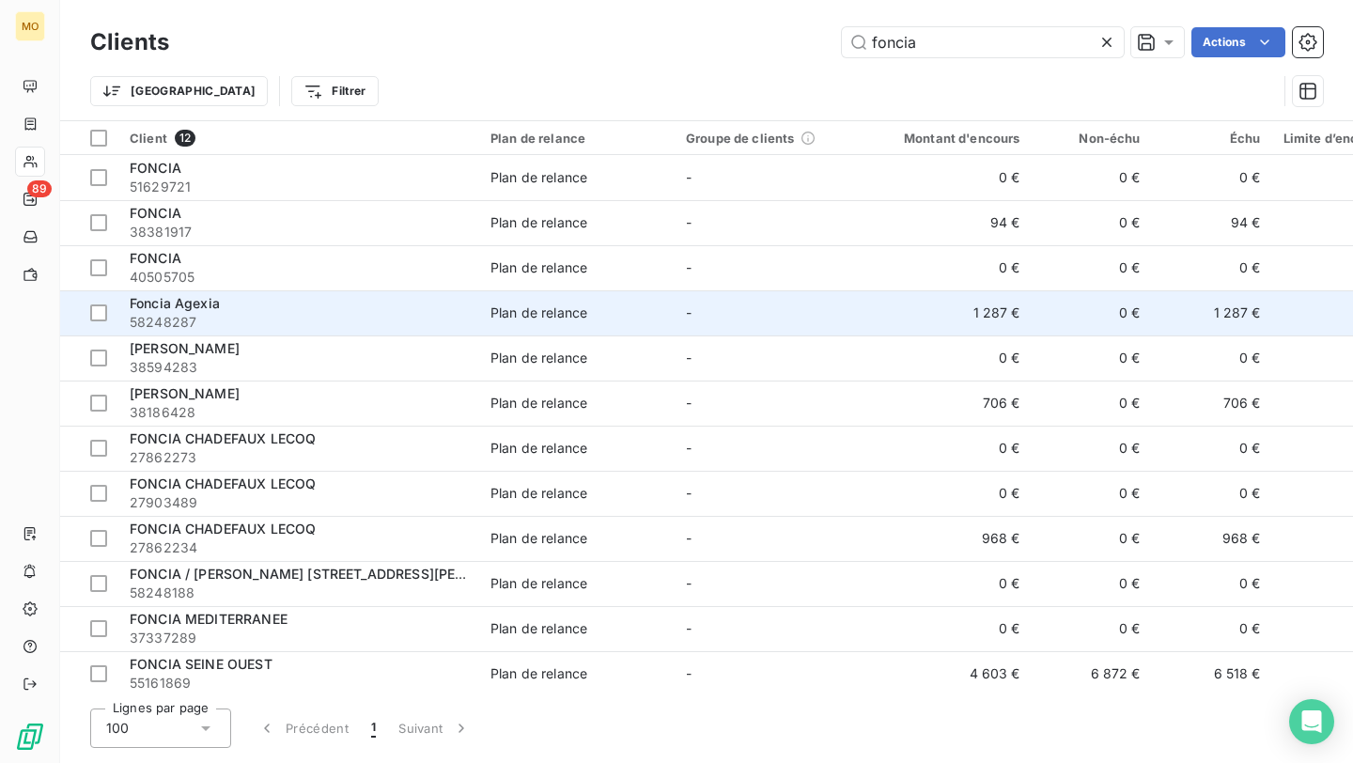
click at [333, 319] on span "58248287" at bounding box center [299, 322] width 338 height 19
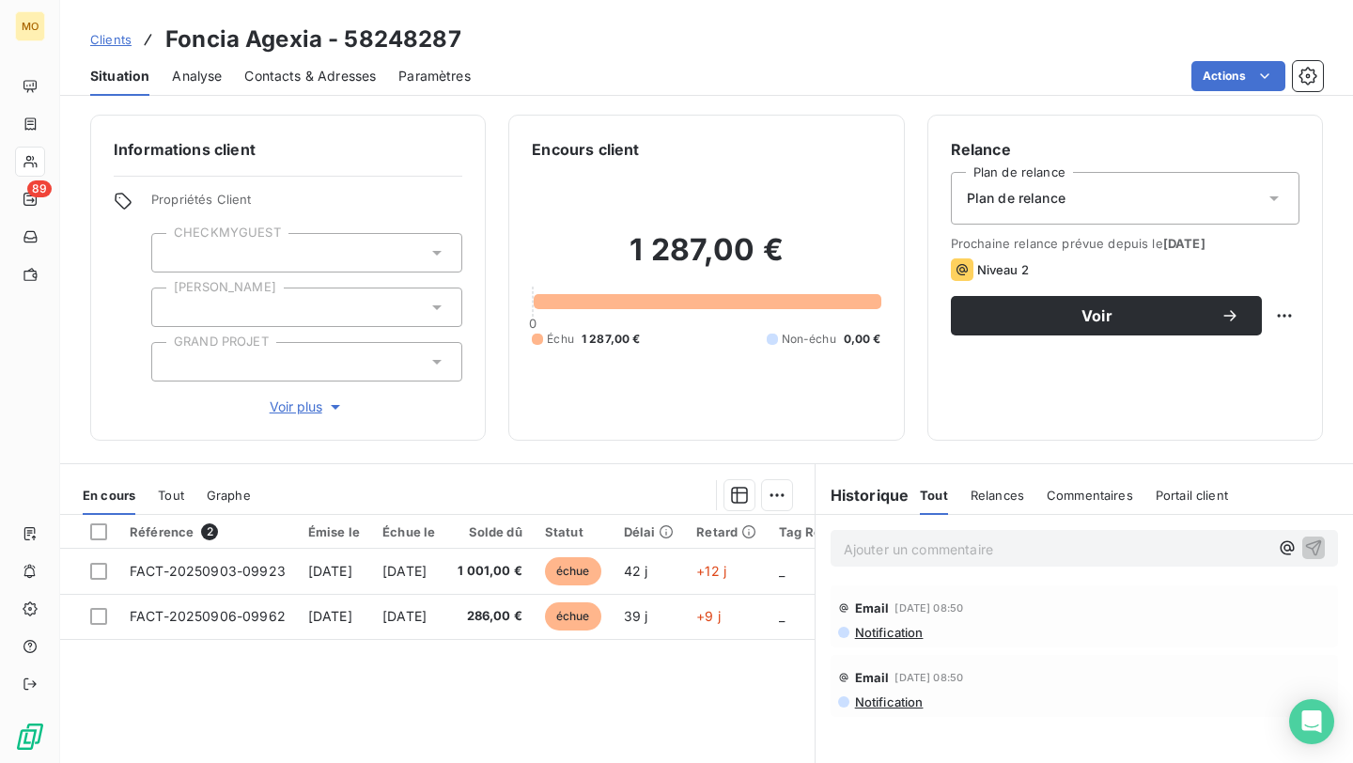
click at [322, 68] on span "Contacts & Adresses" at bounding box center [309, 76] width 131 height 19
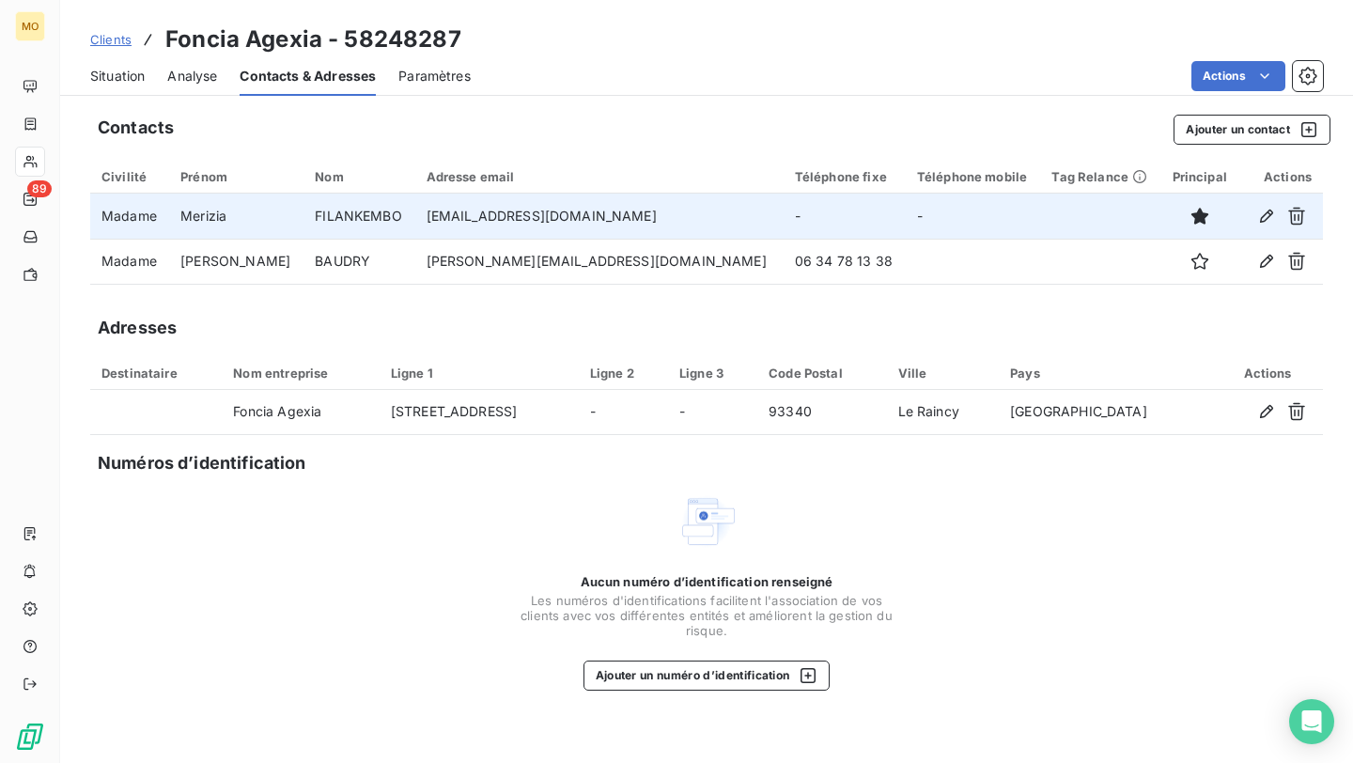
drag, startPoint x: 652, startPoint y: 220, endPoint x: 420, endPoint y: 219, distance: 232.0
click at [420, 219] on td "[EMAIL_ADDRESS][DOMAIN_NAME]" at bounding box center [599, 215] width 368 height 45
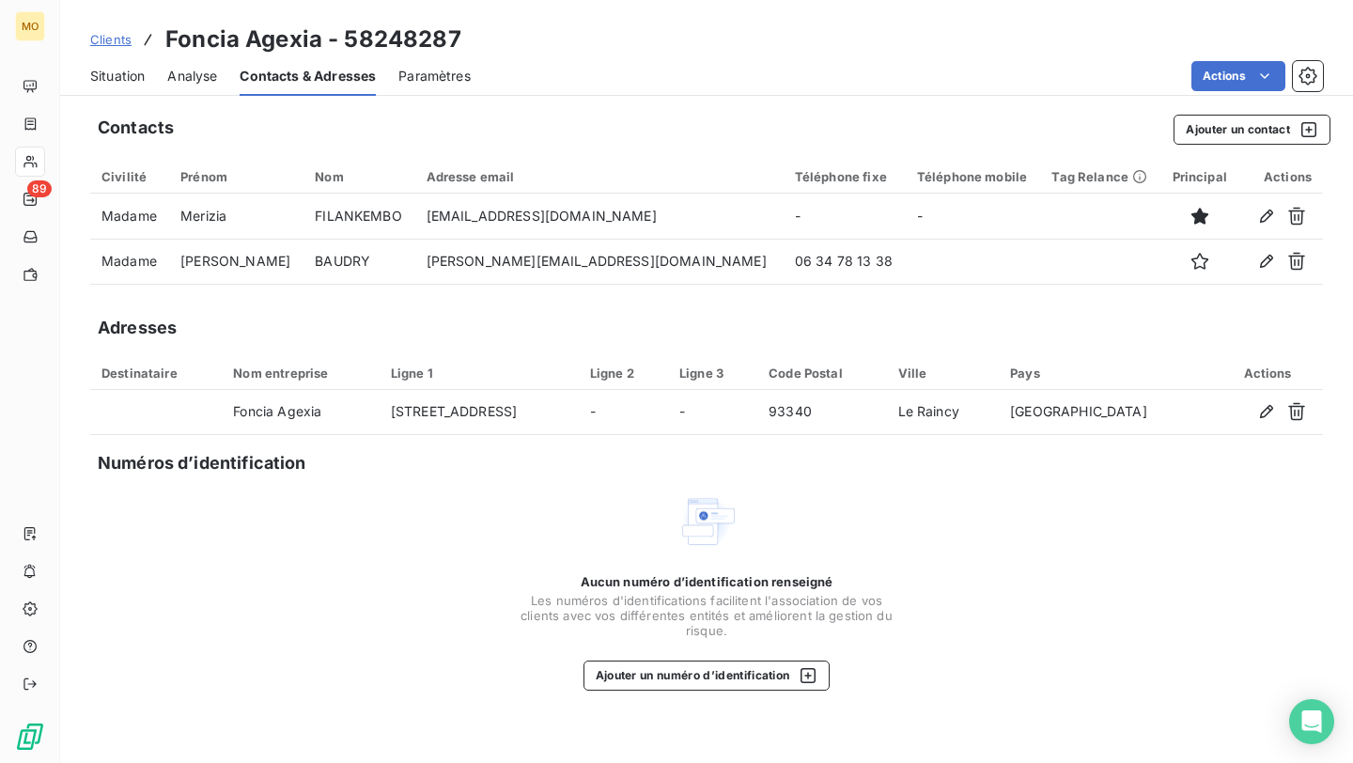
copy td "[EMAIL_ADDRESS][DOMAIN_NAME]"
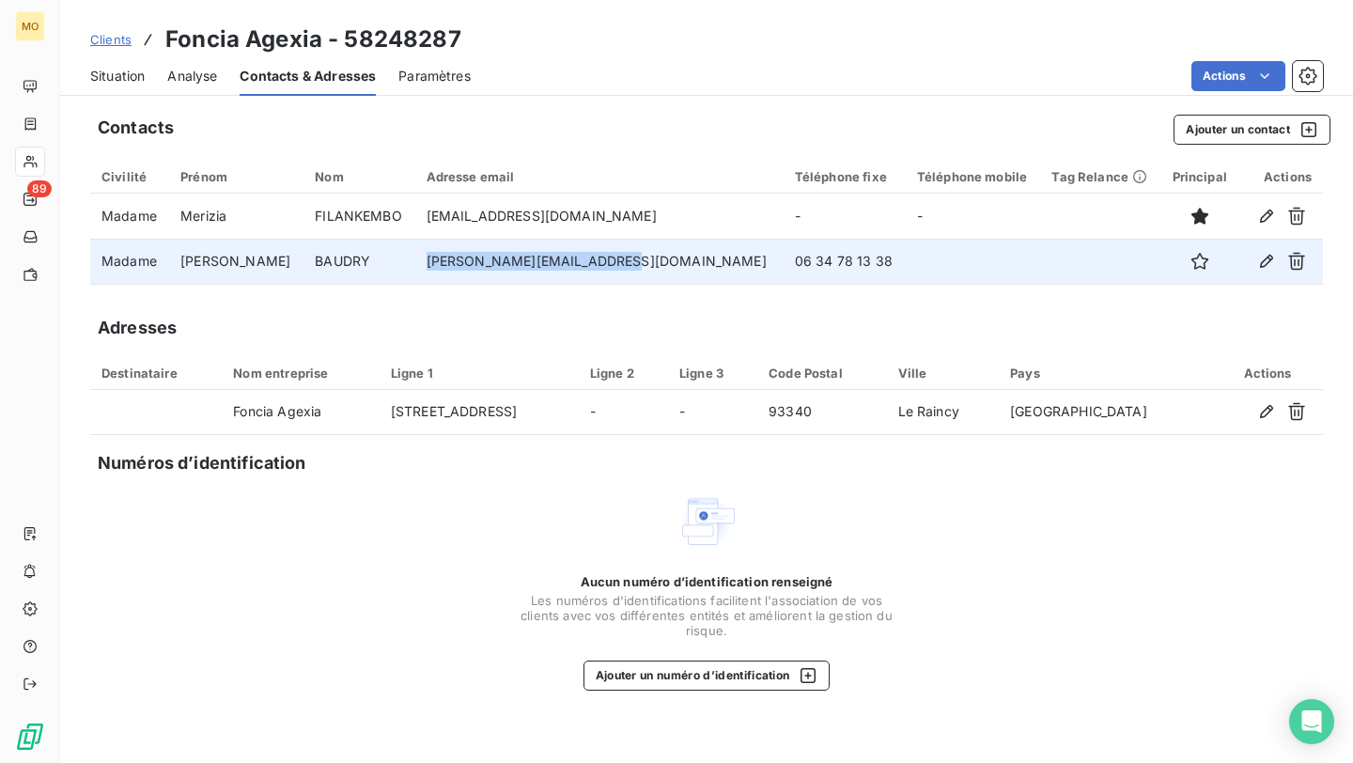
drag, startPoint x: 630, startPoint y: 265, endPoint x: 410, endPoint y: 265, distance: 219.8
click at [415, 265] on td "[PERSON_NAME][EMAIL_ADDRESS][DOMAIN_NAME]" at bounding box center [599, 261] width 368 height 45
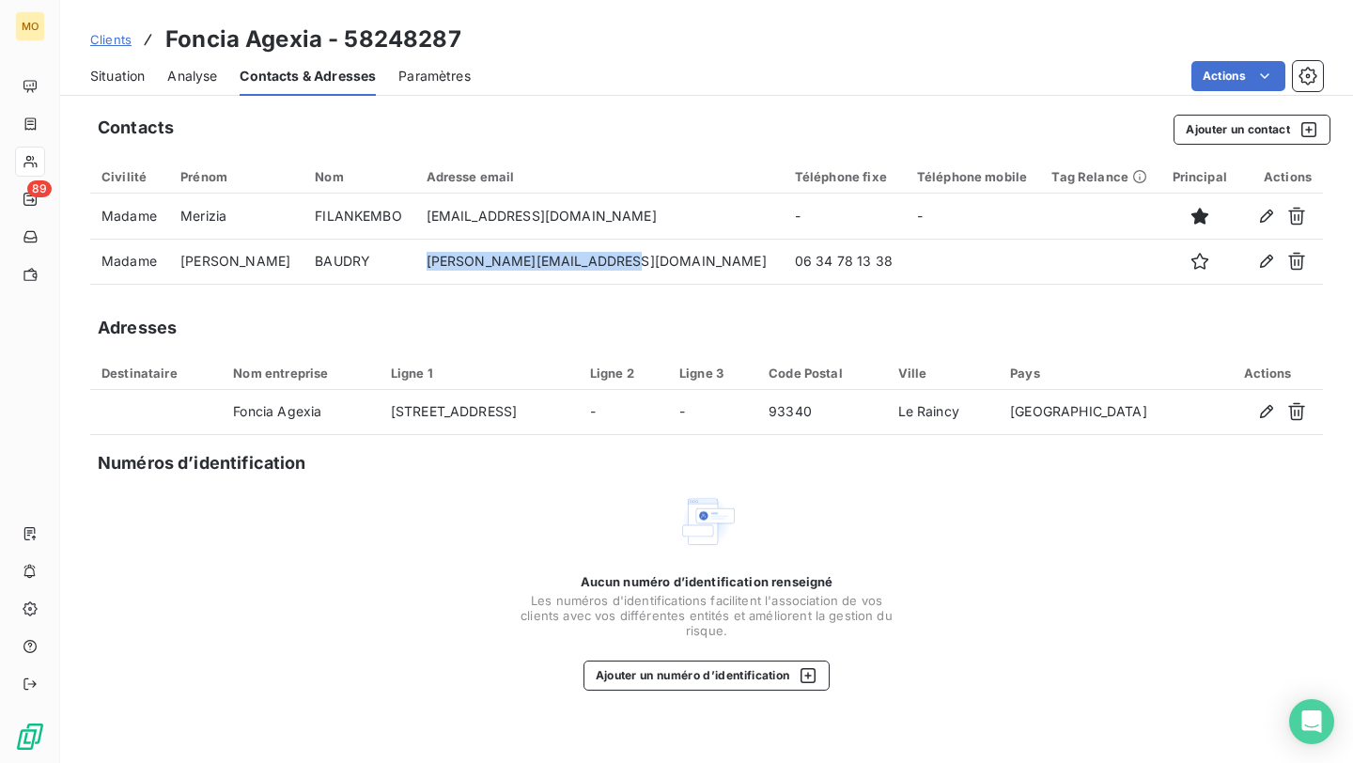
copy td "[PERSON_NAME][EMAIL_ADDRESS][DOMAIN_NAME]"
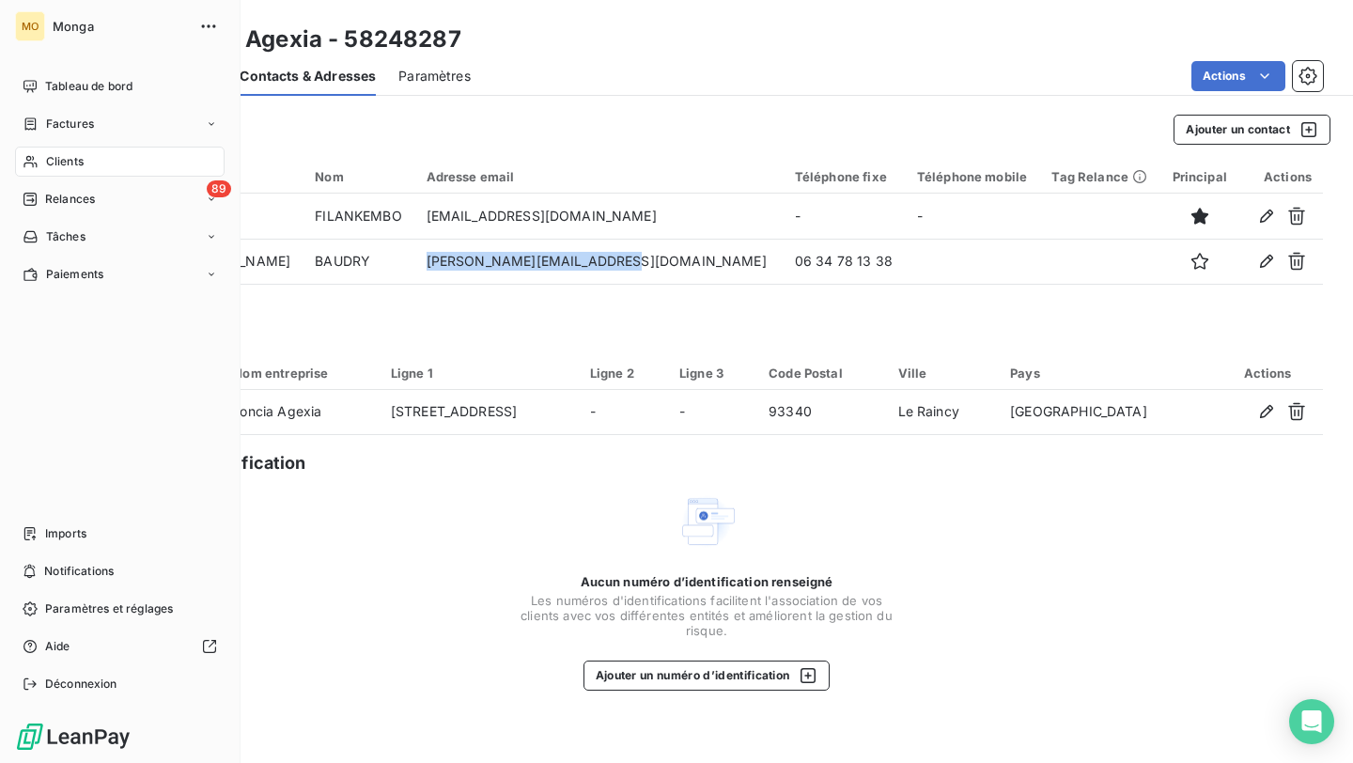
click at [39, 156] on div "Clients" at bounding box center [119, 162] width 209 height 30
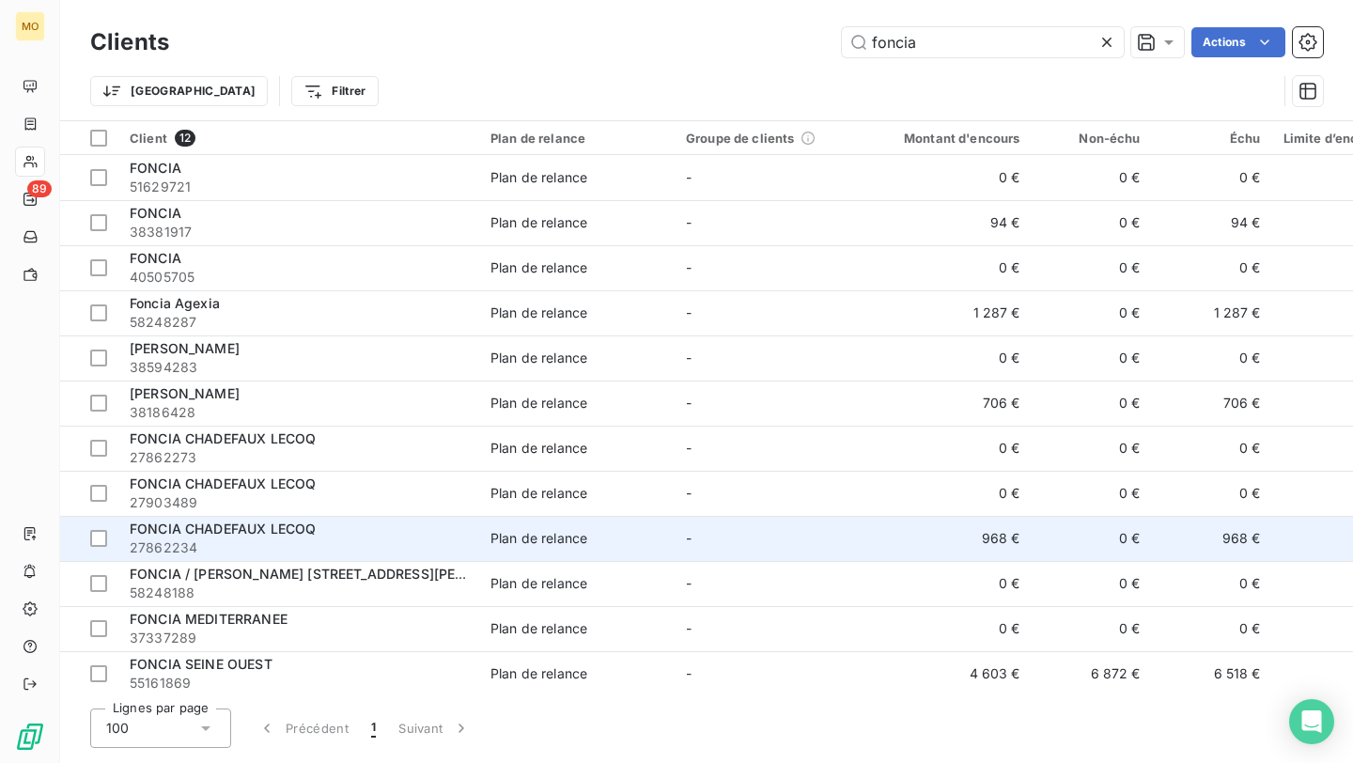
click at [410, 526] on div "FONCIA CHADEFAUX LECOQ" at bounding box center [299, 528] width 338 height 19
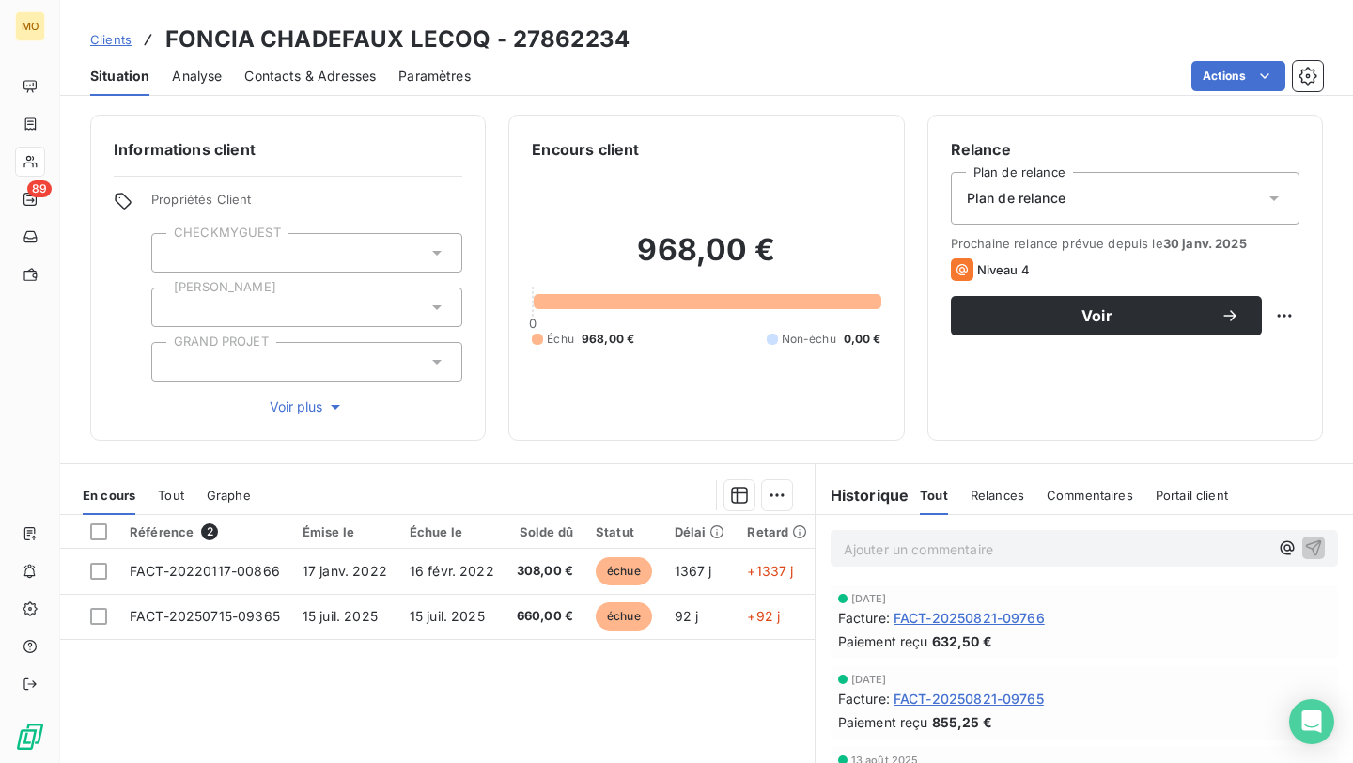
click at [339, 91] on div "Contacts & Adresses" at bounding box center [309, 75] width 131 height 39
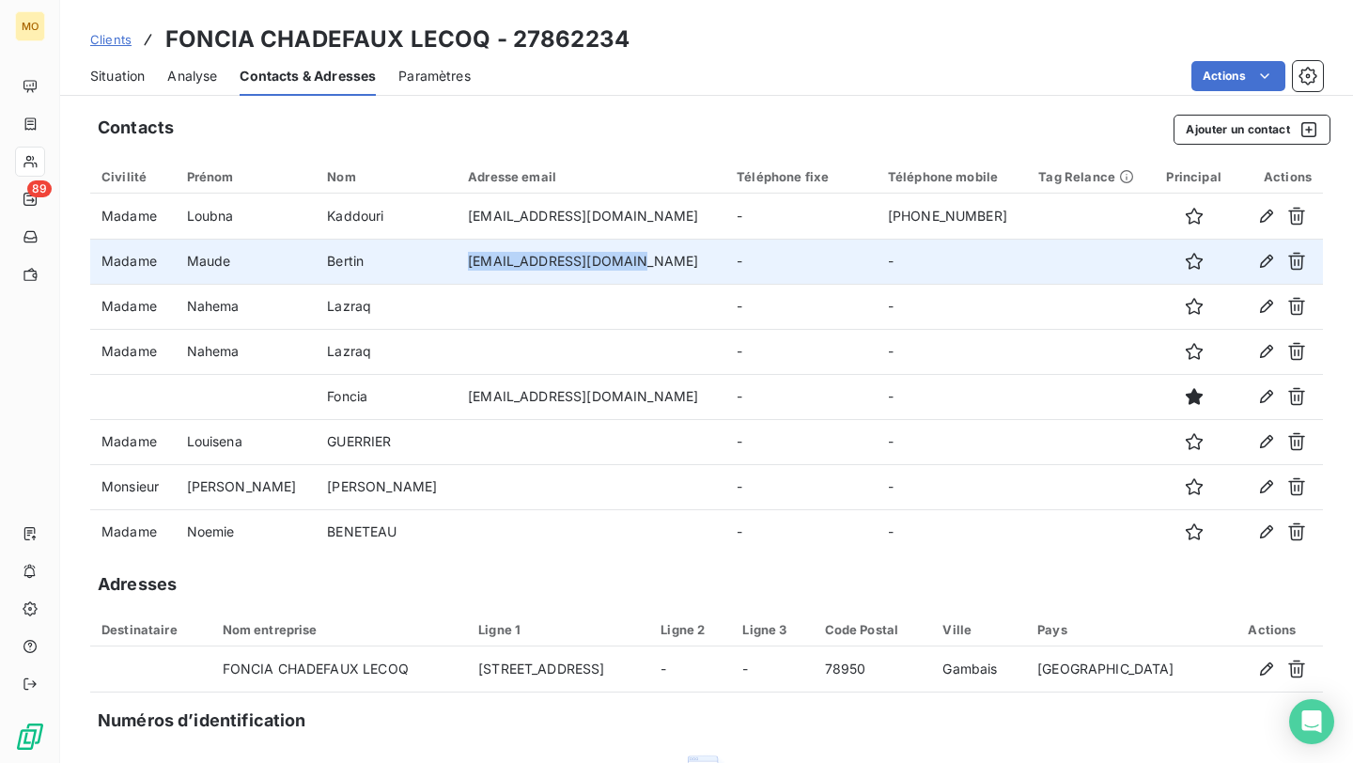
drag, startPoint x: 603, startPoint y: 270, endPoint x: 379, endPoint y: 268, distance: 224.5
click at [379, 268] on tr "Madame Maude Bertin [EMAIL_ADDRESS][DOMAIN_NAME] - -" at bounding box center [706, 261] width 1232 height 45
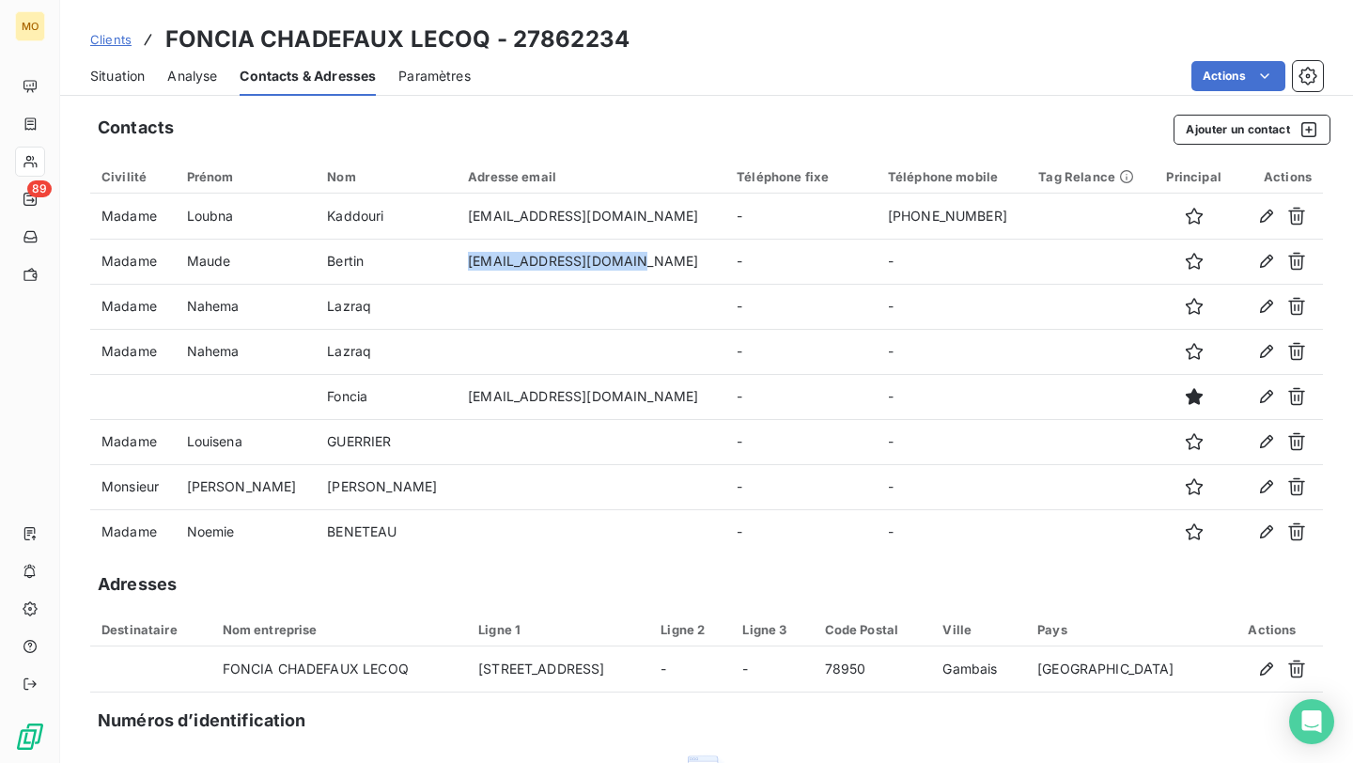
copy tr "[EMAIL_ADDRESS][DOMAIN_NAME]"
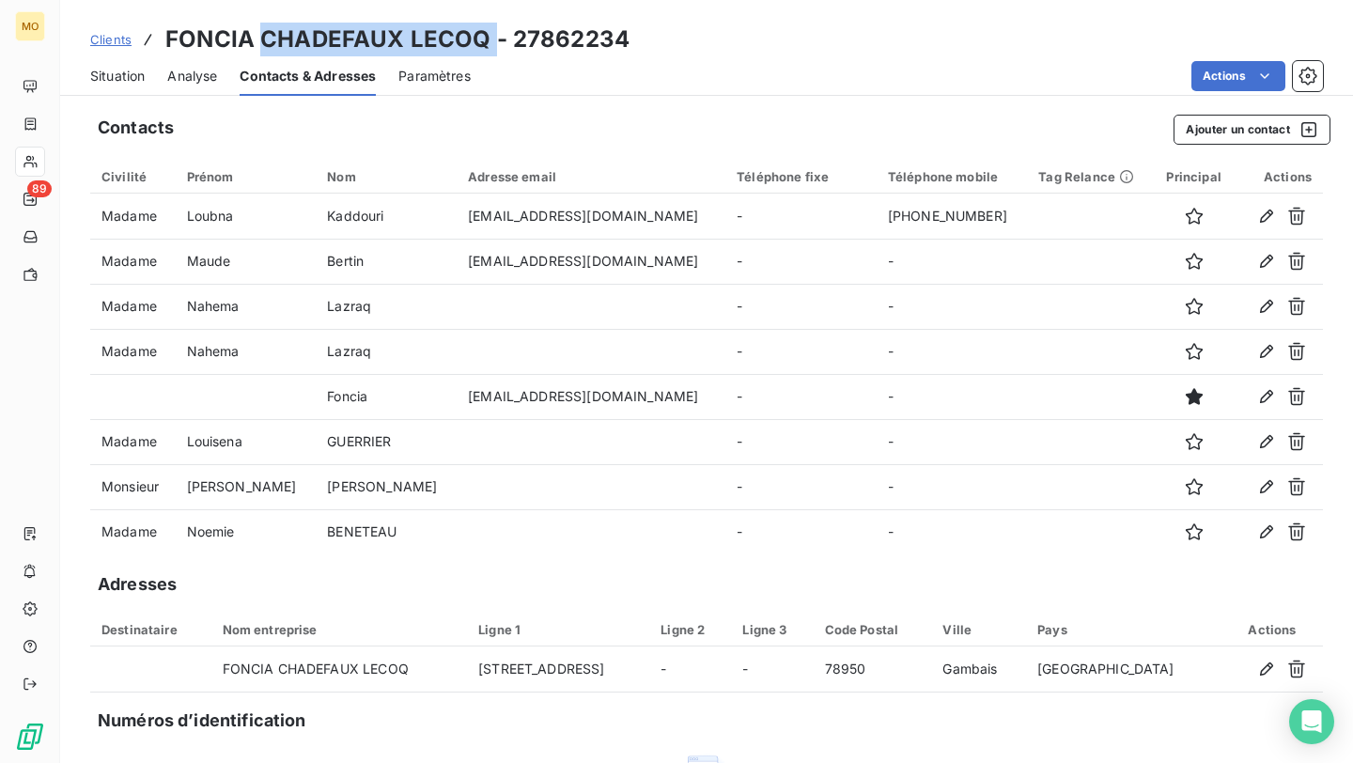
drag, startPoint x: 263, startPoint y: 35, endPoint x: 491, endPoint y: 39, distance: 228.3
click at [492, 39] on h3 "FONCIA CHADEFAUX LECOQ - 27862234" at bounding box center [397, 40] width 464 height 34
click at [491, 39] on h3 "FONCIA CHADEFAUX LECOQ - 27862234" at bounding box center [397, 40] width 464 height 34
drag, startPoint x: 491, startPoint y: 39, endPoint x: 261, endPoint y: 37, distance: 230.1
click at [261, 37] on h3 "FONCIA CHADEFAUX LECOQ - 27862234" at bounding box center [397, 40] width 464 height 34
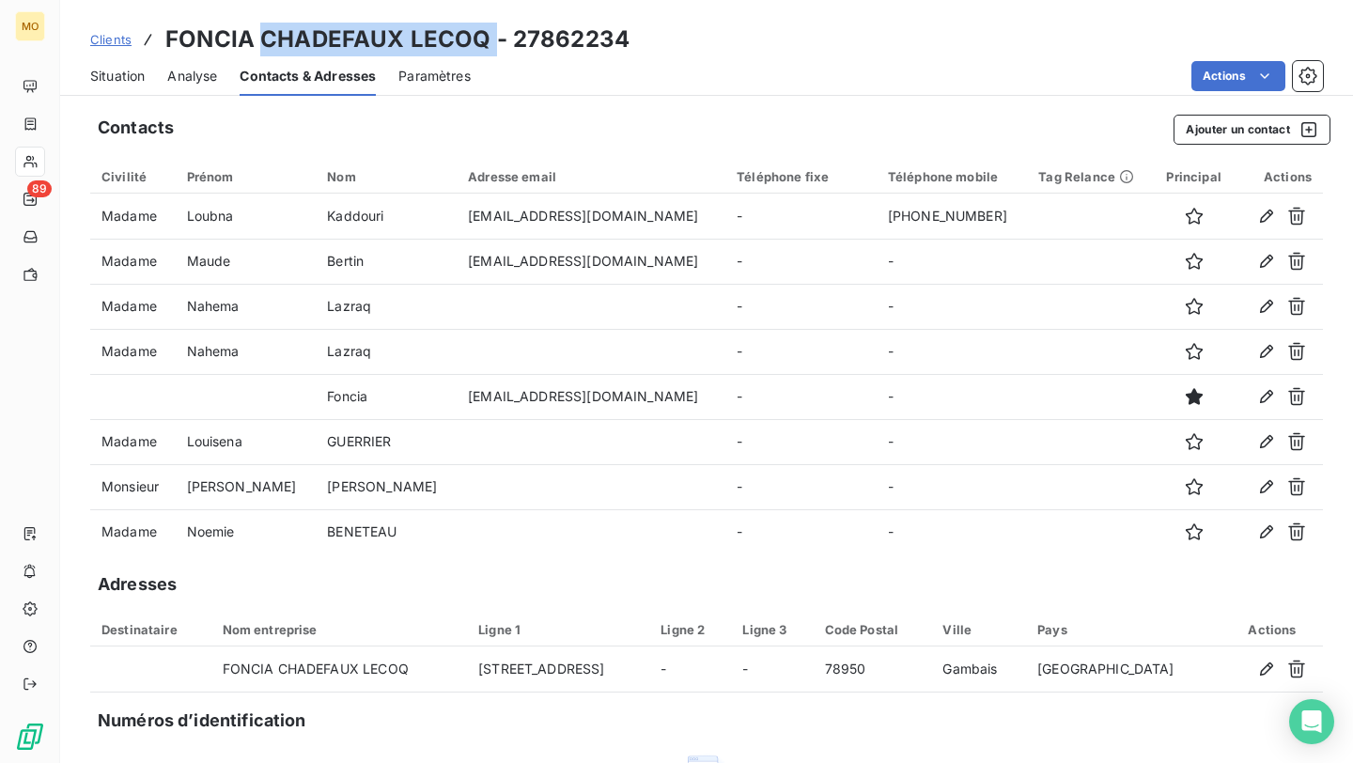
copy h3 "CHADEFAUX LECOQ"
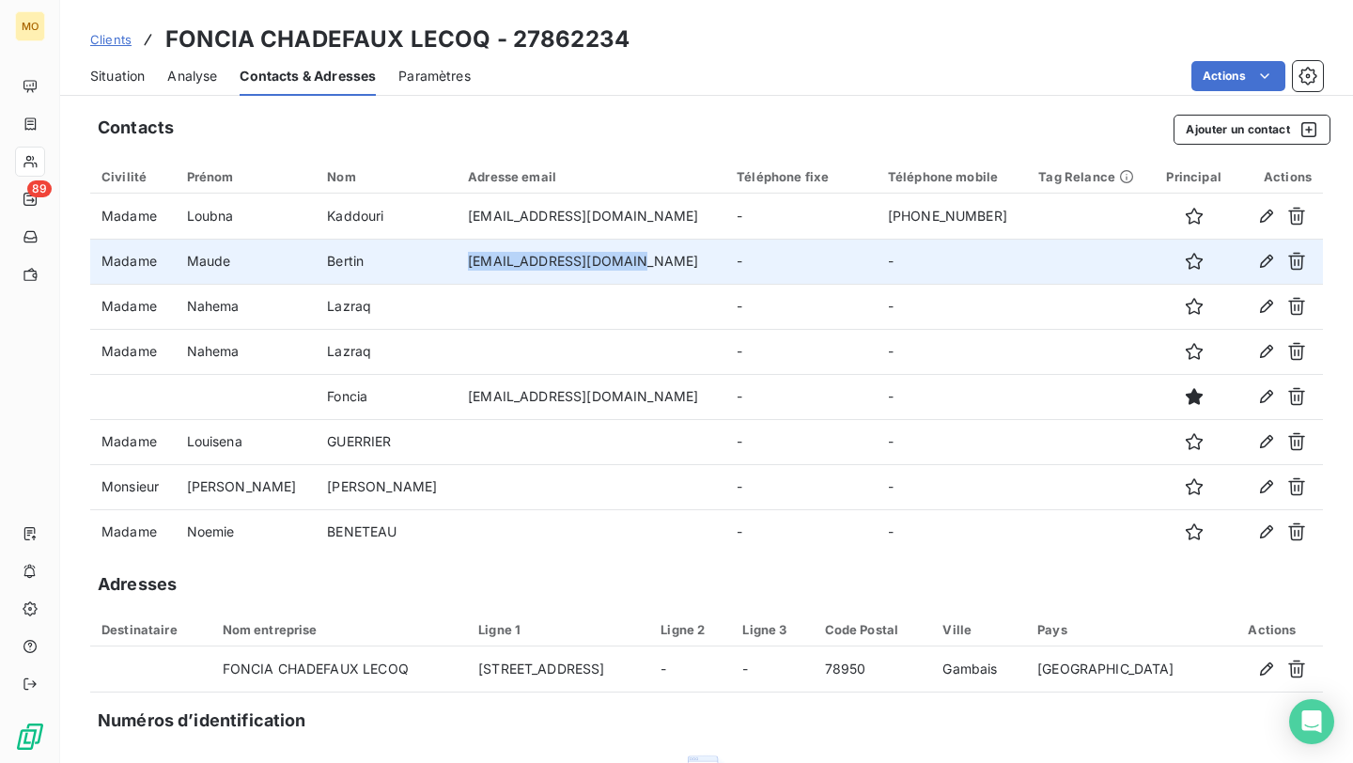
drag, startPoint x: 381, startPoint y: 256, endPoint x: 543, endPoint y: 257, distance: 161.6
click at [543, 257] on td "[EMAIL_ADDRESS][DOMAIN_NAME]" at bounding box center [590, 261] width 269 height 45
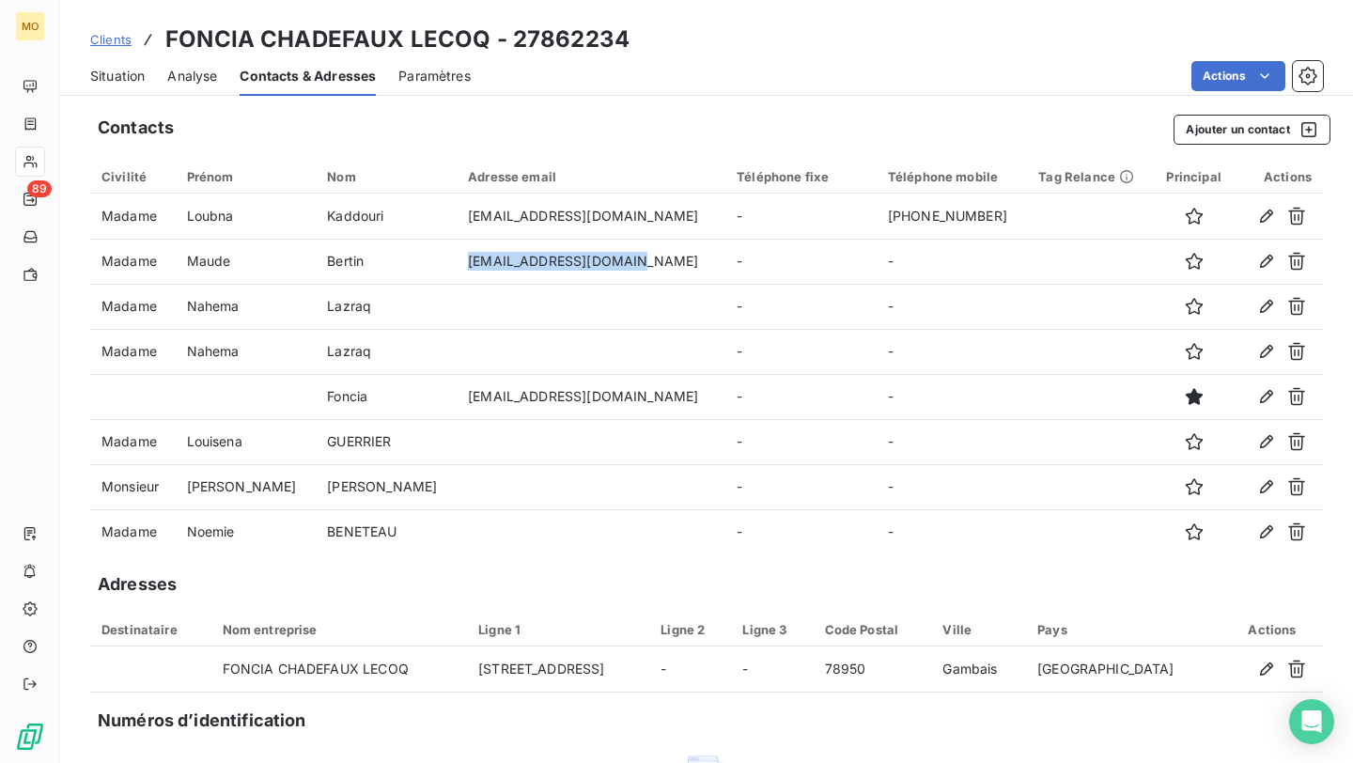
copy td "[EMAIL_ADDRESS][DOMAIN_NAME]"
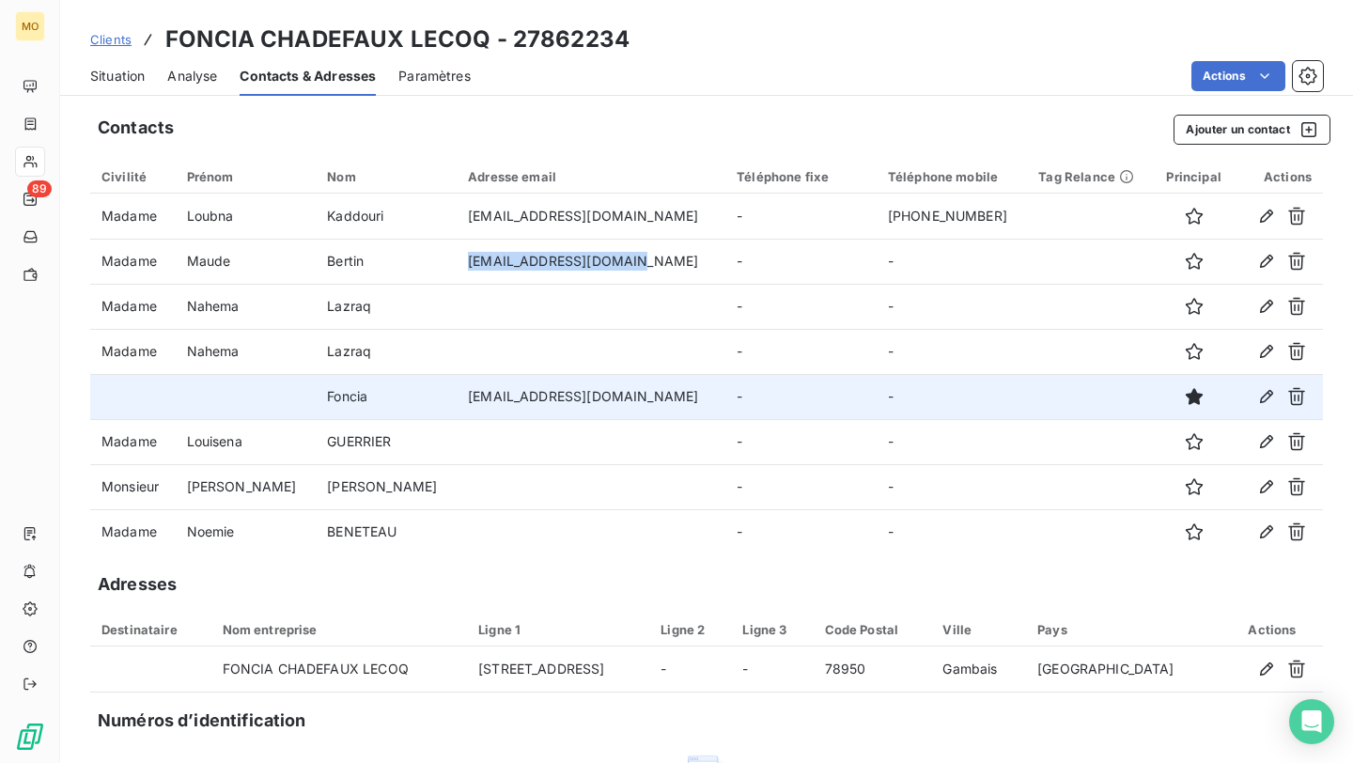
drag, startPoint x: 741, startPoint y: 388, endPoint x: 367, endPoint y: 394, distance: 373.9
click at [367, 394] on tr "Foncia [EMAIL_ADDRESS][DOMAIN_NAME] - -" at bounding box center [706, 396] width 1232 height 45
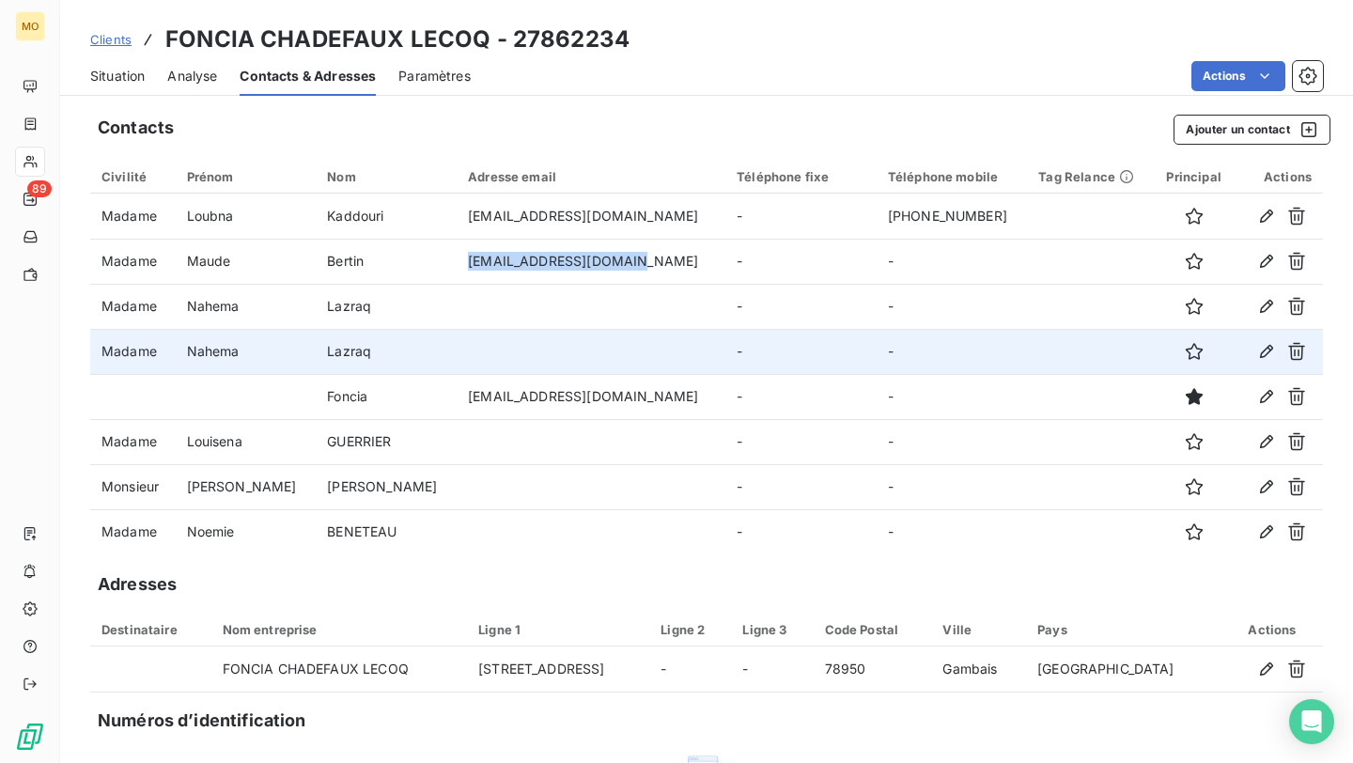
scroll to position [43, 0]
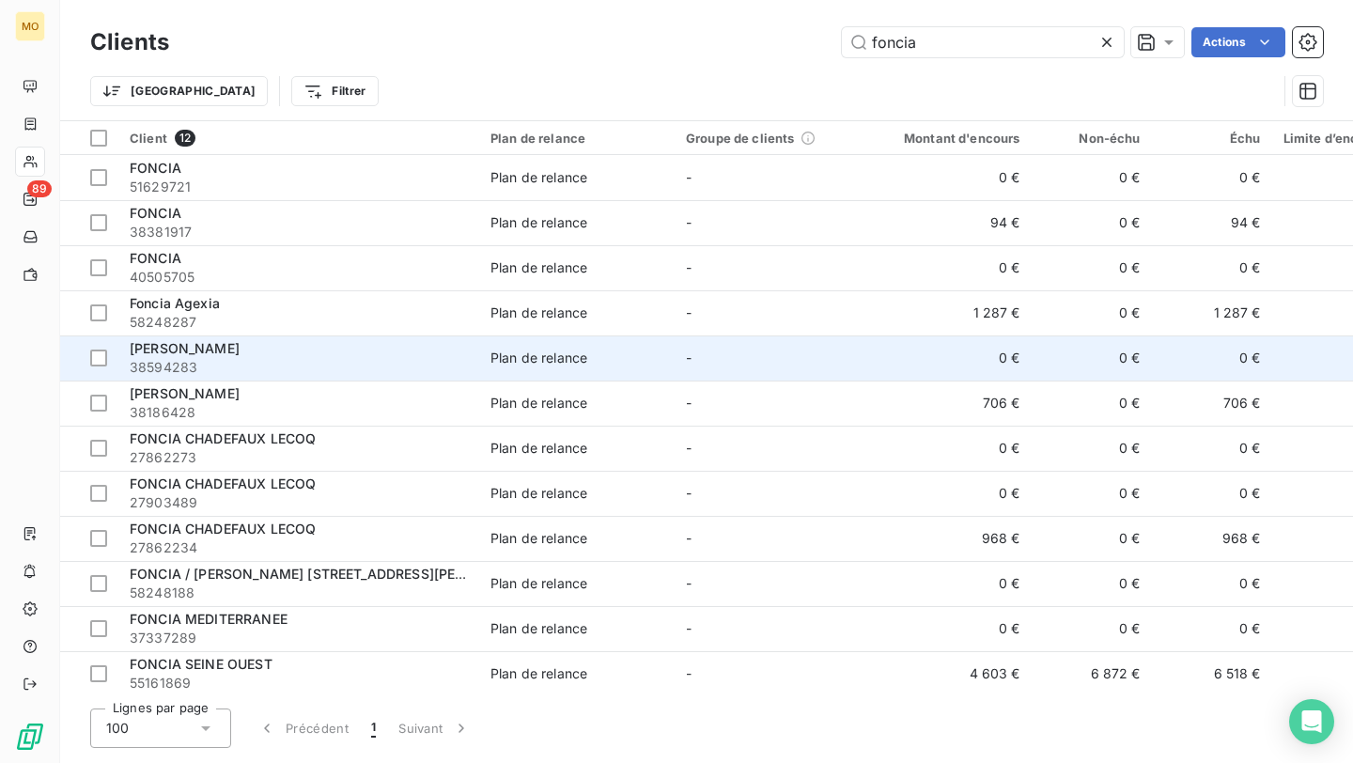
scroll to position [10, 0]
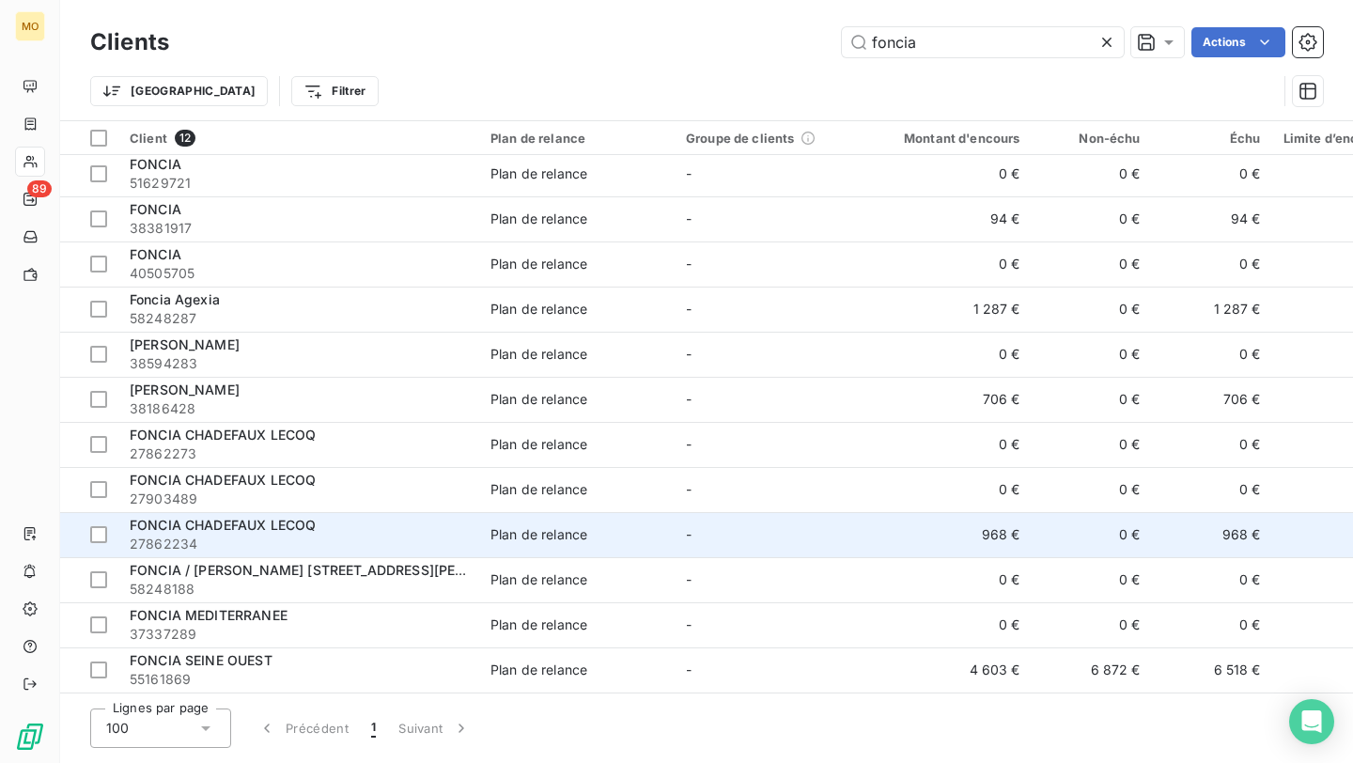
click at [696, 522] on td "-" at bounding box center [771, 534] width 195 height 45
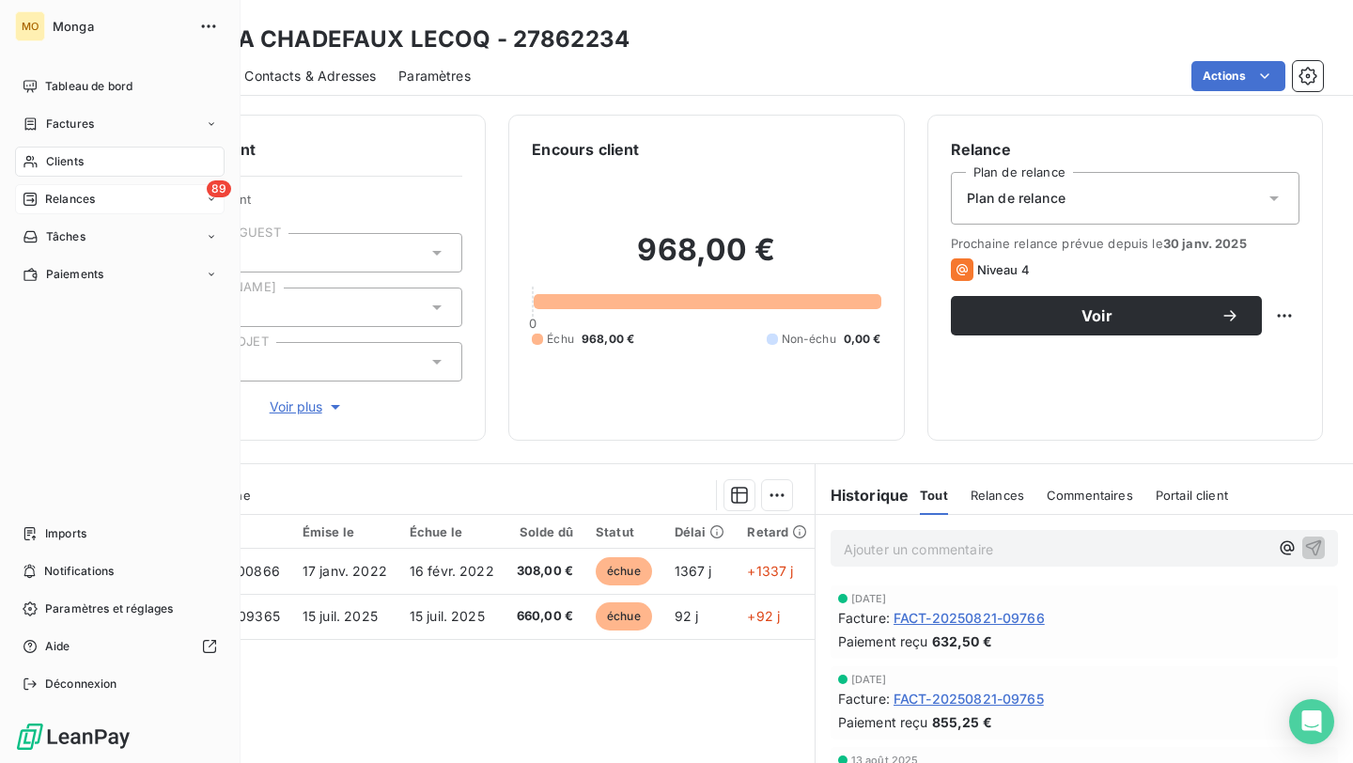
click at [84, 190] on div "89 Relances" at bounding box center [119, 199] width 209 height 30
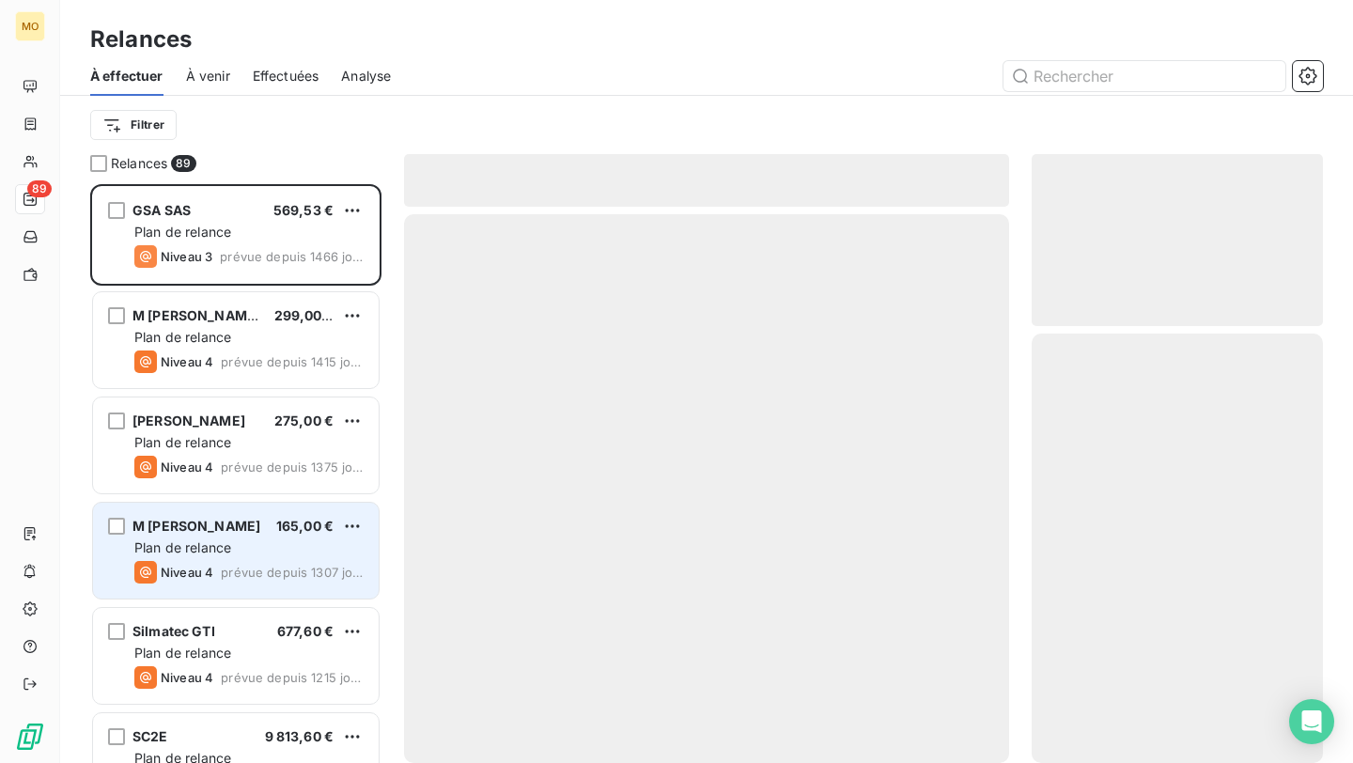
scroll to position [579, 291]
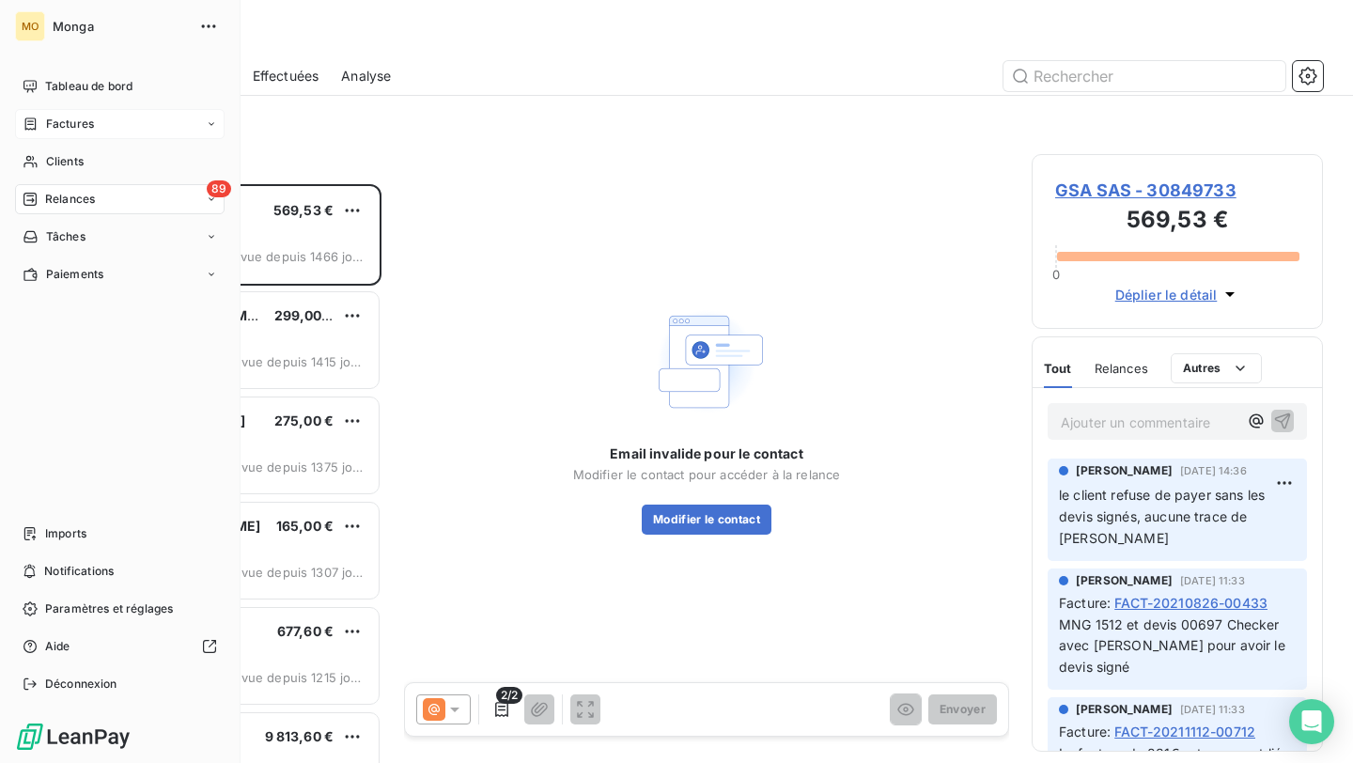
click at [83, 122] on span "Factures" at bounding box center [70, 124] width 48 height 17
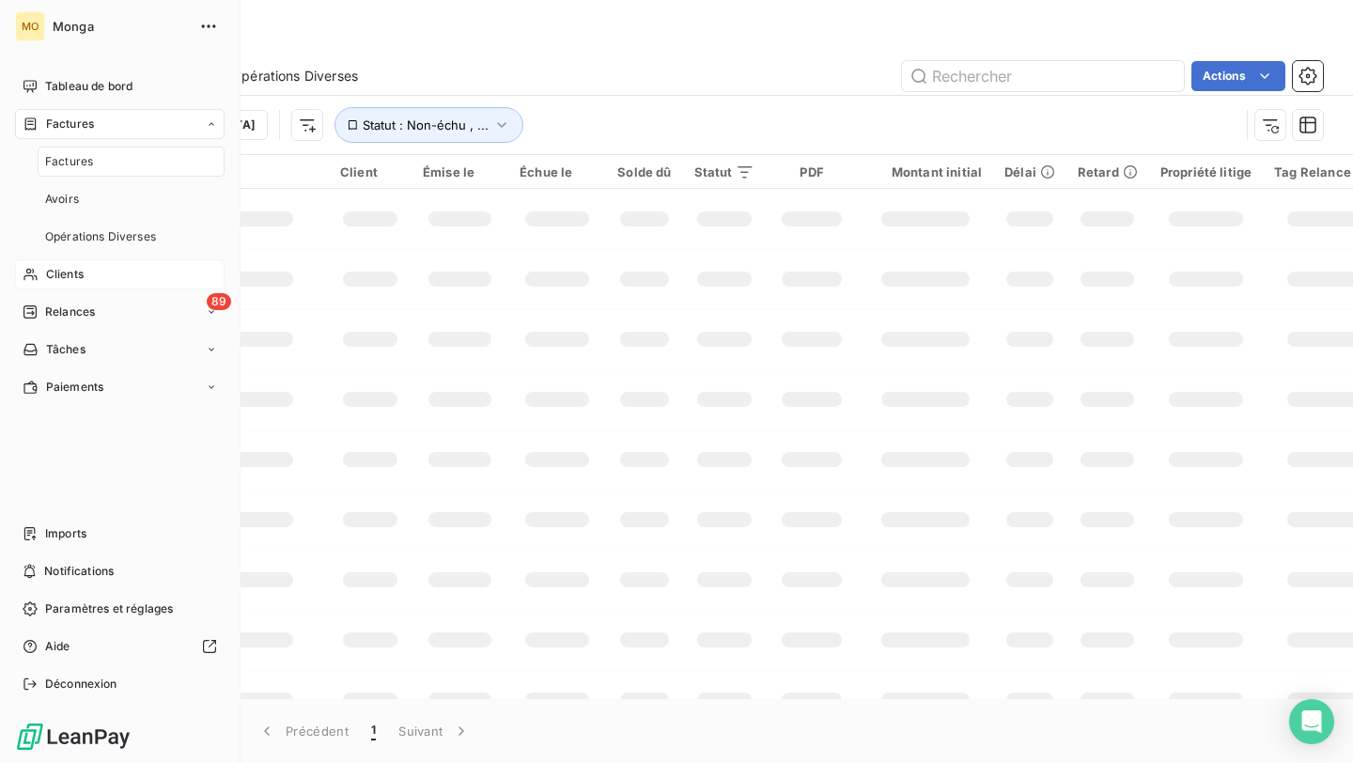
click at [76, 272] on span "Clients" at bounding box center [65, 274] width 38 height 17
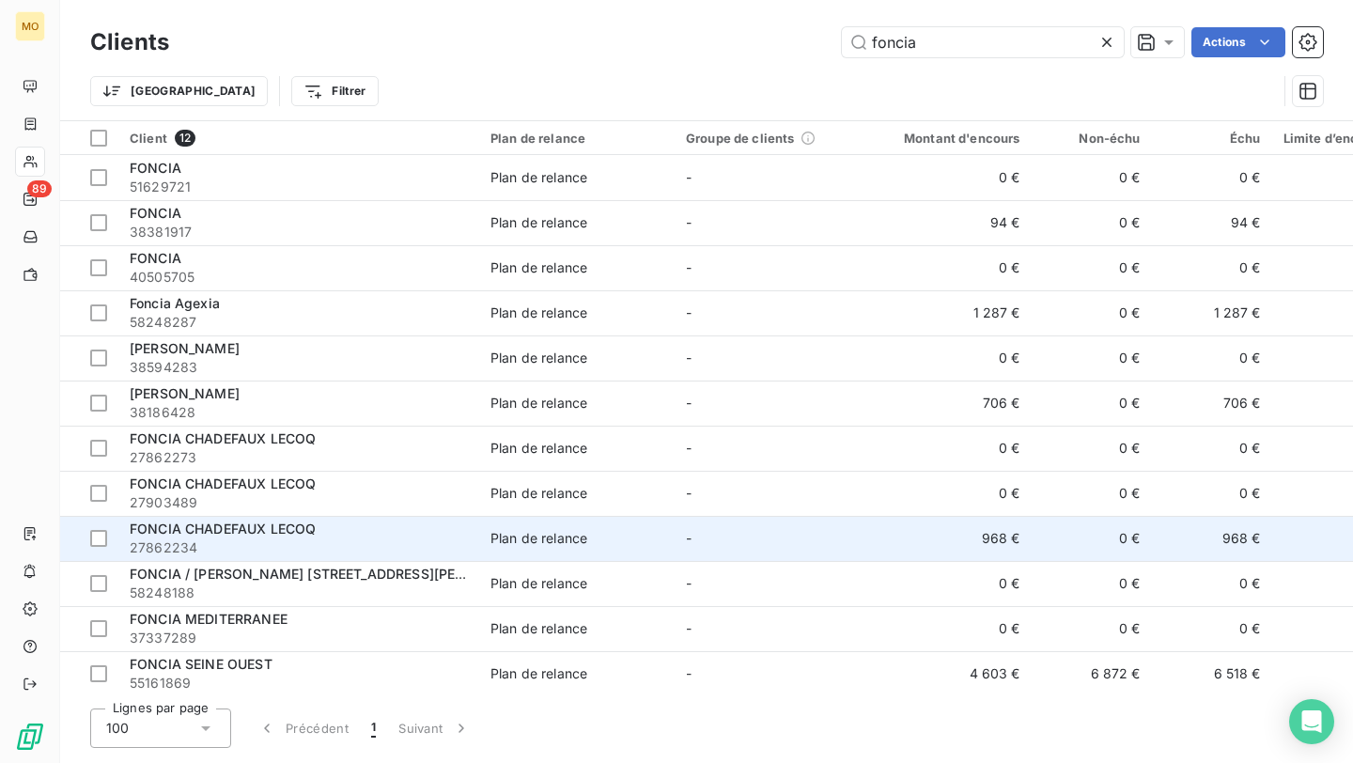
click at [318, 549] on span "27862234" at bounding box center [299, 547] width 338 height 19
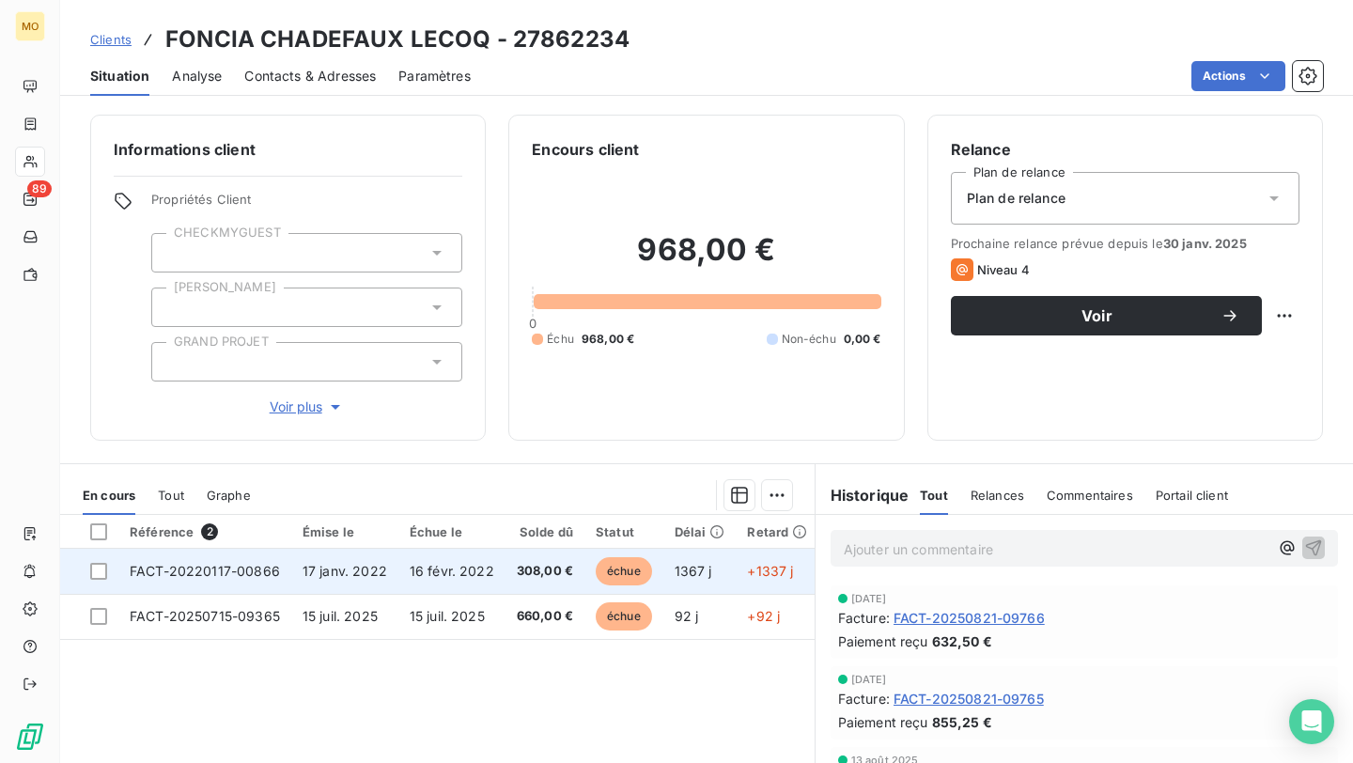
click at [253, 581] on td "FACT-20220117-00866" at bounding box center [204, 571] width 173 height 45
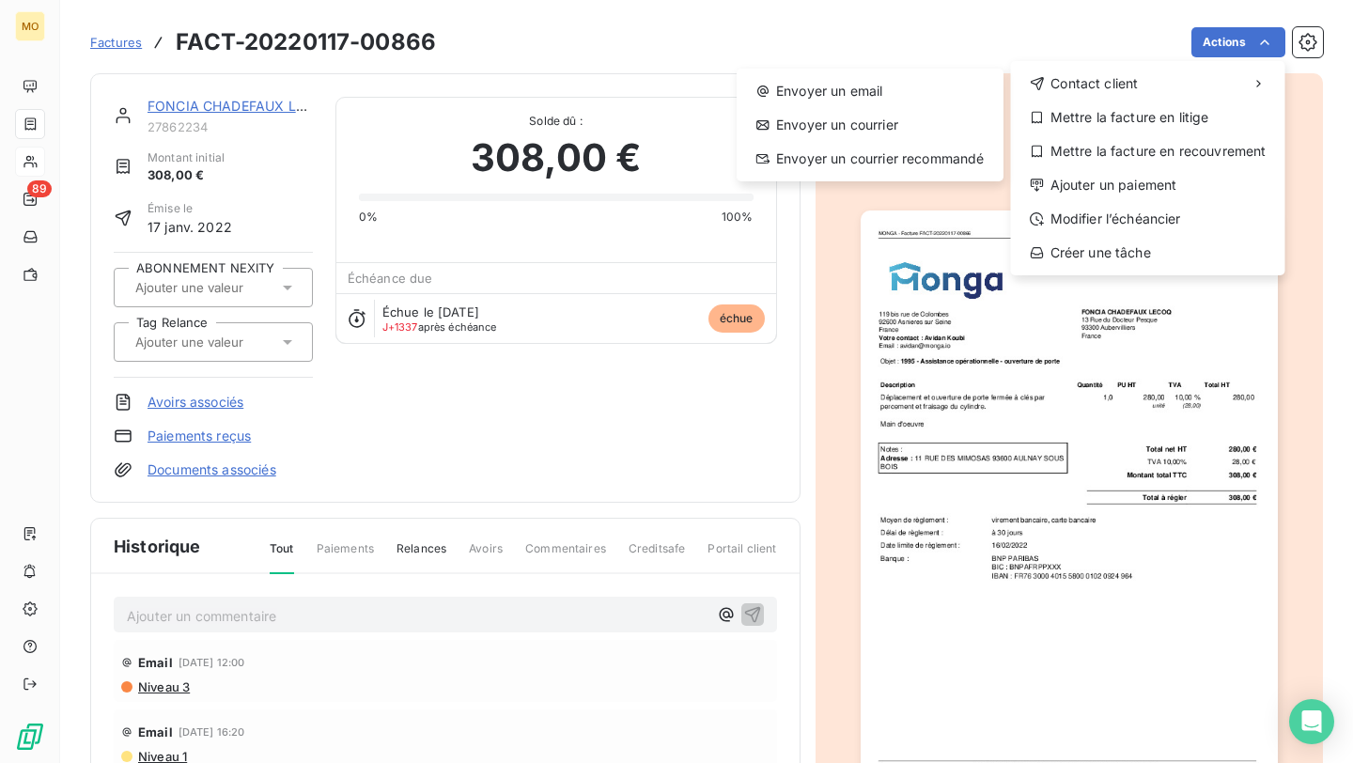
click at [907, 371] on html "MO 89 Factures FACT-20220117-00866 Actions Contact client Envoyer un email Envo…" at bounding box center [676, 381] width 1353 height 763
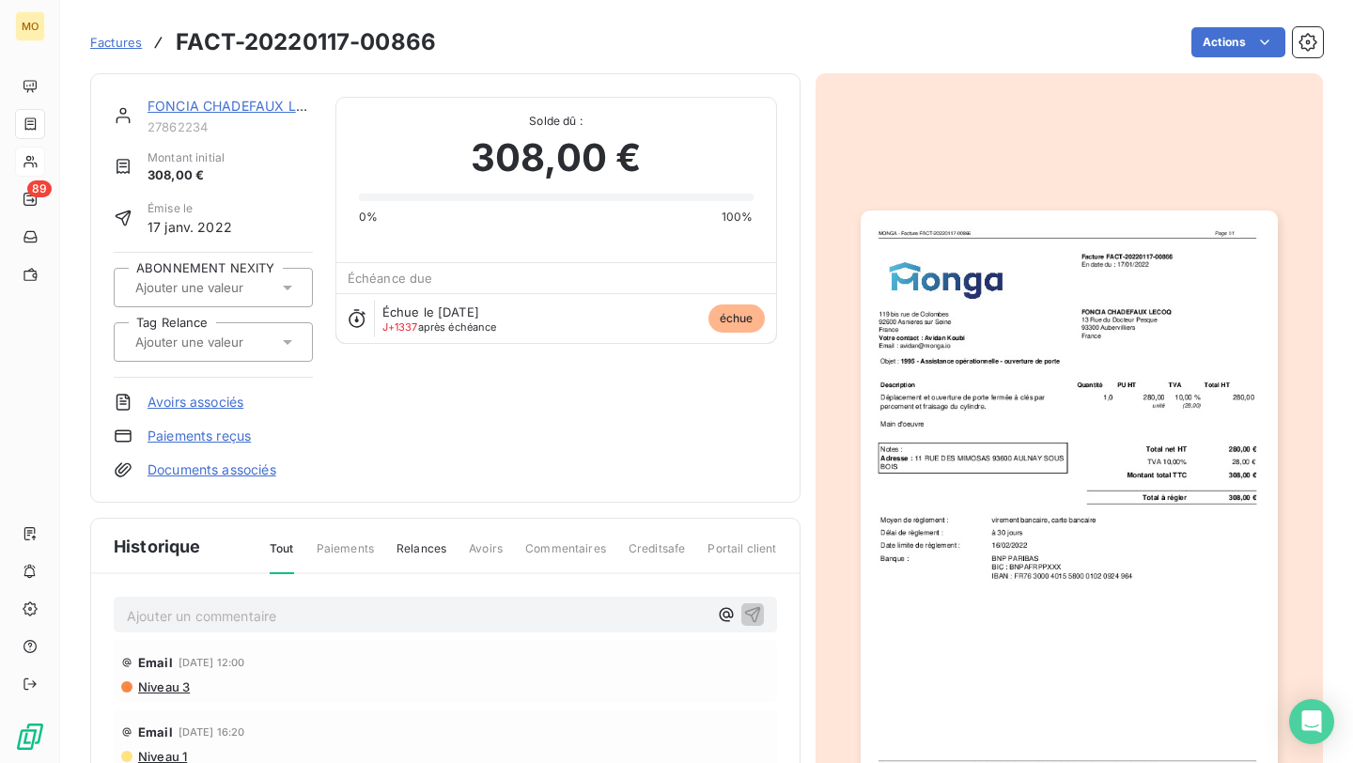
click at [952, 372] on img "button" at bounding box center [1068, 505] width 417 height 590
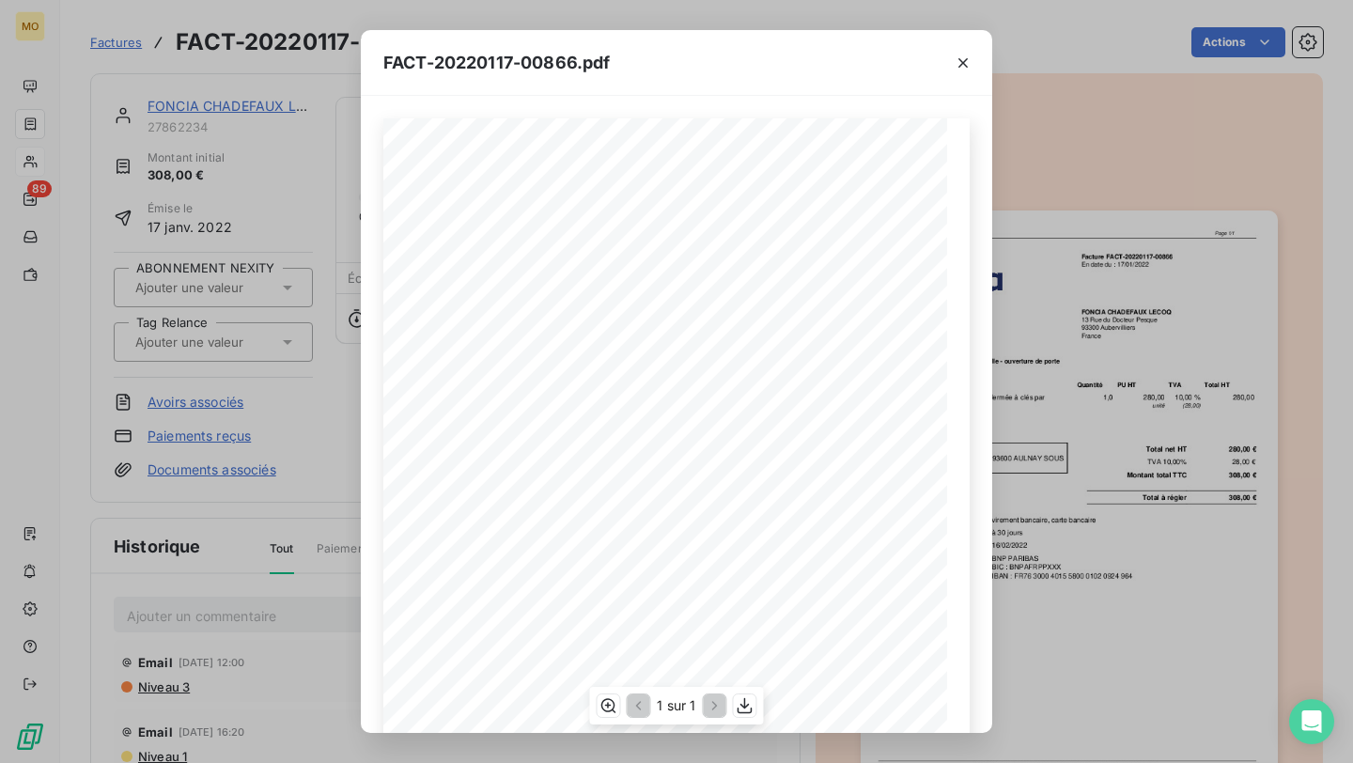
scroll to position [206, 0]
click at [751, 710] on icon "button" at bounding box center [744, 705] width 19 height 19
click at [963, 59] on icon "button" at bounding box center [962, 63] width 19 height 19
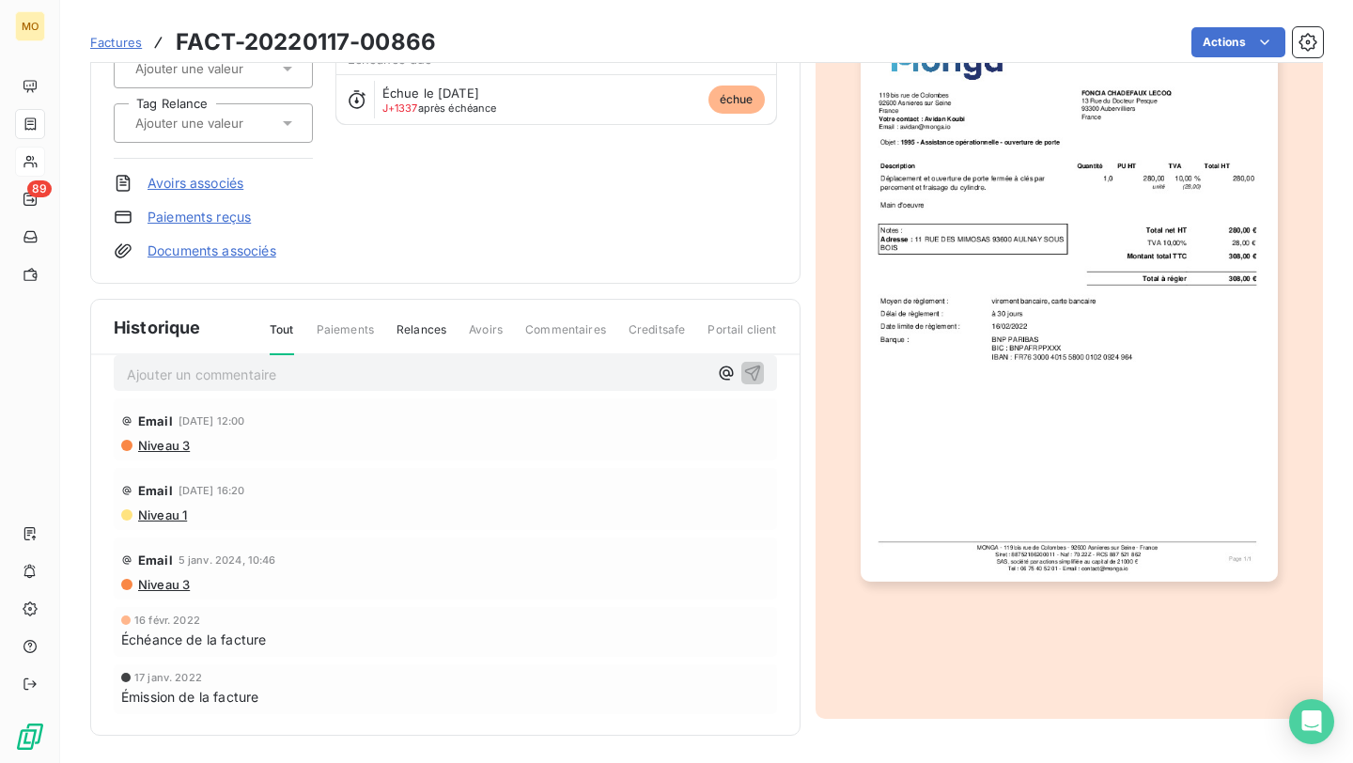
scroll to position [0, 0]
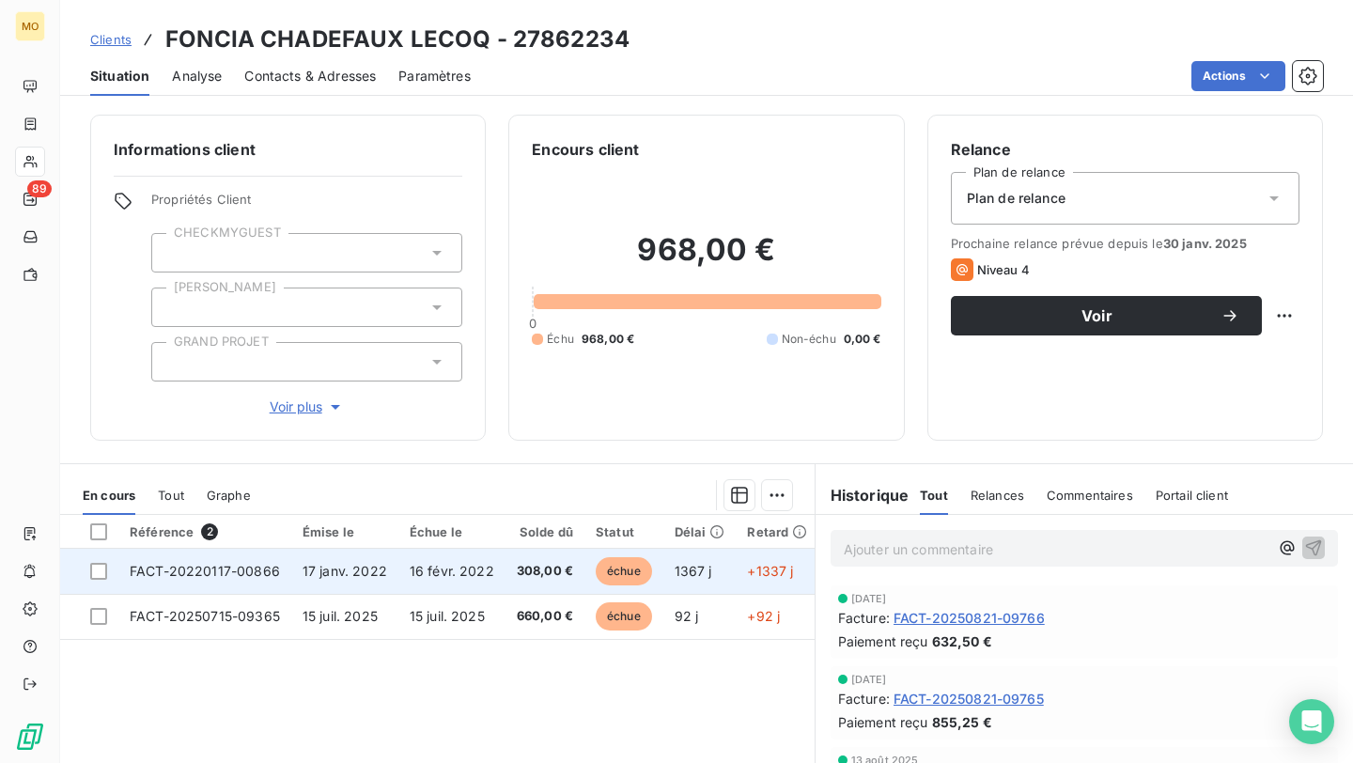
click at [252, 591] on td "FACT-20220117-00866" at bounding box center [204, 571] width 173 height 45
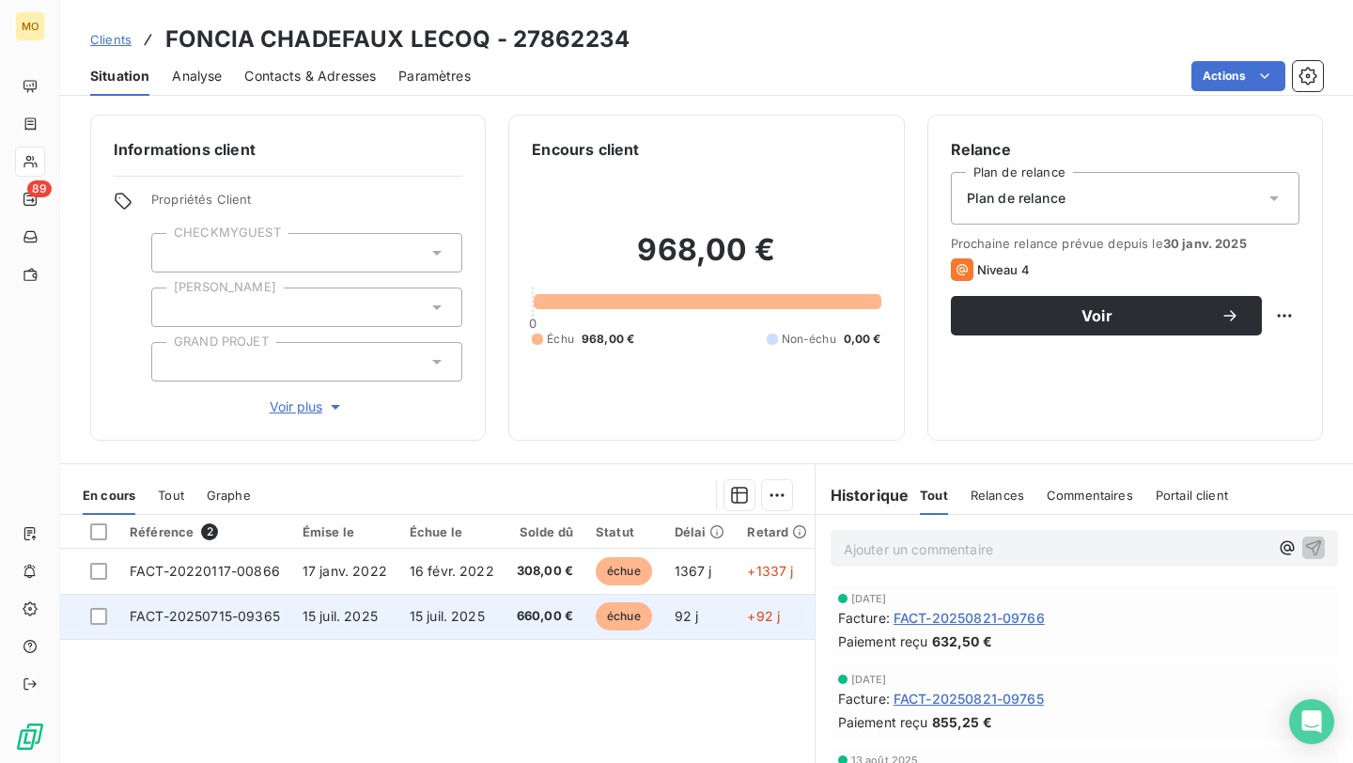
click at [218, 613] on span "FACT-20250715-09365" at bounding box center [205, 616] width 150 height 16
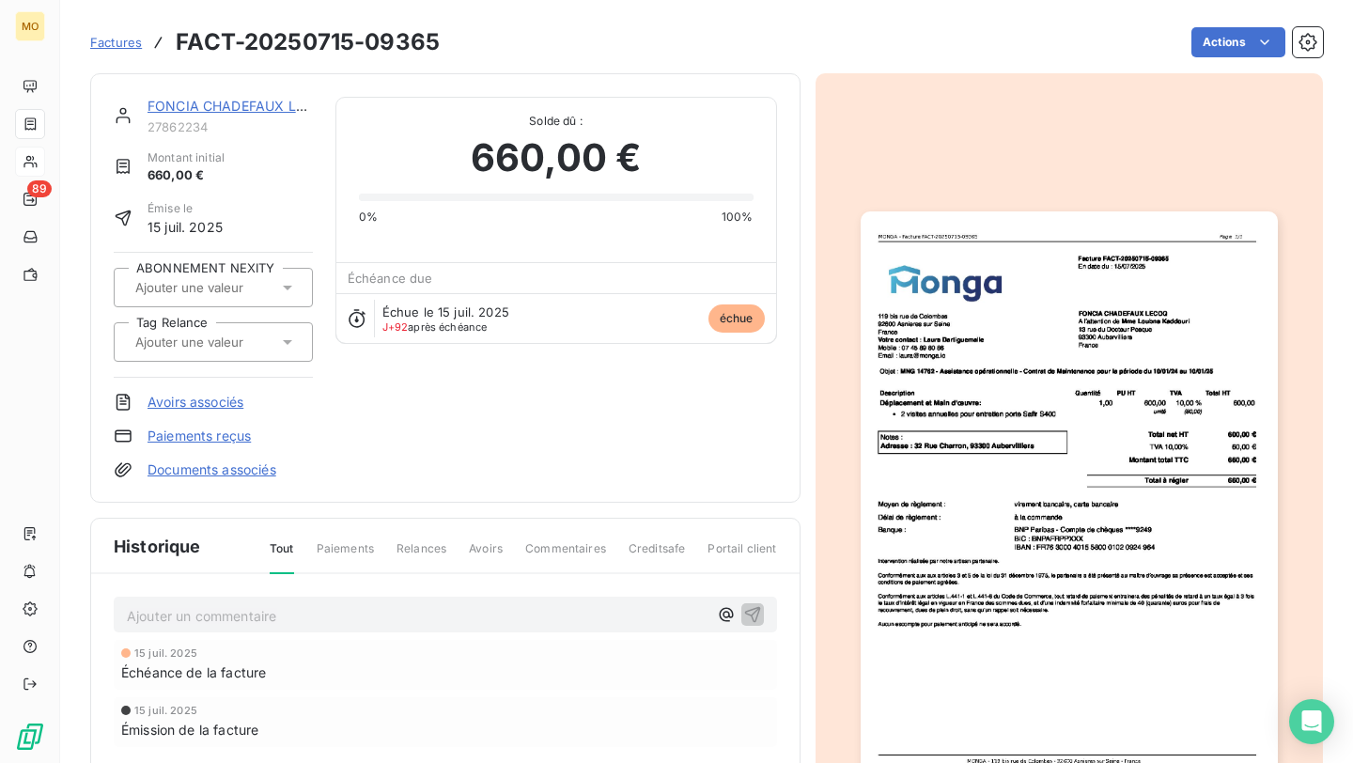
click at [1229, 257] on img "button" at bounding box center [1068, 505] width 417 height 589
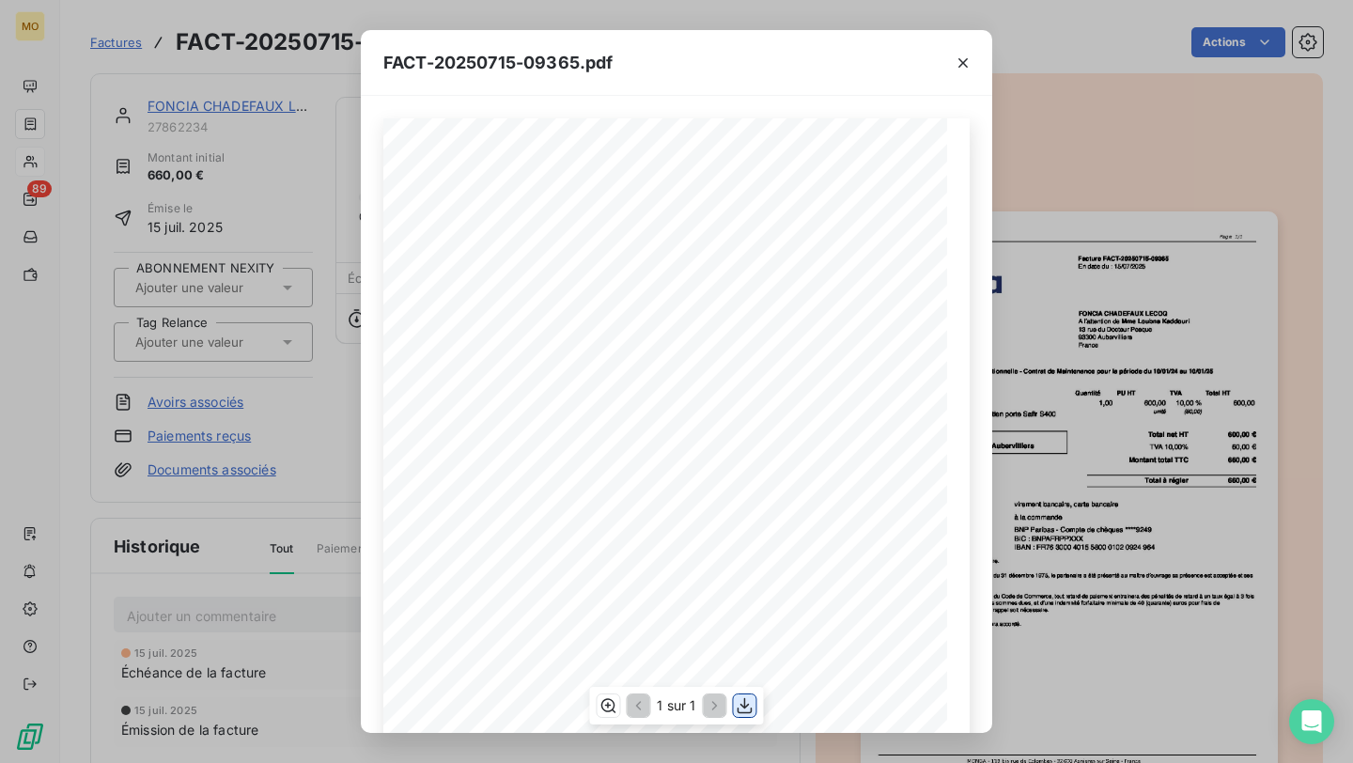
click at [738, 700] on icon "button" at bounding box center [744, 705] width 19 height 19
drag, startPoint x: 735, startPoint y: 179, endPoint x: 800, endPoint y: 180, distance: 64.8
click at [800, 180] on span "Facture FACT-20250715-09365" at bounding box center [749, 181] width 123 height 8
click at [802, 187] on div "[STREET_ADDRESS] Votre contact : [PERSON_NAME] Mobile : [PHONE_NUMBER] Email : …" at bounding box center [676, 516] width 586 height 796
click at [828, 186] on div "[STREET_ADDRESS] Votre contact : [PERSON_NAME] Mobile : [PHONE_NUMBER] Email : …" at bounding box center [676, 516] width 586 height 796
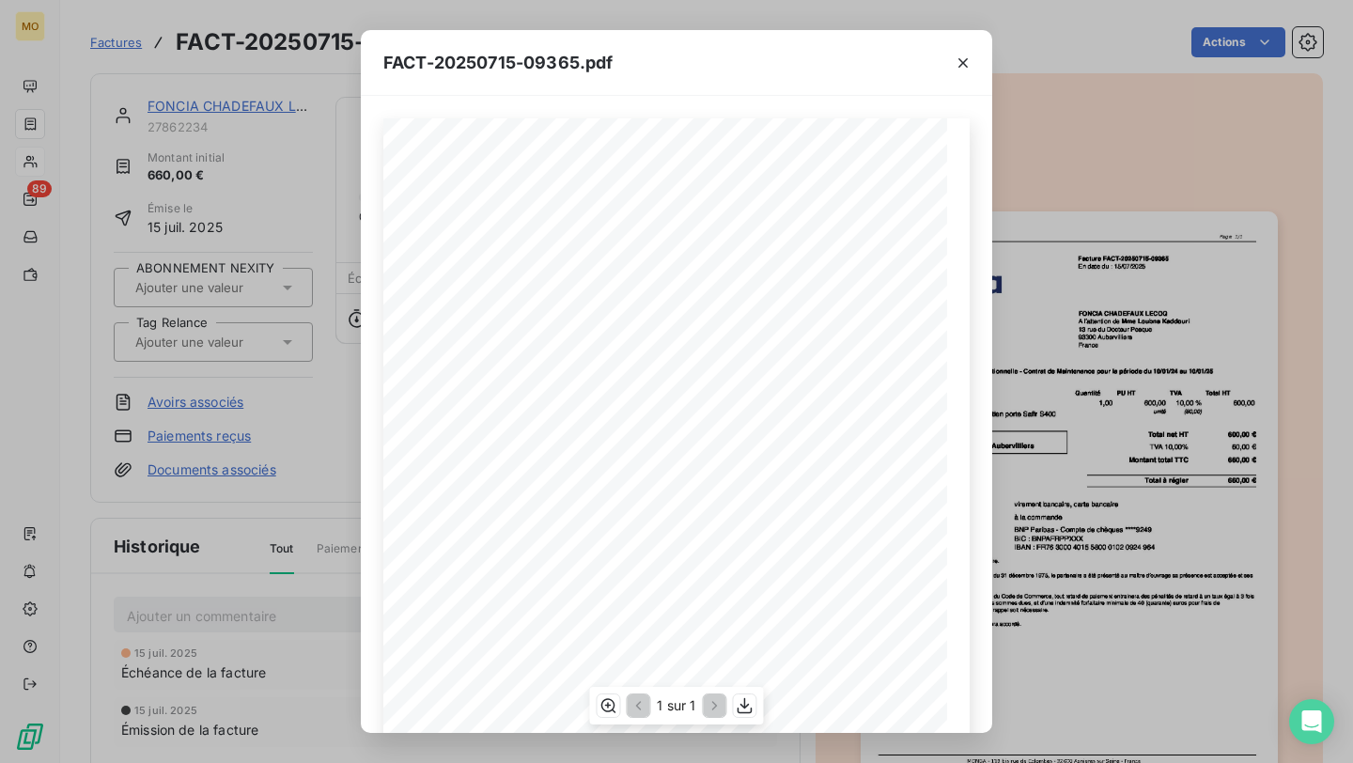
click at [795, 184] on span "Facture FACT-20250715-09365" at bounding box center [749, 181] width 123 height 8
click at [970, 64] on icon "button" at bounding box center [962, 63] width 19 height 19
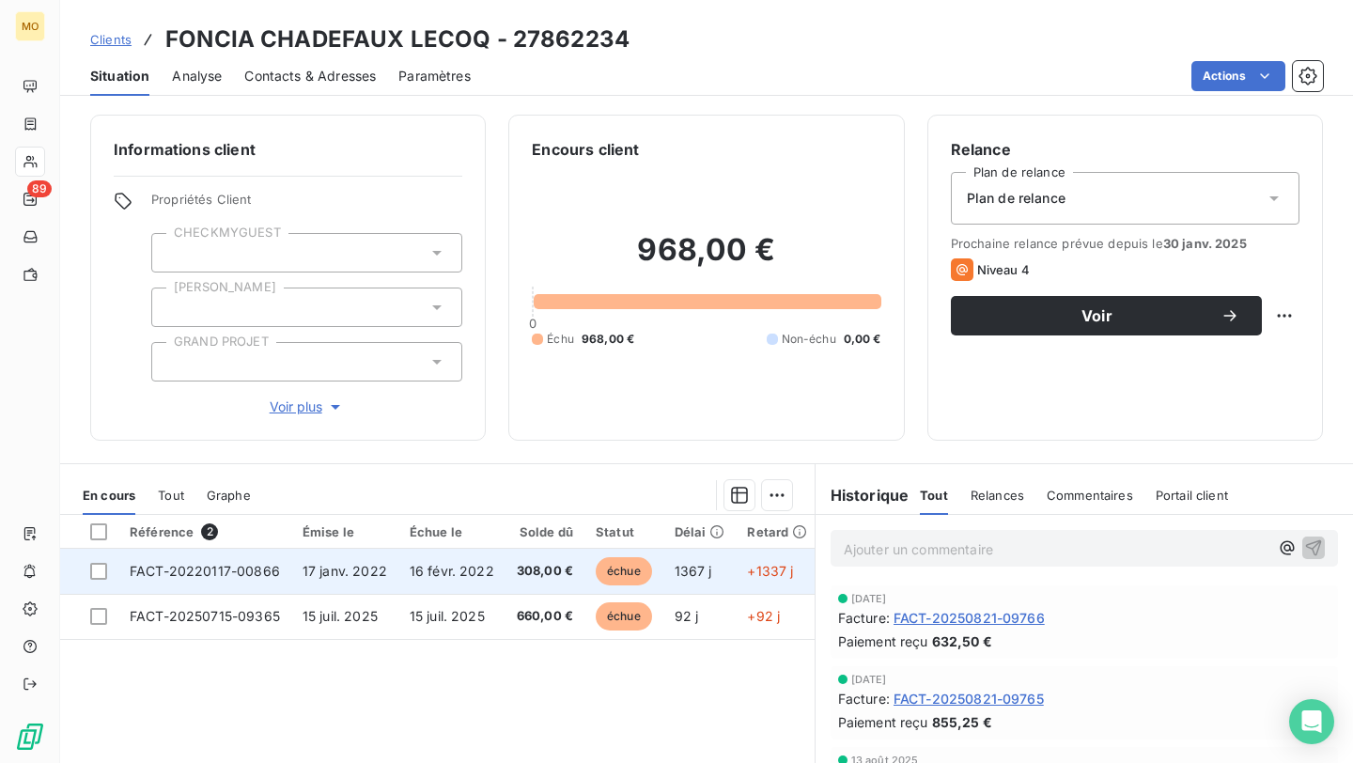
click at [466, 578] on span "16 févr. 2022" at bounding box center [452, 571] width 85 height 16
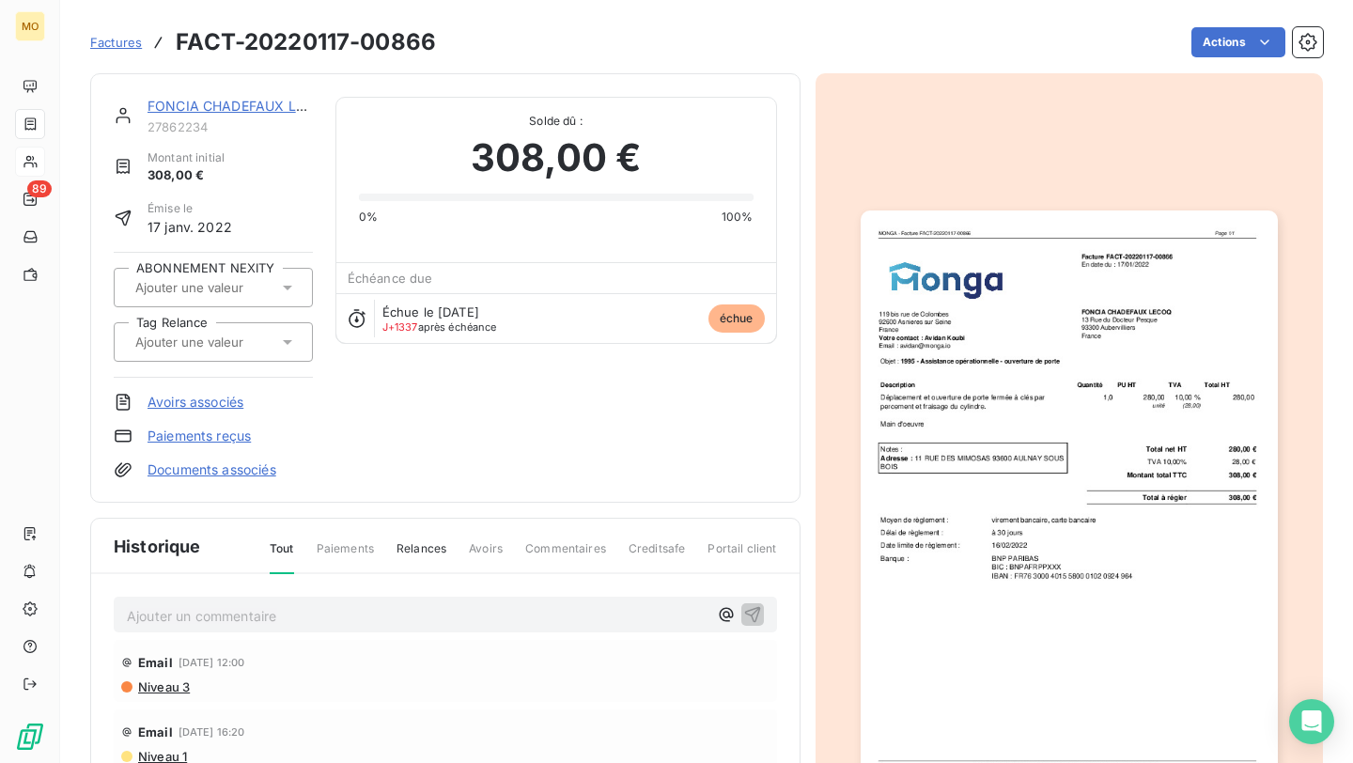
click at [1013, 370] on img "button" at bounding box center [1068, 505] width 417 height 590
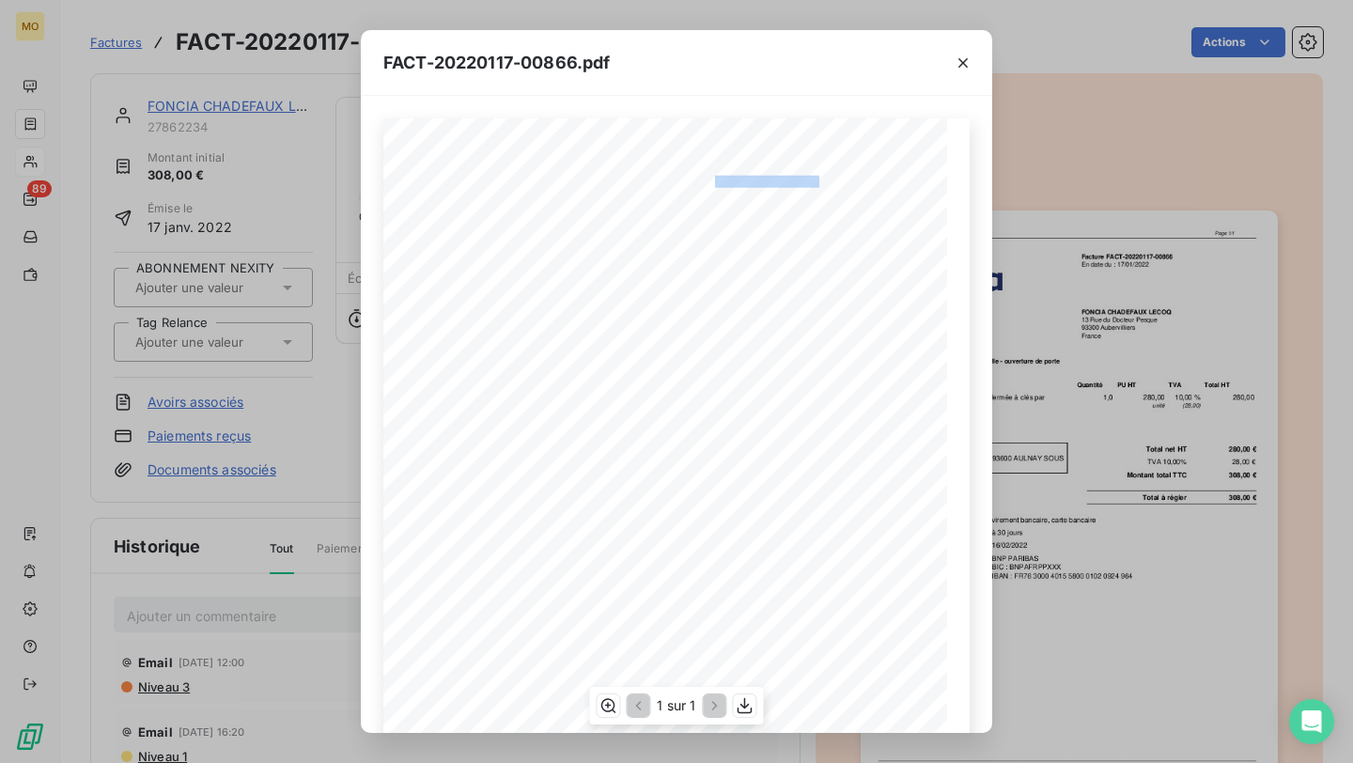
drag, startPoint x: 716, startPoint y: 179, endPoint x: 815, endPoint y: 182, distance: 99.6
click at [815, 182] on span "Facture FACT-20220117-00866" at bounding box center [758, 179] width 132 height 8
